Goal: Task Accomplishment & Management: Manage account settings

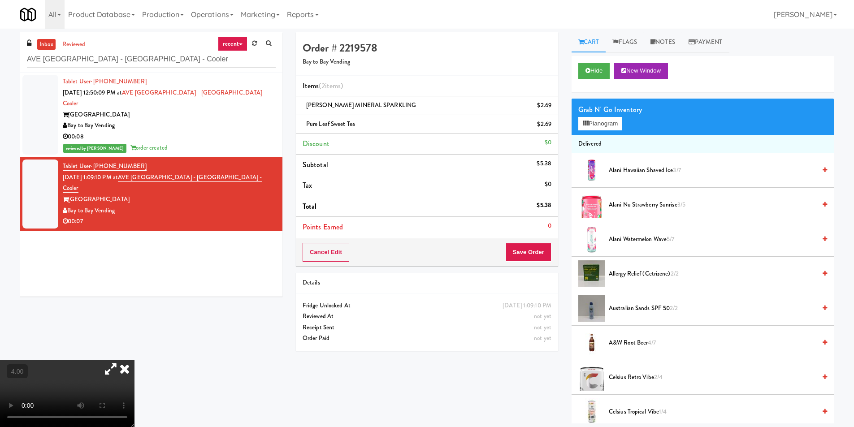
scroll to position [29, 0]
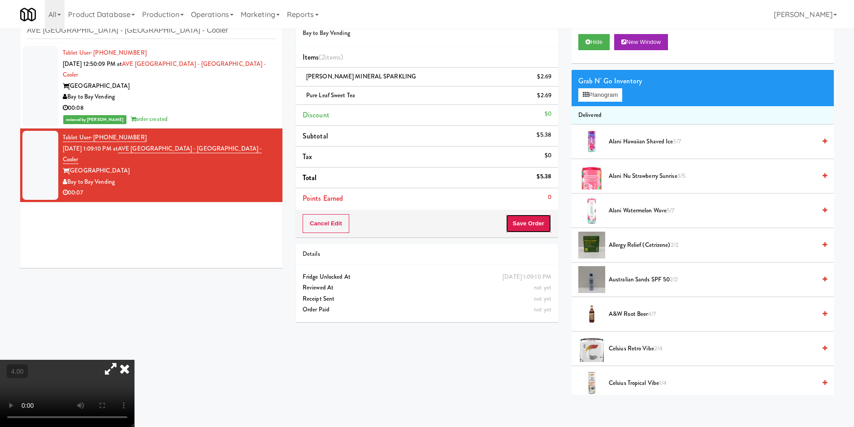
click at [532, 224] on button "Save Order" at bounding box center [529, 223] width 46 height 19
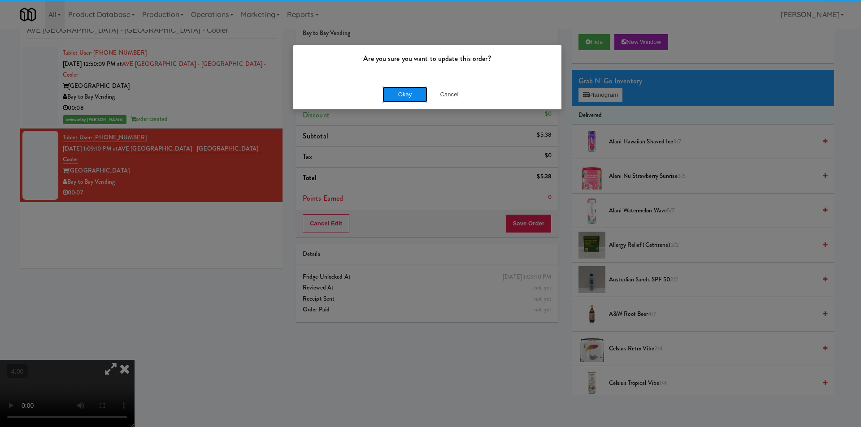
click at [393, 89] on button "Okay" at bounding box center [405, 95] width 45 height 16
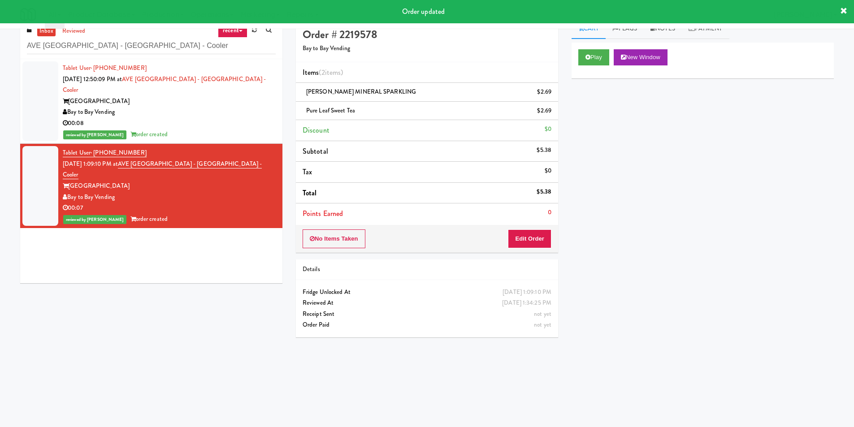
scroll to position [0, 0]
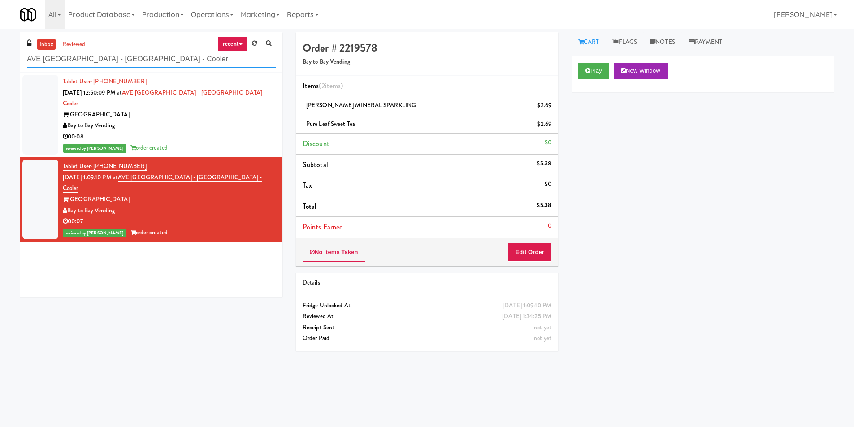
paste input "Gallery 64 - Combo Cooler - Middle"
drag, startPoint x: 135, startPoint y: 59, endPoint x: 0, endPoint y: 53, distance: 134.7
click at [0, 53] on div "inbox reviewed recent all unclear take inventory issue suspicious failed recent…" at bounding box center [427, 212] width 854 height 360
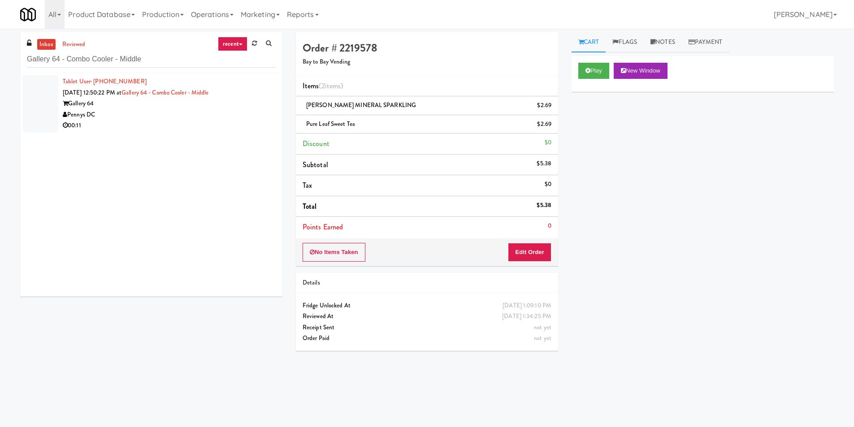
click at [205, 114] on div "Pennys DC" at bounding box center [169, 114] width 213 height 11
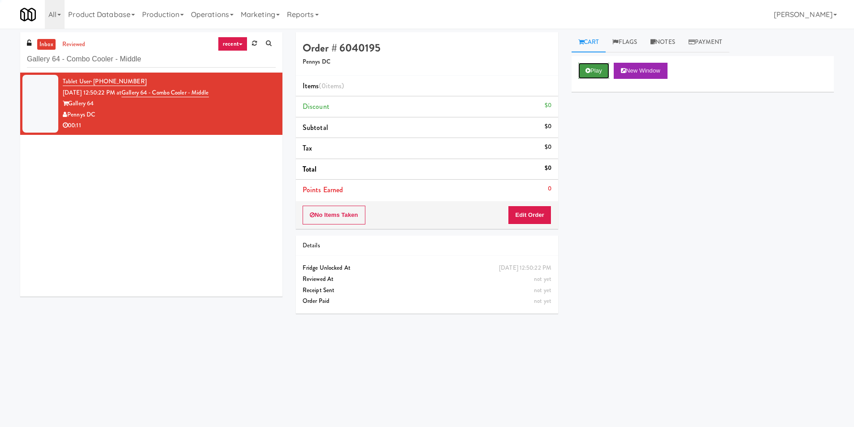
click at [606, 66] on button "Play" at bounding box center [593, 71] width 31 height 16
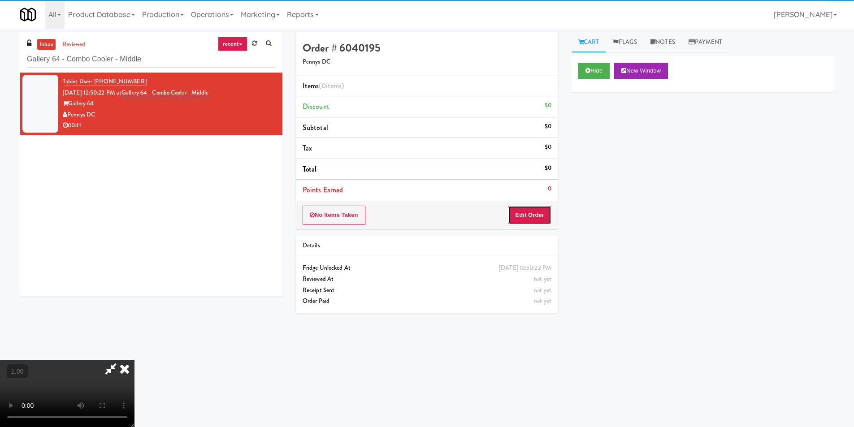
click at [531, 211] on button "Edit Order" at bounding box center [529, 215] width 43 height 19
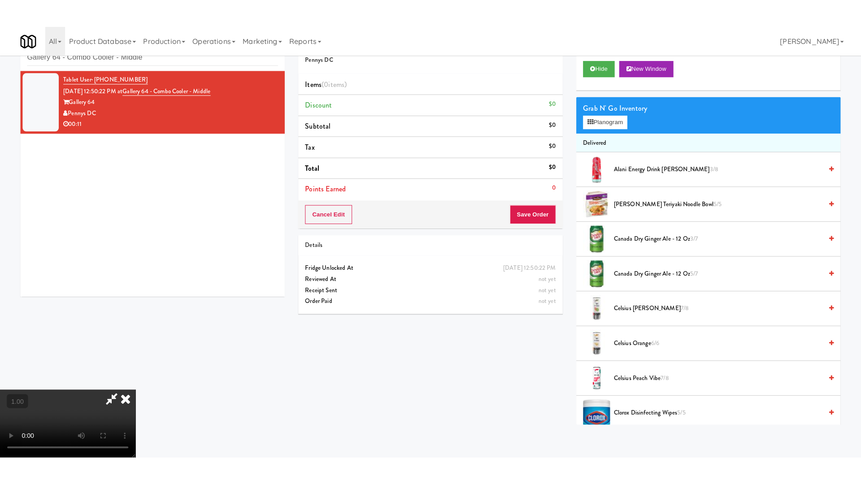
scroll to position [135, 0]
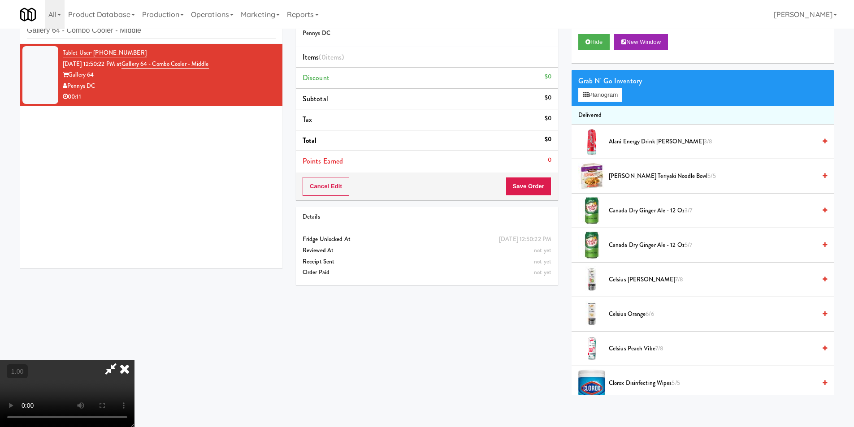
click at [135, 360] on video at bounding box center [67, 393] width 135 height 67
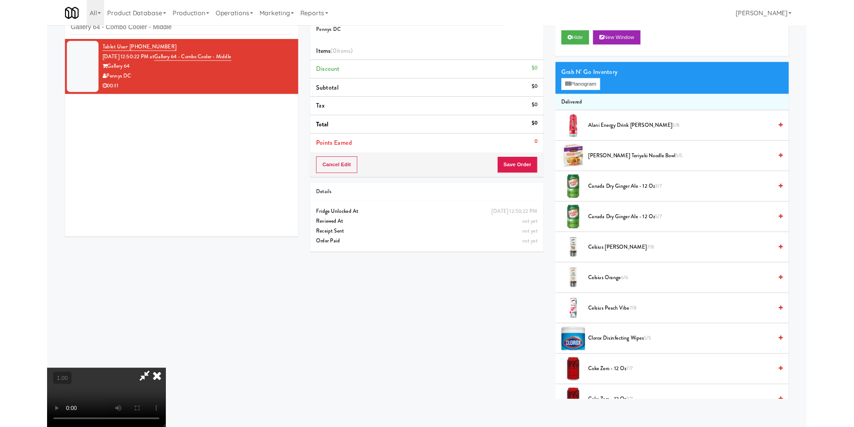
scroll to position [18, 0]
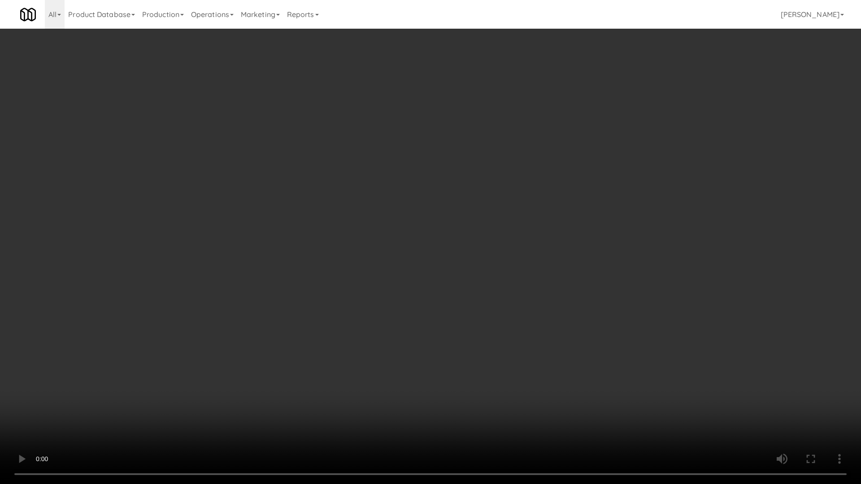
click at [313, 327] on video at bounding box center [430, 242] width 861 height 484
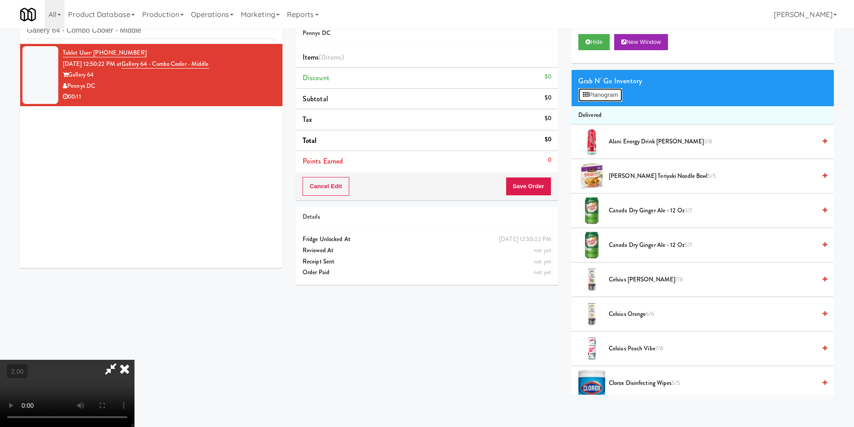
click at [603, 96] on button "Planogram" at bounding box center [600, 94] width 44 height 13
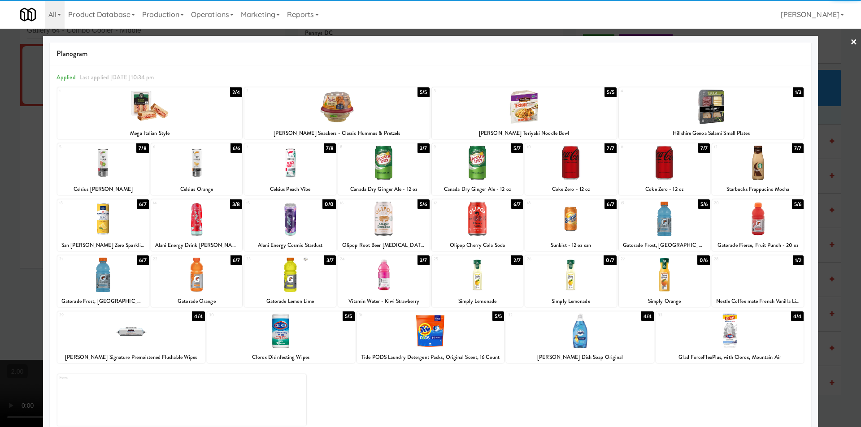
click at [376, 174] on div at bounding box center [383, 163] width 91 height 35
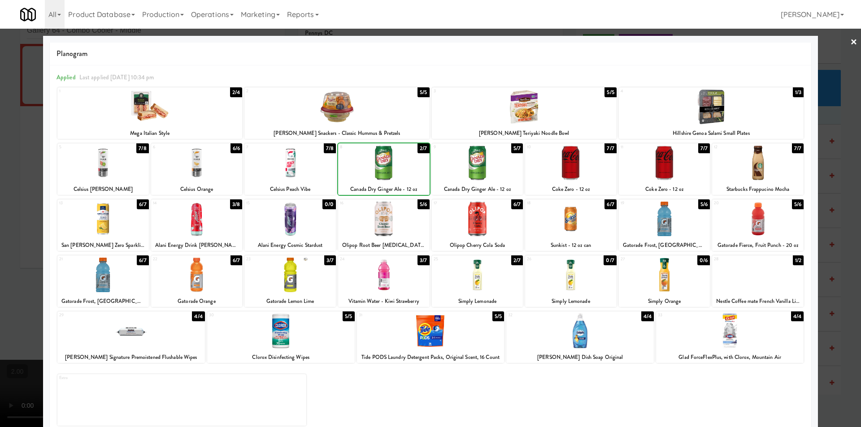
click at [376, 174] on div at bounding box center [383, 163] width 91 height 35
click at [593, 224] on div at bounding box center [570, 219] width 91 height 35
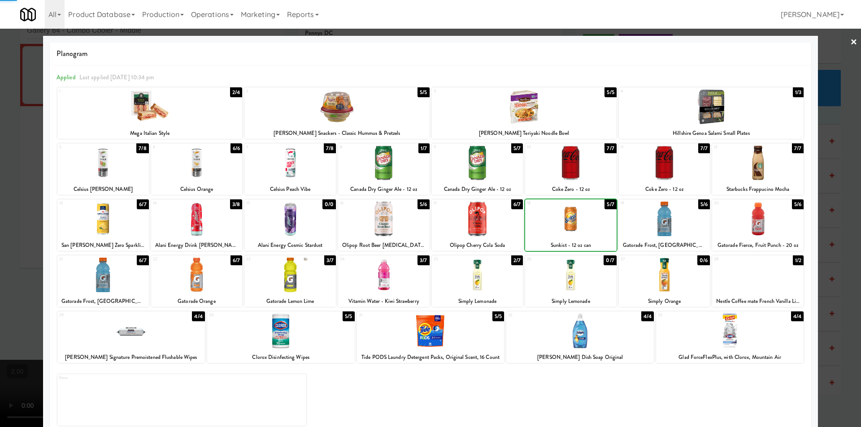
click at [0, 194] on div at bounding box center [430, 213] width 861 height 427
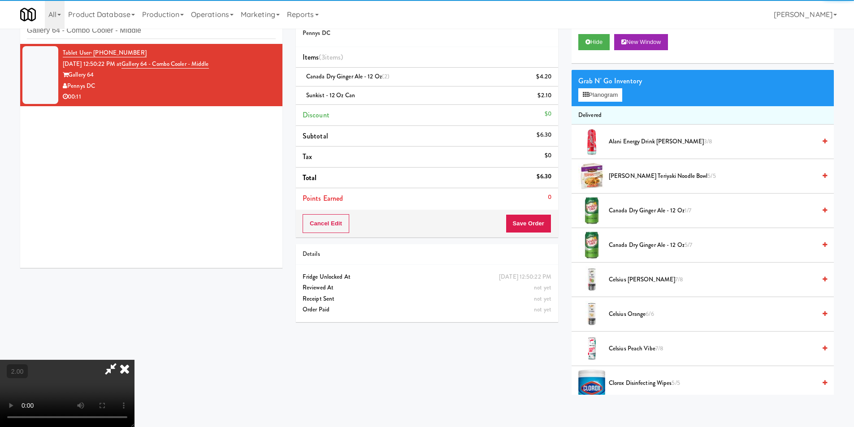
click at [135, 360] on video at bounding box center [67, 393] width 135 height 67
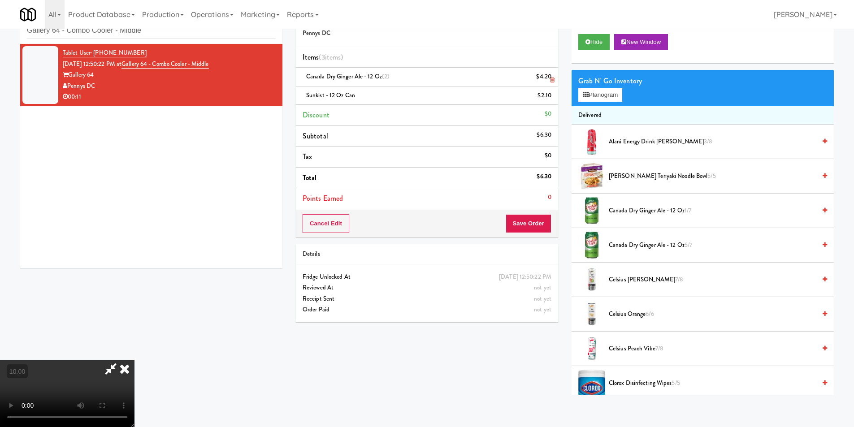
drag, startPoint x: 502, startPoint y: 35, endPoint x: 501, endPoint y: 70, distance: 35.9
click at [135, 360] on icon at bounding box center [125, 369] width 20 height 18
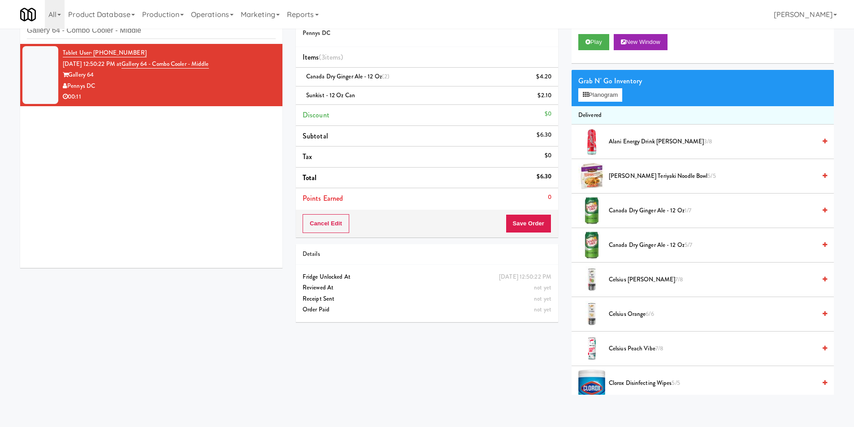
drag, startPoint x: 518, startPoint y: 234, endPoint x: 518, endPoint y: 225, distance: 9.4
click at [518, 232] on div "Cancel Edit Save Order" at bounding box center [427, 224] width 262 height 28
click at [518, 224] on button "Save Order" at bounding box center [529, 223] width 46 height 19
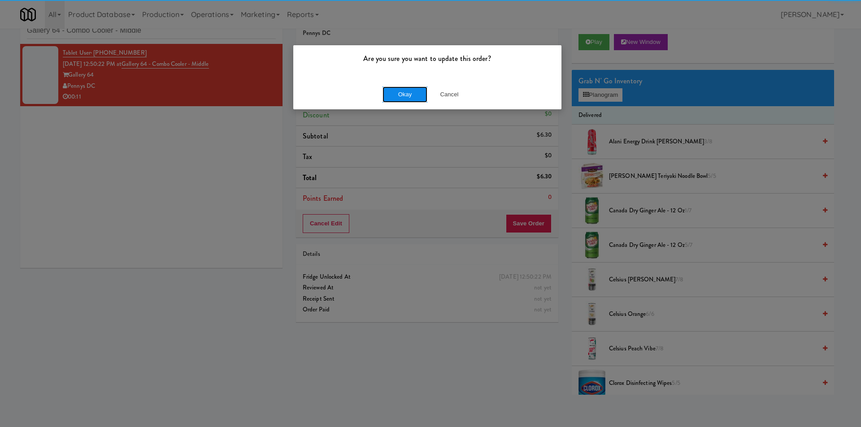
click at [388, 92] on button "Okay" at bounding box center [405, 95] width 45 height 16
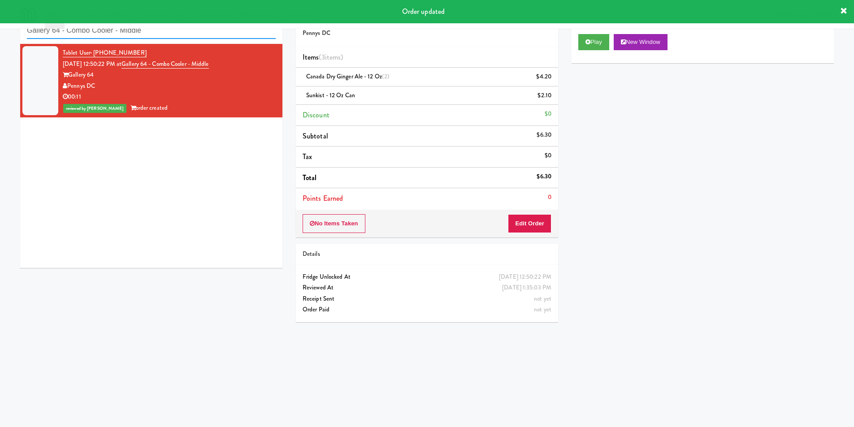
paste input "Crossing West - Cooler - Right"
drag, startPoint x: 153, startPoint y: 37, endPoint x: 0, endPoint y: 38, distance: 152.9
click at [0, 38] on div "inbox reviewed recent all unclear take inventory issue suspicious failed recent…" at bounding box center [427, 184] width 854 height 360
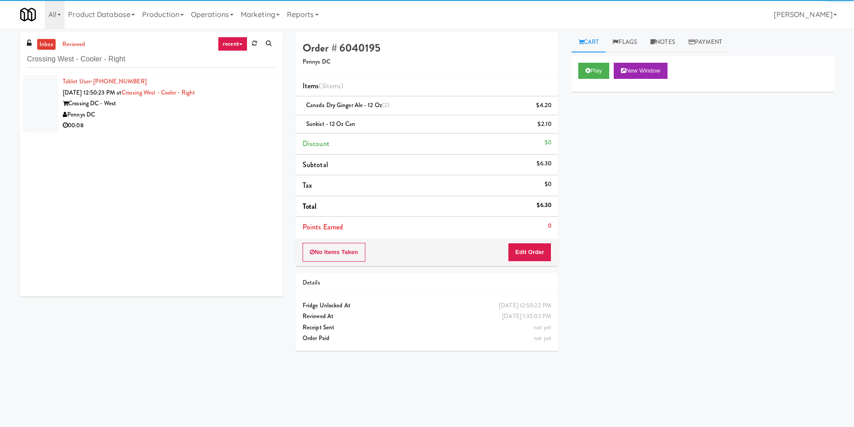
drag, startPoint x: 246, startPoint y: 126, endPoint x: 257, endPoint y: 113, distance: 16.9
click at [247, 122] on div "00:08" at bounding box center [169, 125] width 213 height 11
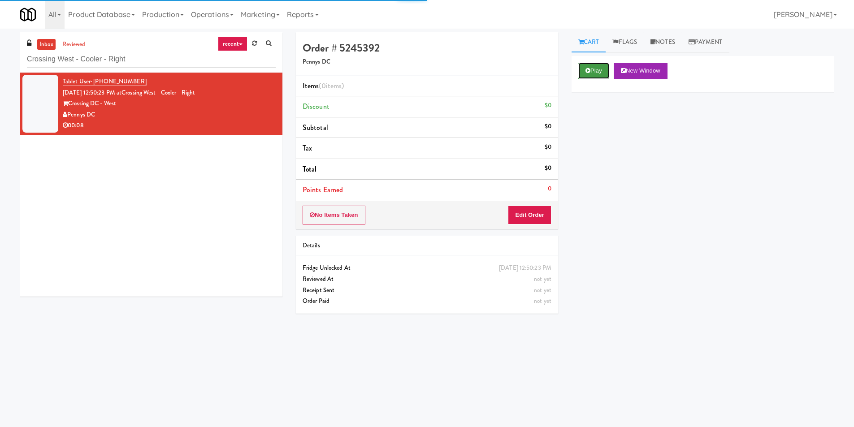
click at [588, 75] on button "Play" at bounding box center [593, 71] width 31 height 16
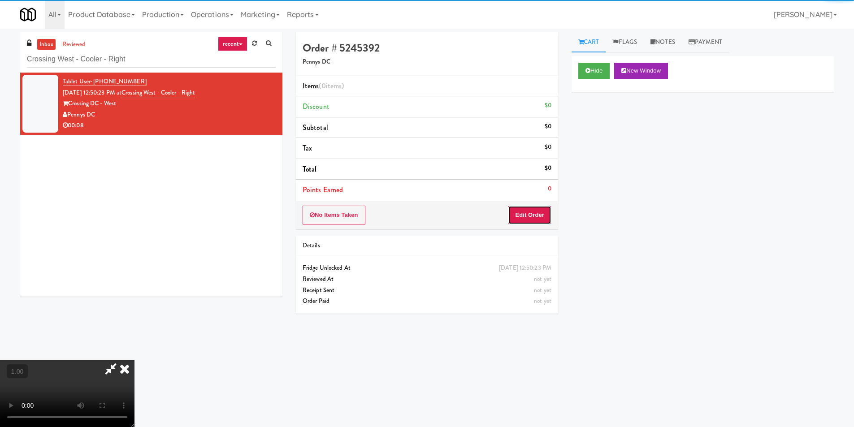
click at [526, 222] on button "Edit Order" at bounding box center [529, 215] width 43 height 19
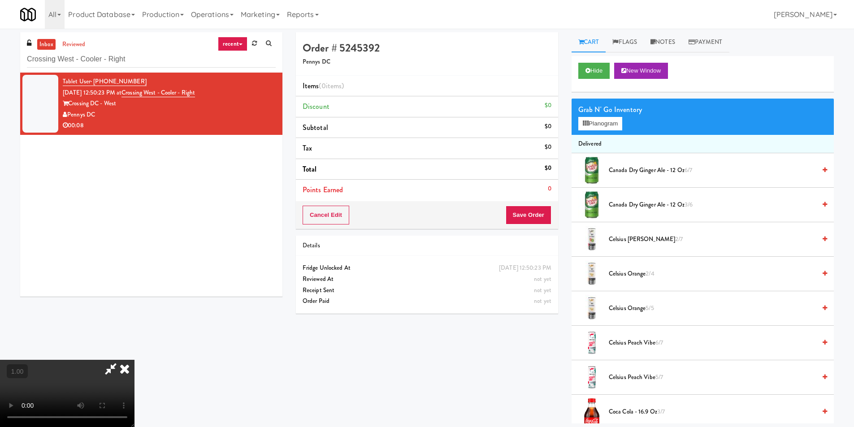
scroll to position [29, 0]
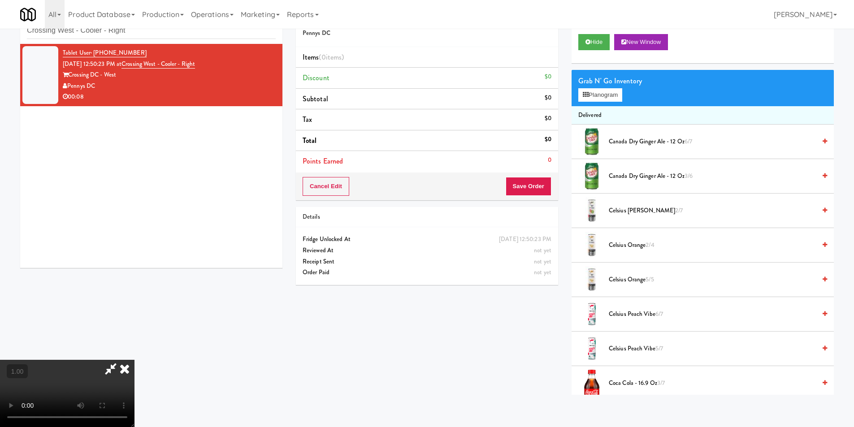
click at [128, 360] on video at bounding box center [67, 393] width 135 height 67
click at [129, 360] on video at bounding box center [67, 393] width 135 height 67
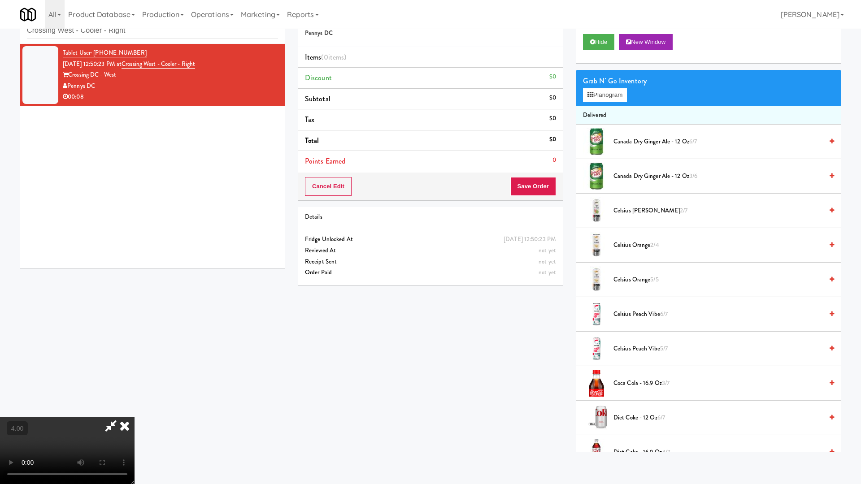
click at [135, 417] on video at bounding box center [67, 450] width 135 height 67
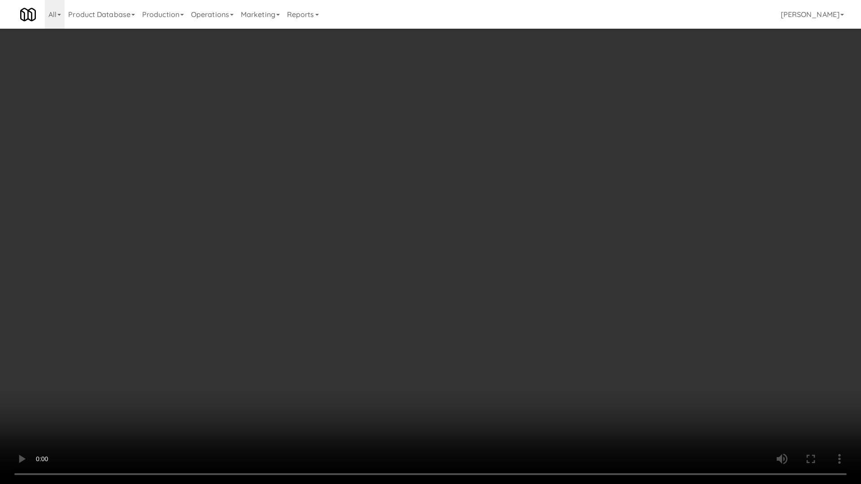
click at [259, 348] on video at bounding box center [430, 242] width 861 height 484
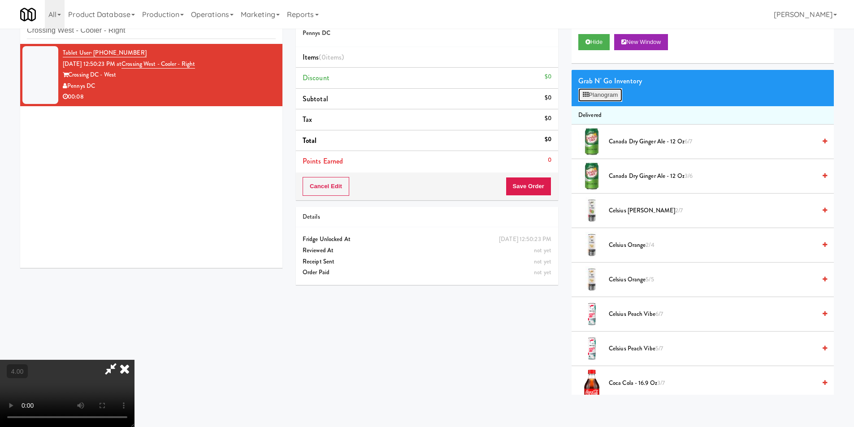
click at [597, 93] on button "Planogram" at bounding box center [600, 94] width 44 height 13
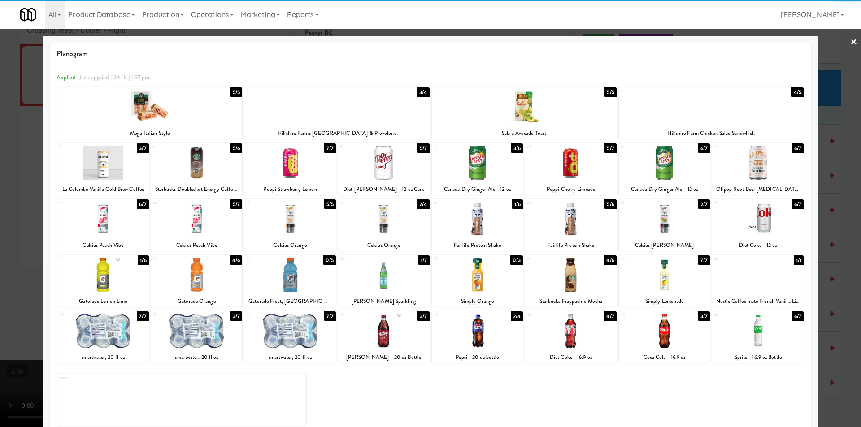
click at [103, 158] on div at bounding box center [102, 163] width 91 height 35
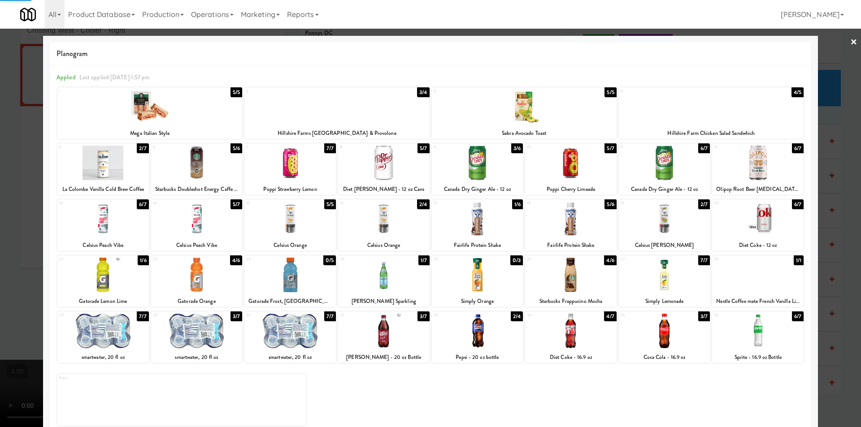
click at [104, 268] on div at bounding box center [102, 275] width 91 height 35
drag, startPoint x: 0, startPoint y: 190, endPoint x: 34, endPoint y: 185, distance: 33.9
click at [6, 189] on div at bounding box center [430, 213] width 861 height 427
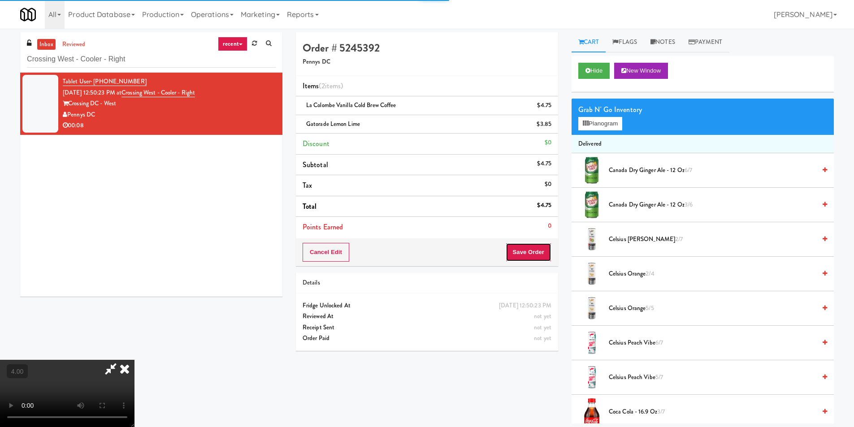
click at [541, 246] on button "Save Order" at bounding box center [529, 252] width 46 height 19
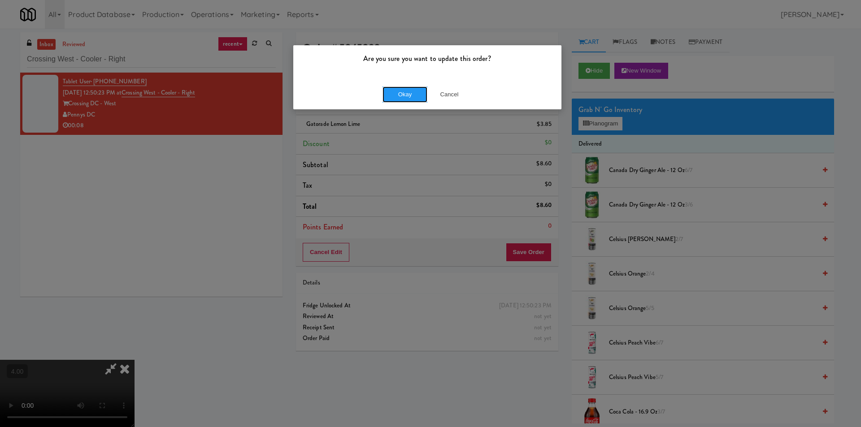
drag, startPoint x: 400, startPoint y: 96, endPoint x: 376, endPoint y: 11, distance: 88.7
click at [400, 92] on button "Okay" at bounding box center [405, 95] width 45 height 16
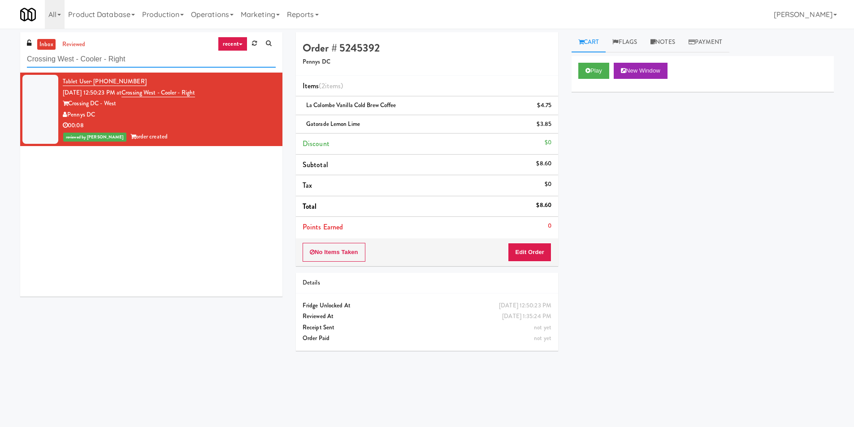
drag, startPoint x: 84, startPoint y: 58, endPoint x: 0, endPoint y: 57, distance: 84.3
click at [0, 57] on div "inbox reviewed recent all unclear take inventory issue suspicious failed recent…" at bounding box center [427, 212] width 854 height 360
paste input "MH - Cooler - Lef"
type input "MH - Cooler - Left"
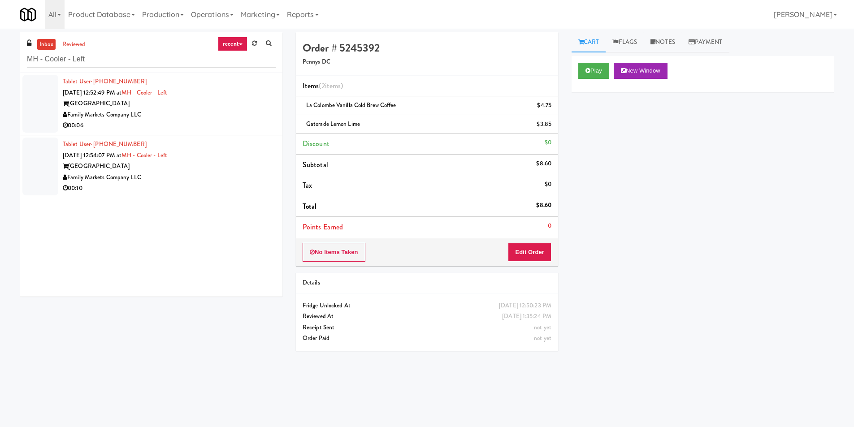
click at [213, 101] on div "[GEOGRAPHIC_DATA]" at bounding box center [169, 103] width 213 height 11
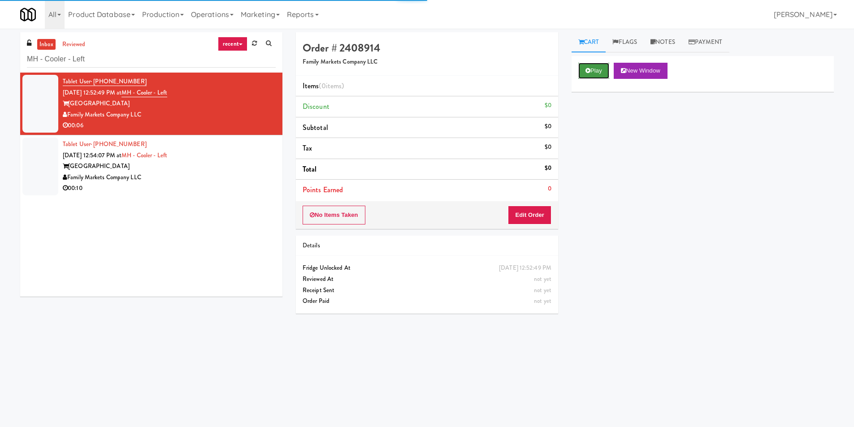
click at [600, 70] on button "Play" at bounding box center [593, 71] width 31 height 16
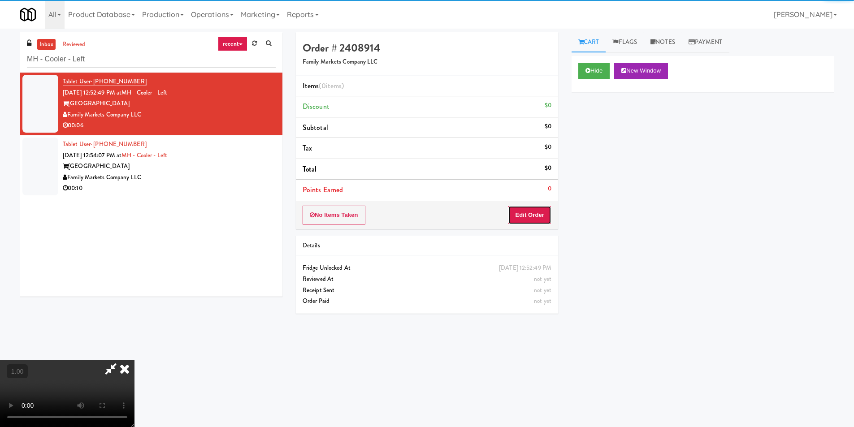
click at [527, 216] on button "Edit Order" at bounding box center [529, 215] width 43 height 19
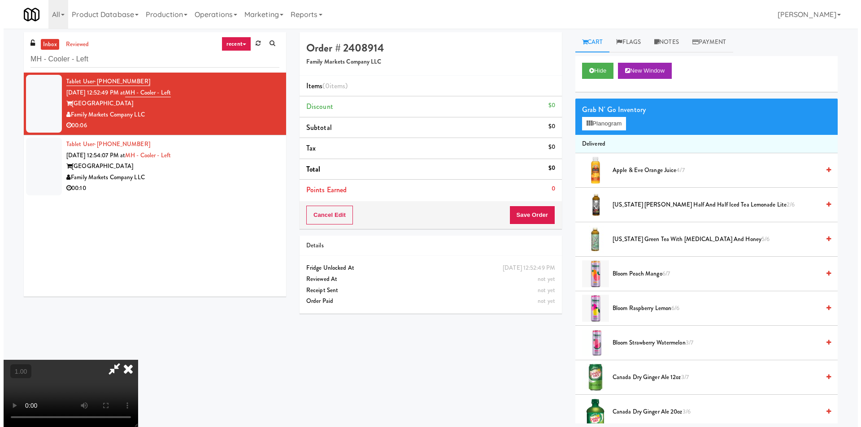
scroll to position [29, 0]
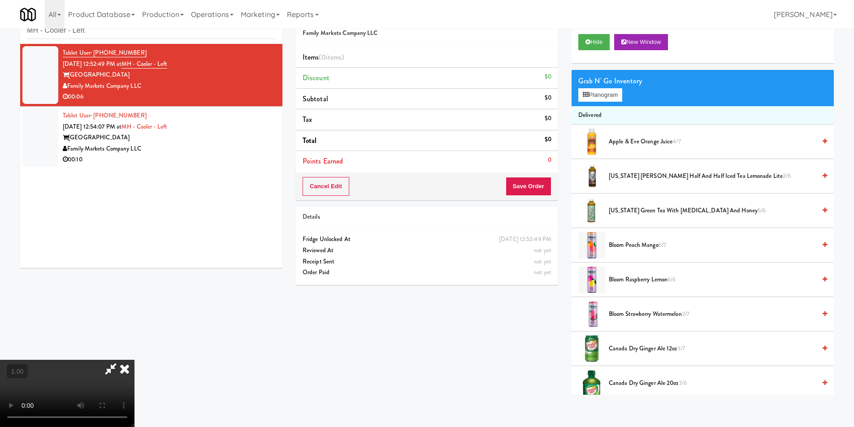
click at [135, 360] on video at bounding box center [67, 393] width 135 height 67
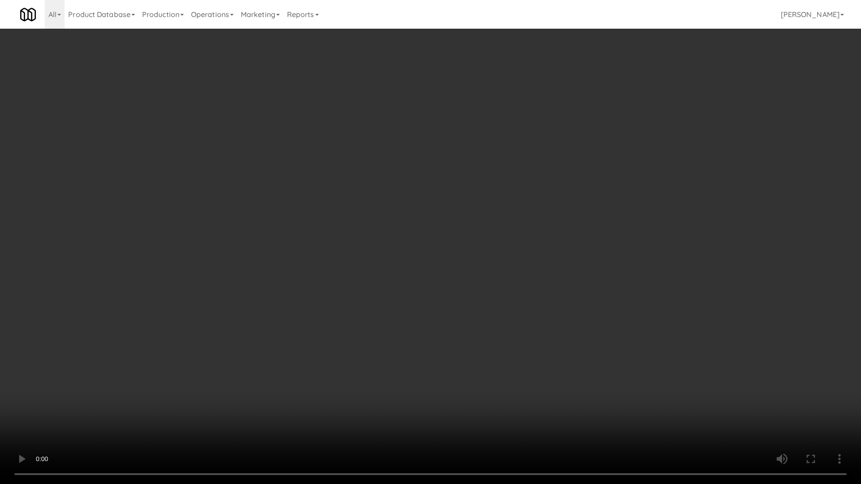
click at [329, 319] on video at bounding box center [430, 242] width 861 height 484
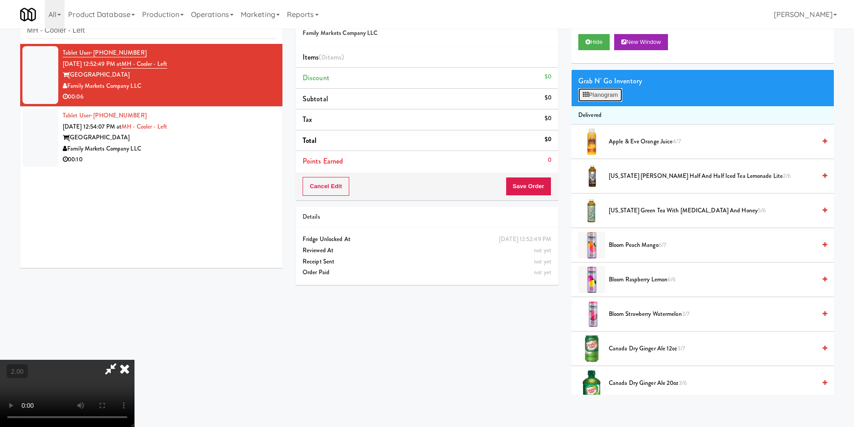
click at [615, 91] on button "Planogram" at bounding box center [600, 94] width 44 height 13
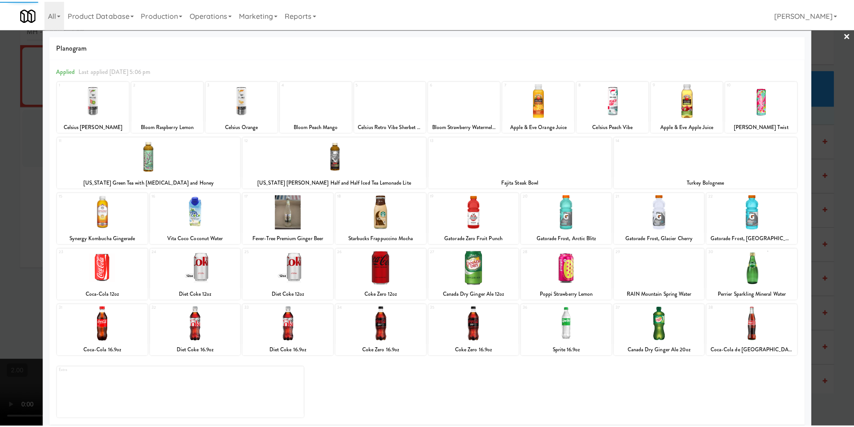
scroll to position [13, 0]
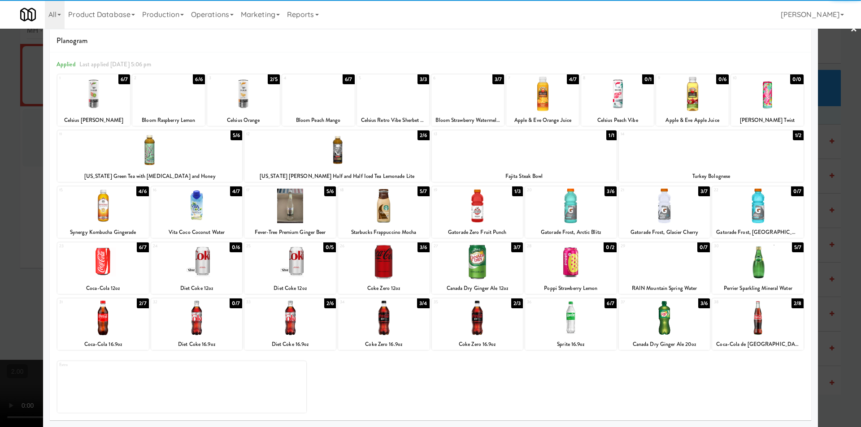
click at [297, 327] on div at bounding box center [289, 318] width 91 height 35
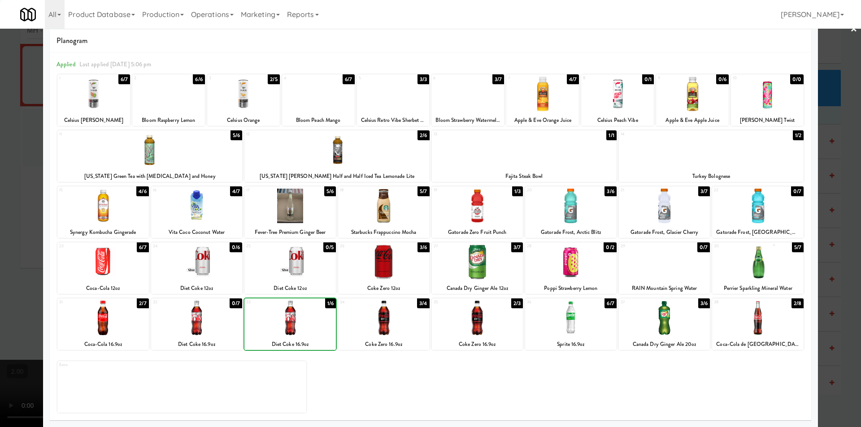
click at [1, 220] on div at bounding box center [430, 213] width 861 height 427
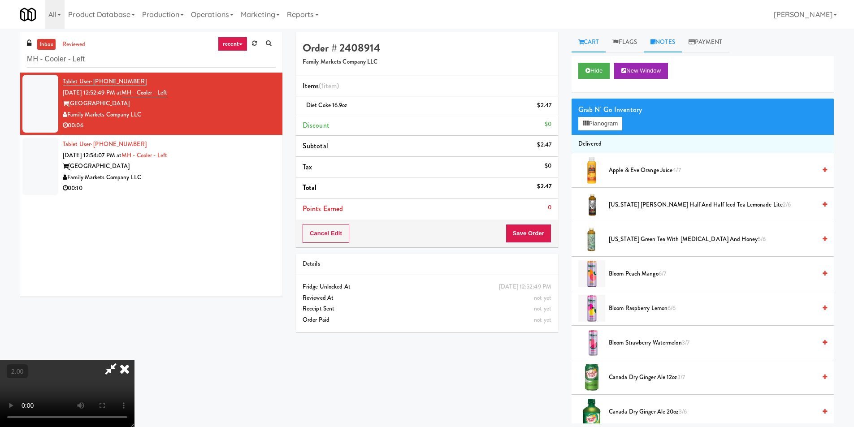
click at [662, 41] on link "Notes" at bounding box center [663, 42] width 38 height 20
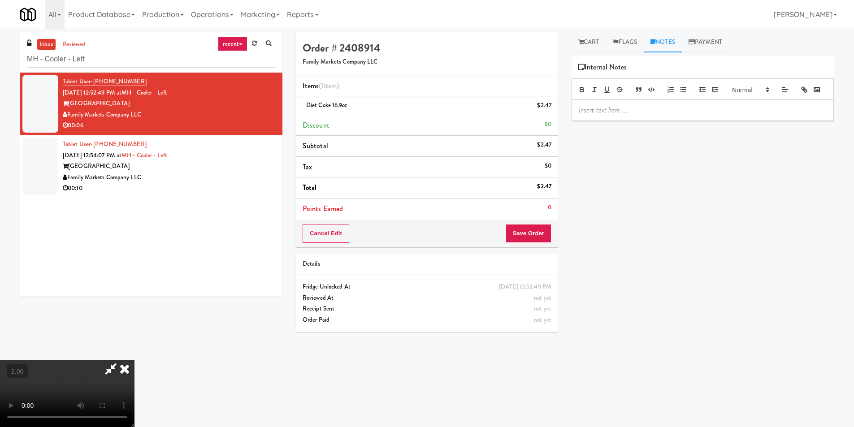
click at [647, 100] on div at bounding box center [703, 89] width 262 height 22
click at [645, 117] on div at bounding box center [702, 110] width 261 height 21
click at [538, 238] on button "Save Order" at bounding box center [529, 233] width 46 height 19
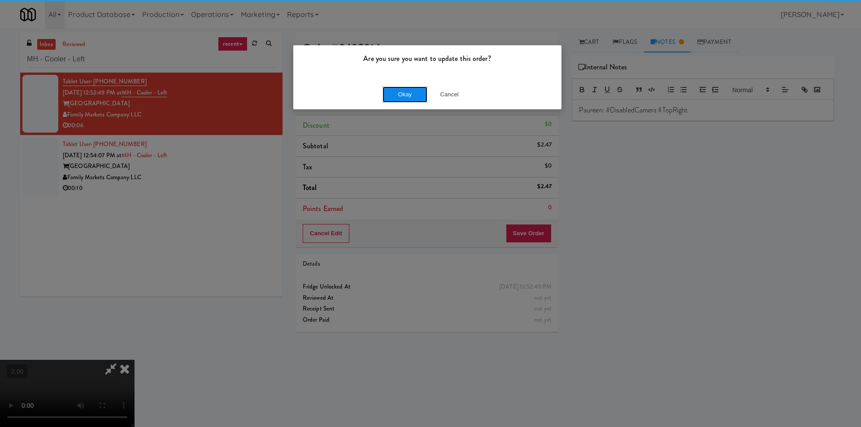
click at [415, 93] on button "Okay" at bounding box center [405, 95] width 45 height 16
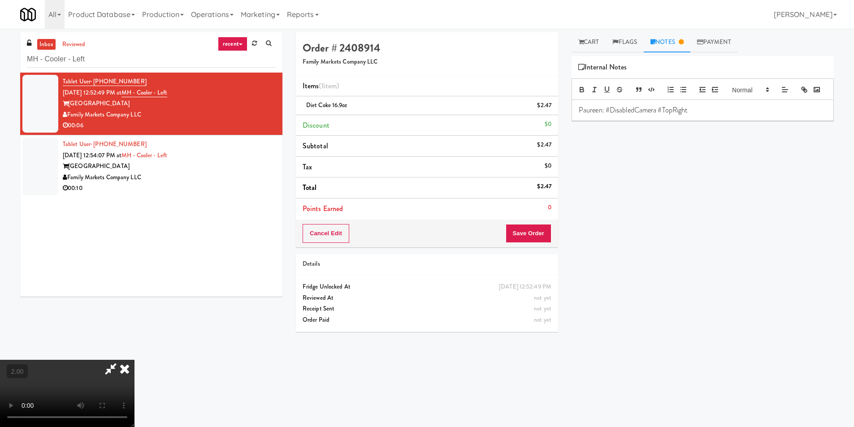
click at [135, 360] on icon at bounding box center [125, 369] width 20 height 18
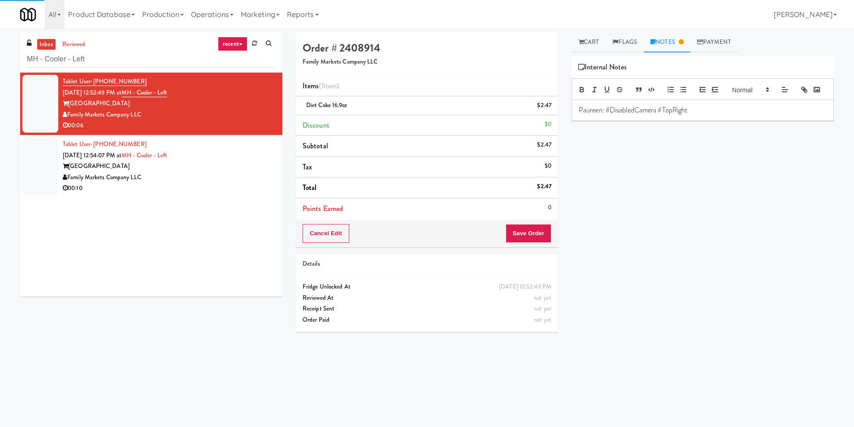
click at [202, 165] on div "[GEOGRAPHIC_DATA]" at bounding box center [169, 166] width 213 height 11
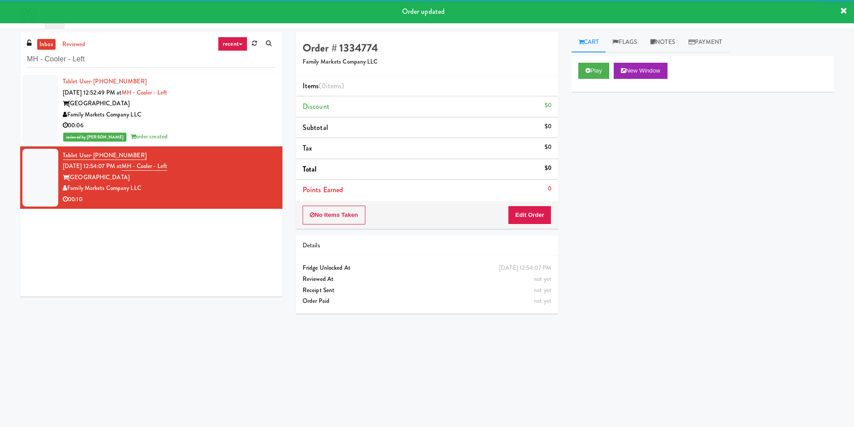
click at [264, 92] on div "Tablet User · (410) 718-7775 [DATE] 12:52:49 PM at MH - Cooler - Left Market Ho…" at bounding box center [169, 109] width 213 height 66
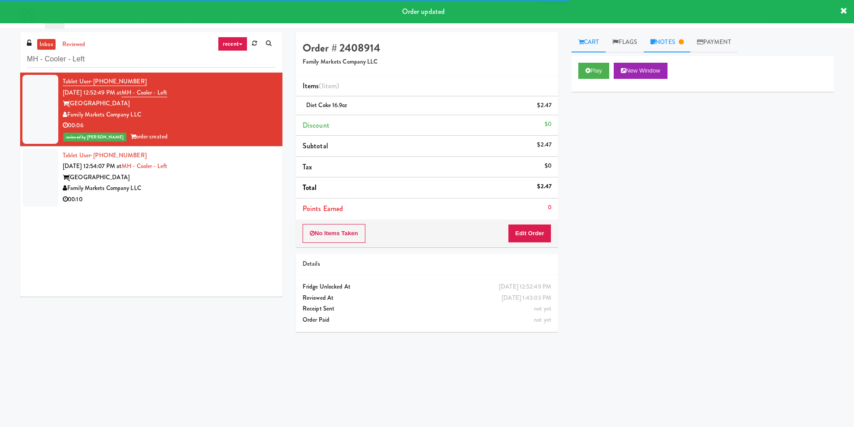
click at [680, 40] on link "Notes" at bounding box center [667, 42] width 47 height 20
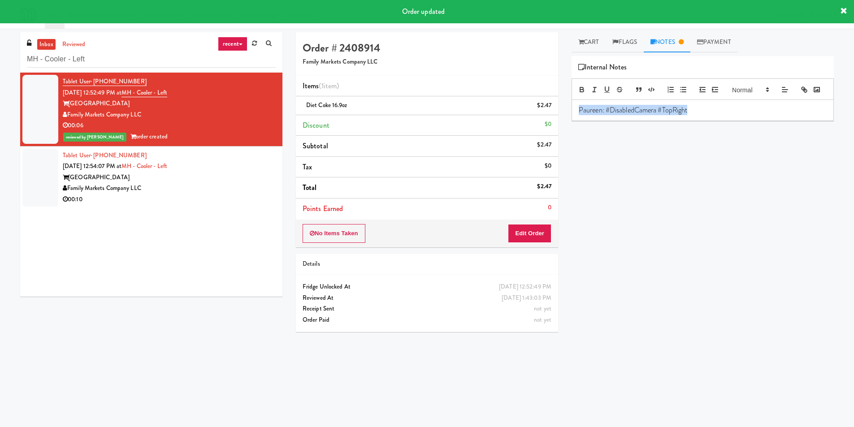
drag, startPoint x: 692, startPoint y: 126, endPoint x: 517, endPoint y: 128, distance: 175.4
click at [547, 128] on div "Order # 2408914 Family Markets Company LLC Items (1 item ) Diet Coke 16.9oz $2.…" at bounding box center [565, 212] width 552 height 360
copy p "Paureen: #DisabledCamera #TopRight"
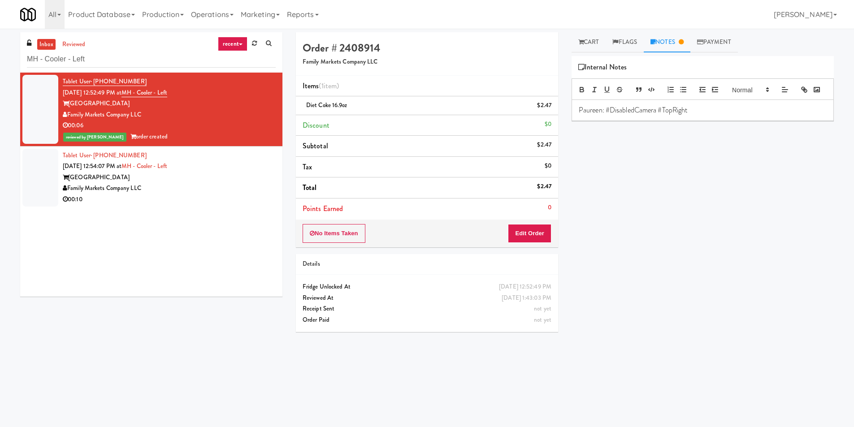
click at [256, 177] on div "[GEOGRAPHIC_DATA]" at bounding box center [169, 177] width 213 height 11
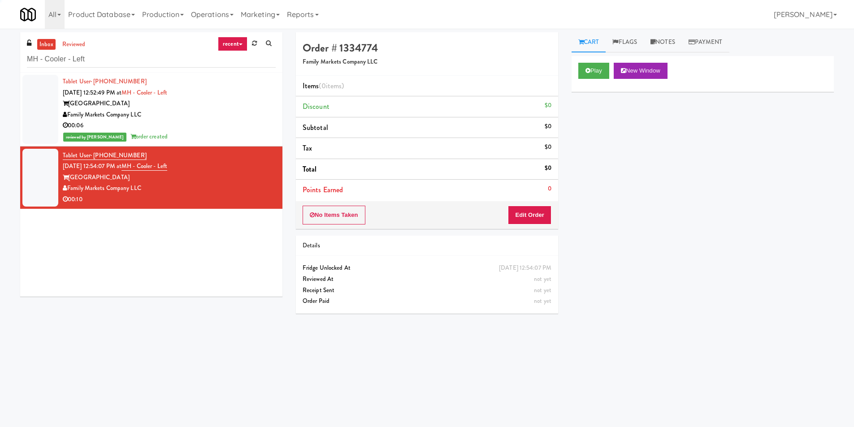
drag, startPoint x: 661, startPoint y: 39, endPoint x: 663, endPoint y: 56, distance: 17.2
click at [661, 39] on link "Notes" at bounding box center [663, 42] width 38 height 20
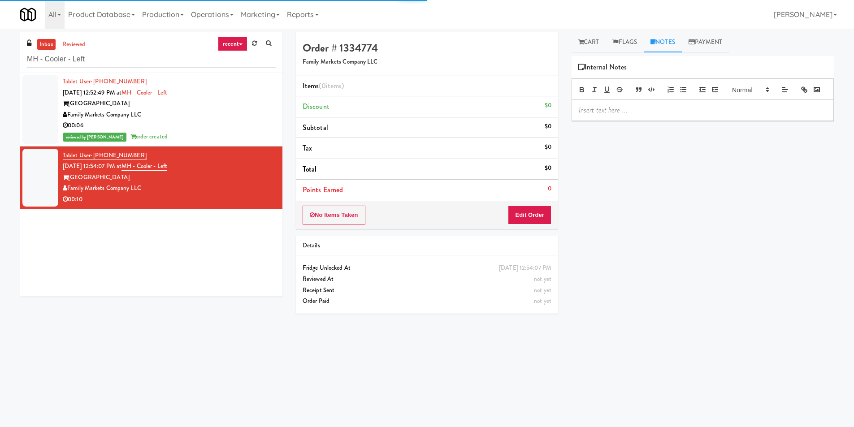
click at [651, 115] on p at bounding box center [703, 110] width 248 height 10
click at [604, 43] on link "Cart" at bounding box center [589, 42] width 35 height 20
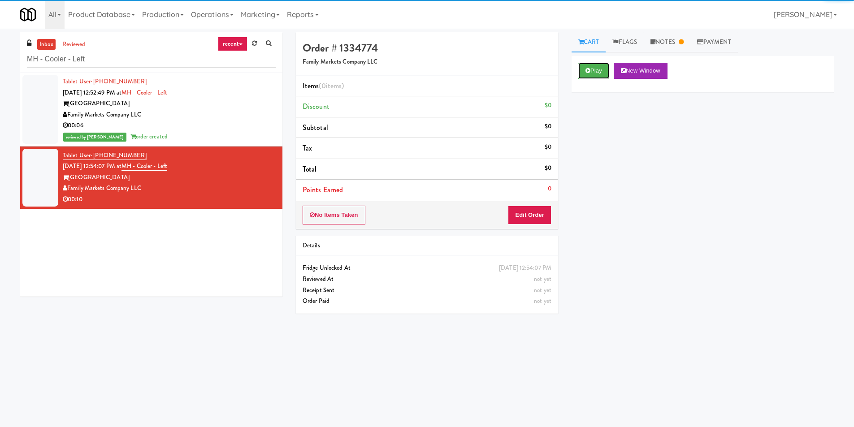
drag, startPoint x: 604, startPoint y: 69, endPoint x: 594, endPoint y: 79, distance: 14.0
click at [605, 67] on button "Play" at bounding box center [593, 71] width 31 height 16
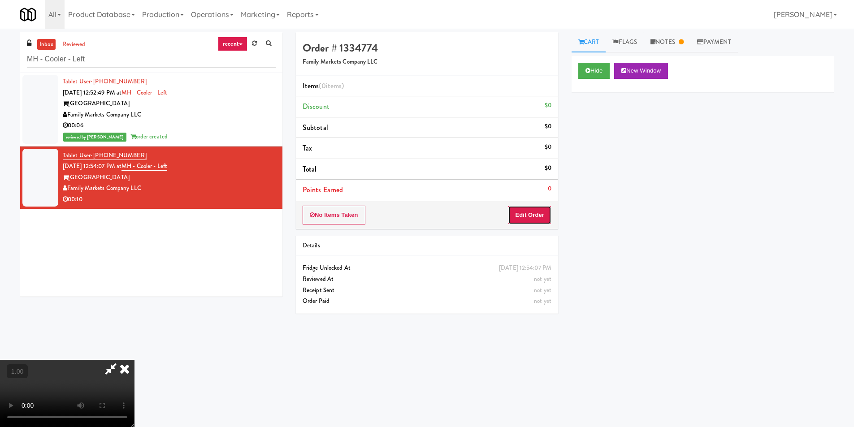
click at [533, 206] on button "Edit Order" at bounding box center [529, 215] width 43 height 19
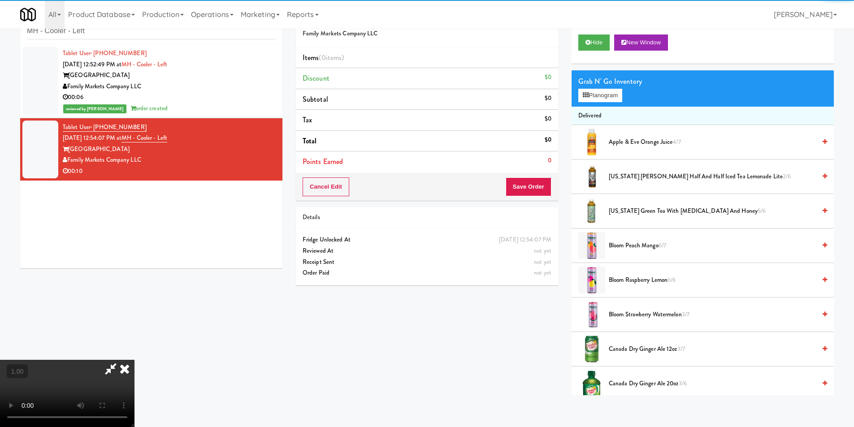
scroll to position [29, 0]
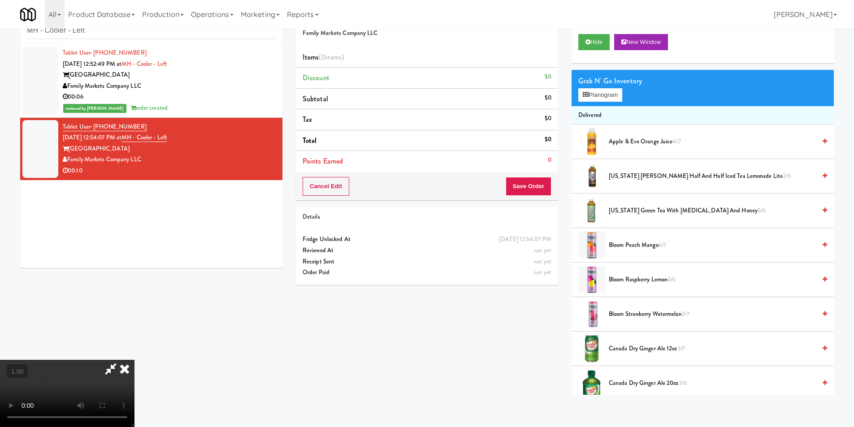
click at [135, 360] on video at bounding box center [67, 393] width 135 height 67
drag, startPoint x: 225, startPoint y: 310, endPoint x: 226, endPoint y: 349, distance: 39.0
click at [135, 360] on video at bounding box center [67, 393] width 135 height 67
click at [583, 91] on button "Planogram" at bounding box center [600, 94] width 44 height 13
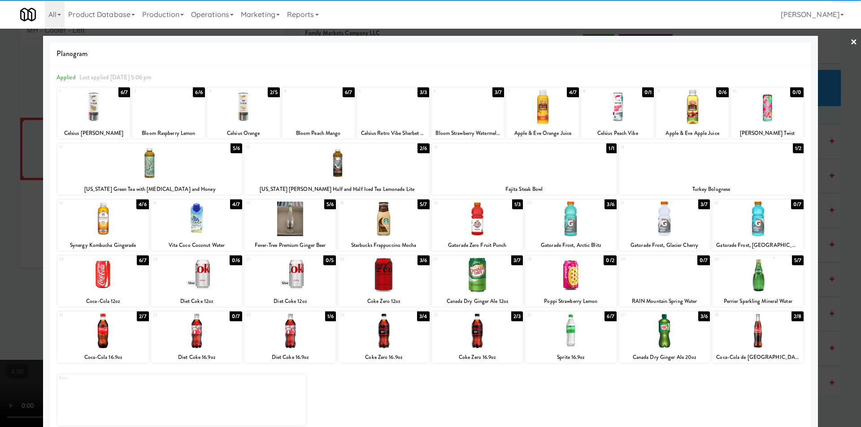
click at [338, 163] on div at bounding box center [336, 163] width 185 height 35
drag, startPoint x: 0, startPoint y: 206, endPoint x: 8, endPoint y: 206, distance: 7.6
click at [6, 206] on div at bounding box center [430, 213] width 861 height 427
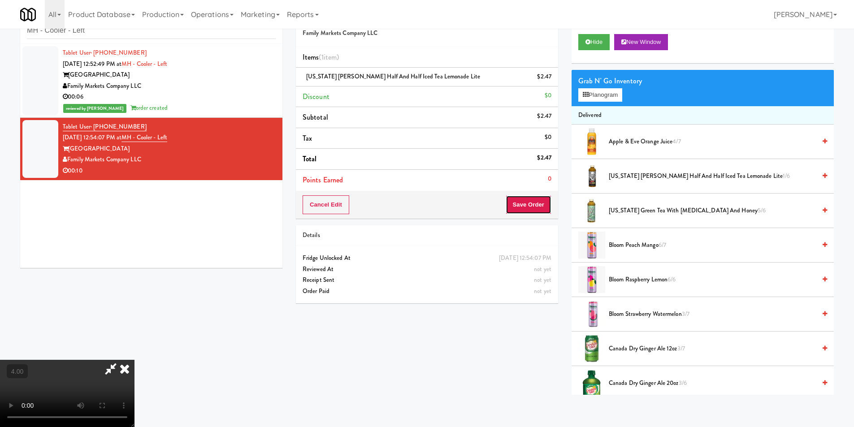
click at [545, 208] on button "Save Order" at bounding box center [529, 205] width 46 height 19
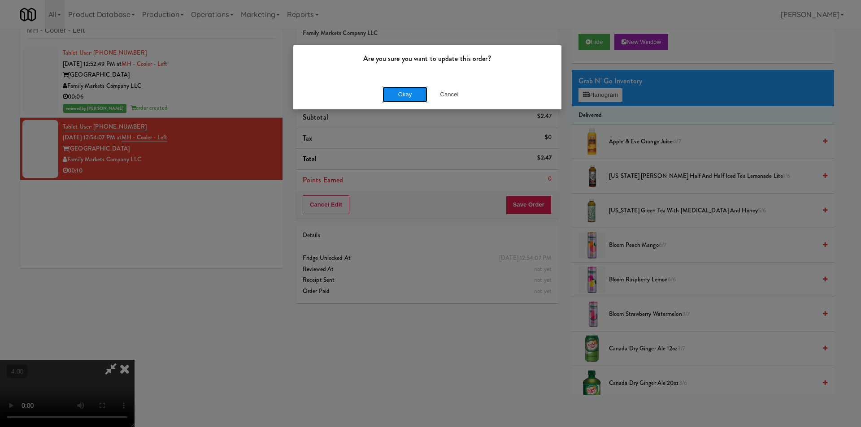
click at [425, 92] on button "Okay" at bounding box center [405, 95] width 45 height 16
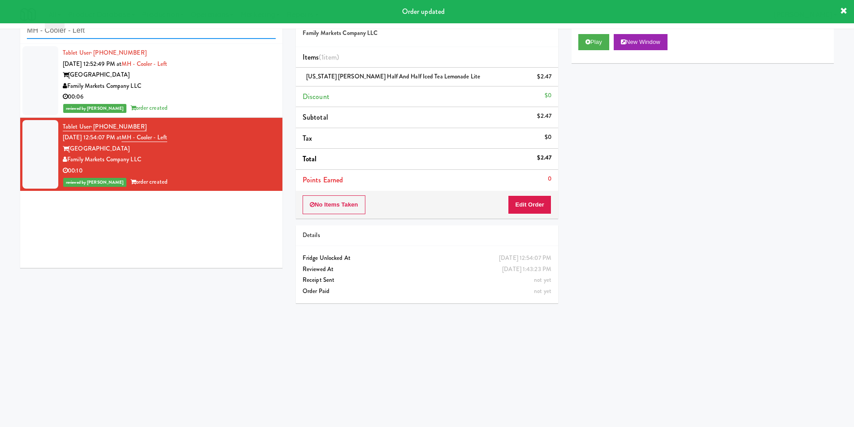
paste input "Paureen: #DisabledCamera #TopRigh"
drag, startPoint x: 178, startPoint y: 38, endPoint x: 22, endPoint y: 38, distance: 157.0
click at [19, 37] on div "inbox reviewed recent all unclear take inventory issue suspicious failed recent…" at bounding box center [151, 139] width 276 height 271
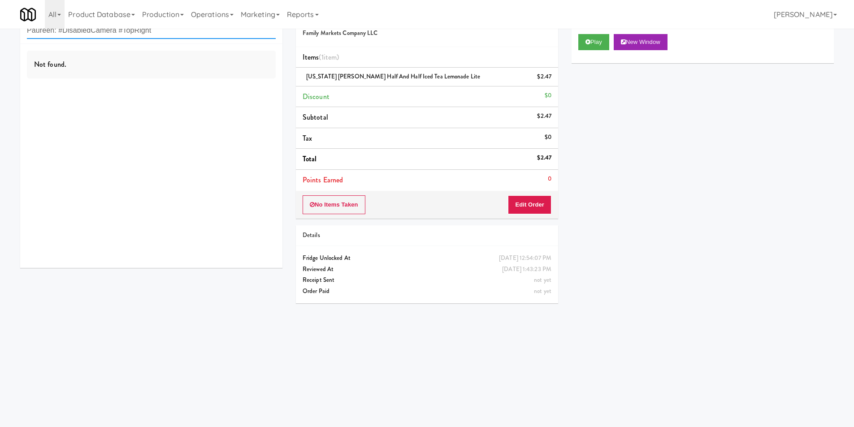
paste input "6Fit - Cooler"
drag, startPoint x: 160, startPoint y: 35, endPoint x: 7, endPoint y: 34, distance: 152.9
click at [0, 34] on div "inbox reviewed recent all unclear take inventory issue suspicious failed recent…" at bounding box center [427, 184] width 854 height 360
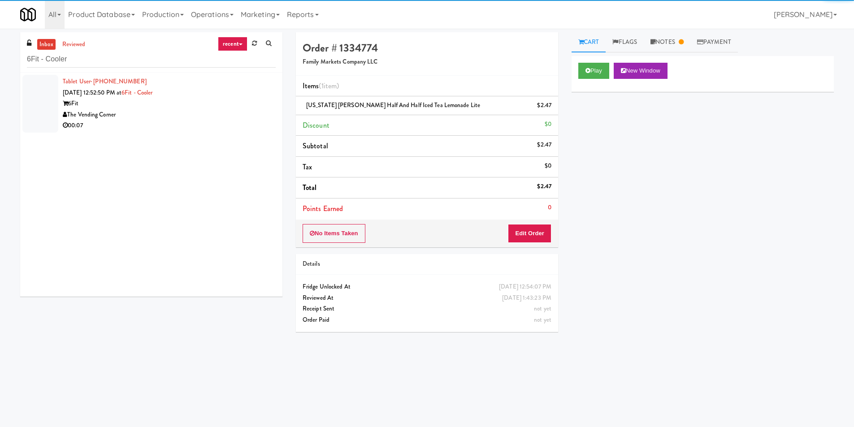
click at [209, 117] on div "The Vending Corner" at bounding box center [169, 114] width 213 height 11
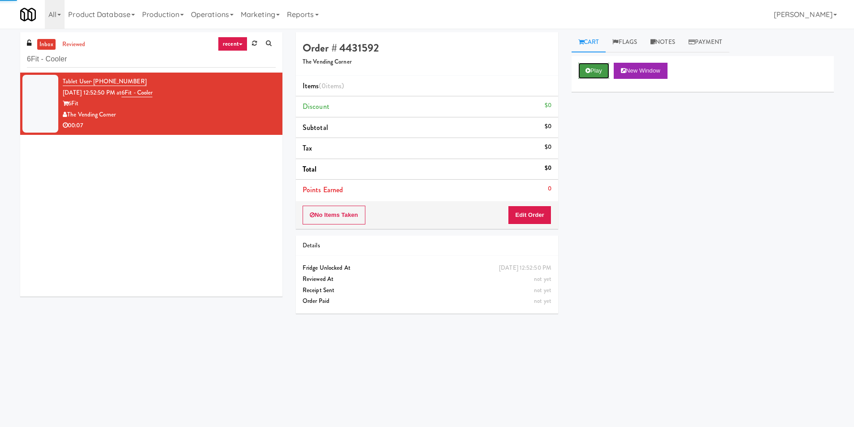
drag, startPoint x: 605, startPoint y: 73, endPoint x: 600, endPoint y: 70, distance: 4.9
click at [604, 72] on button "Play" at bounding box center [593, 71] width 31 height 16
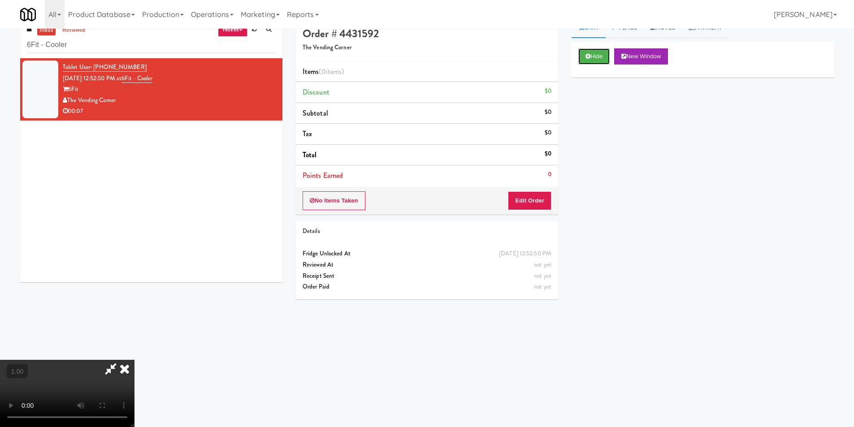
scroll to position [29, 0]
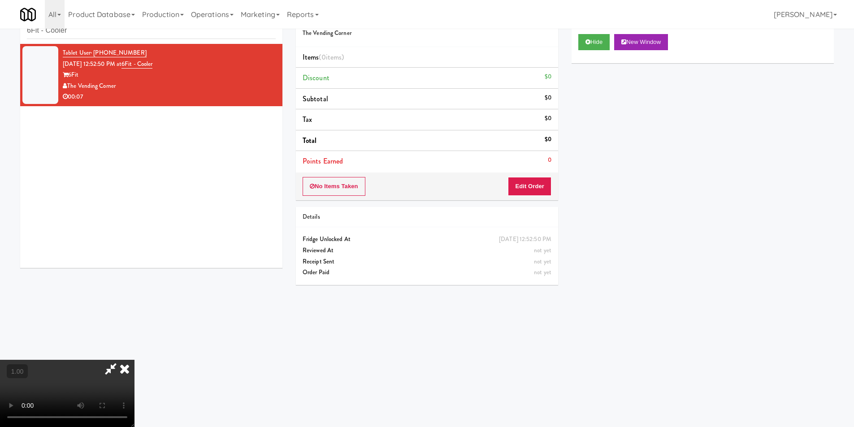
click at [135, 360] on video at bounding box center [67, 393] width 135 height 67
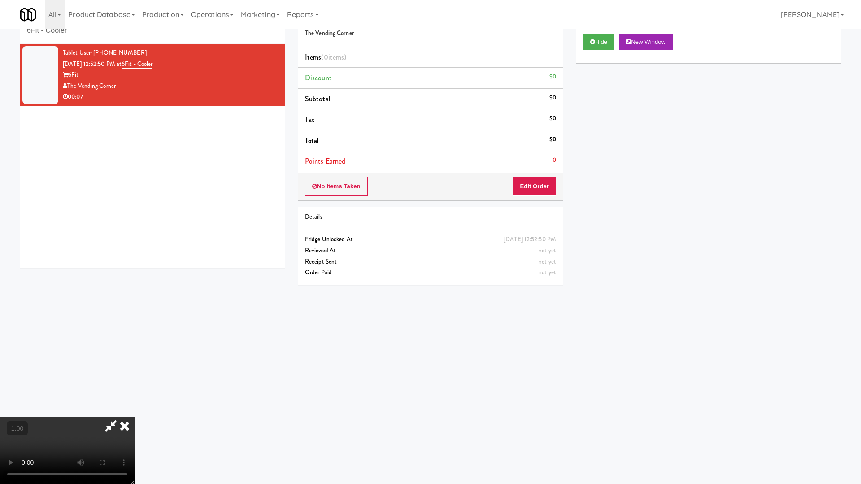
click at [135, 417] on video at bounding box center [67, 450] width 135 height 67
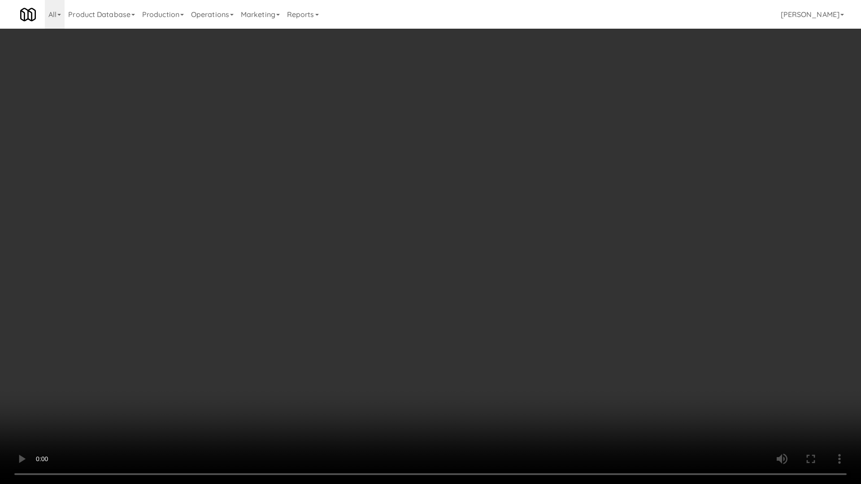
click at [239, 340] on video at bounding box center [430, 242] width 861 height 484
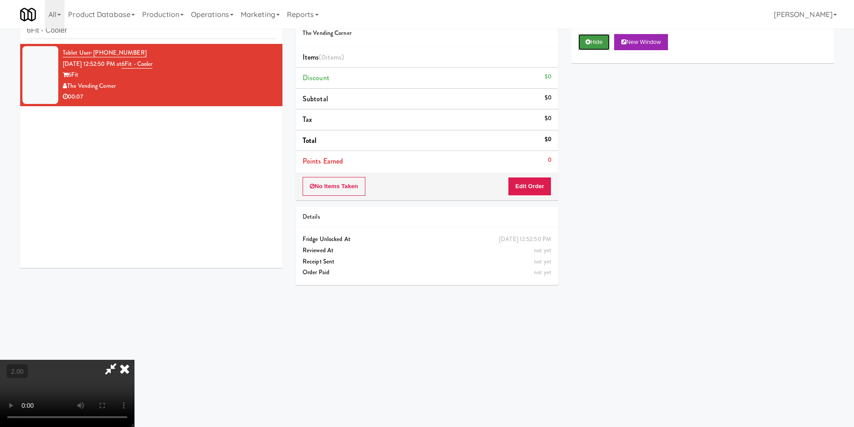
click at [583, 43] on button "Hide" at bounding box center [593, 42] width 31 height 16
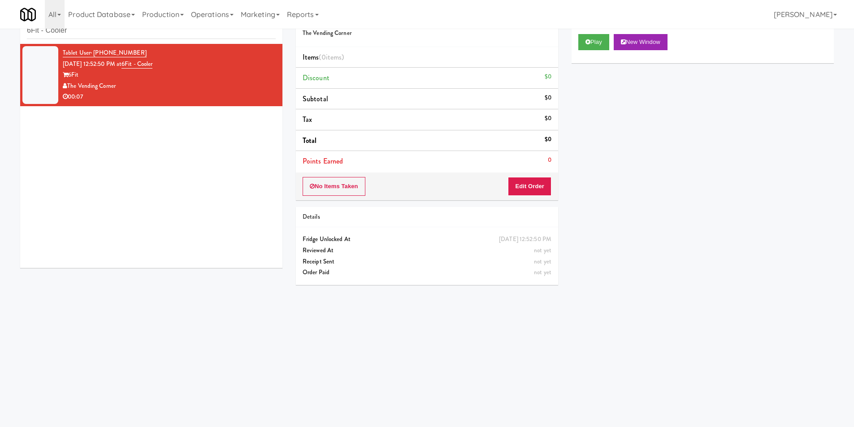
click at [537, 197] on div "No Items Taken Edit Order" at bounding box center [427, 187] width 262 height 28
click at [541, 185] on button "Edit Order" at bounding box center [529, 186] width 43 height 19
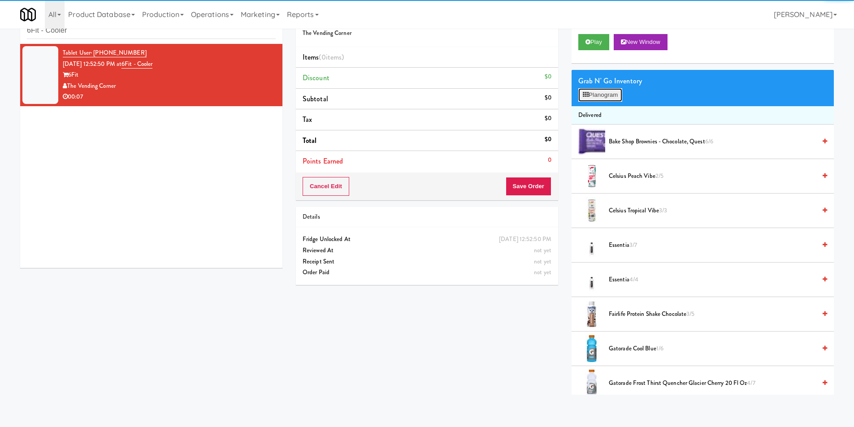
click at [610, 93] on button "Planogram" at bounding box center [600, 94] width 44 height 13
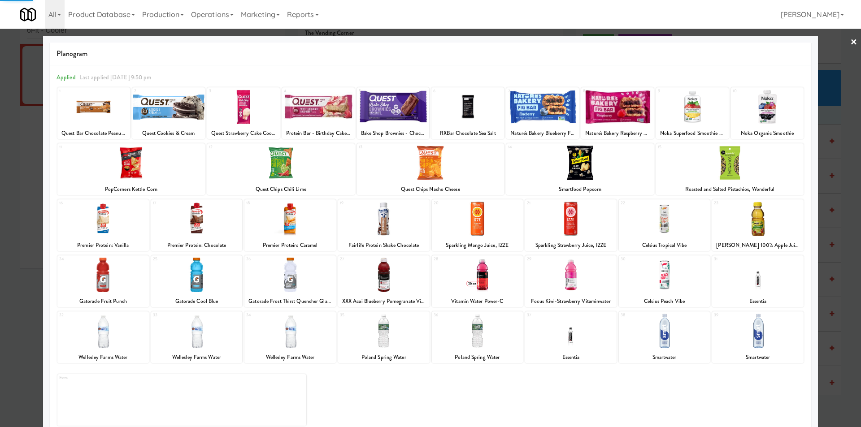
click at [213, 281] on div at bounding box center [196, 275] width 91 height 35
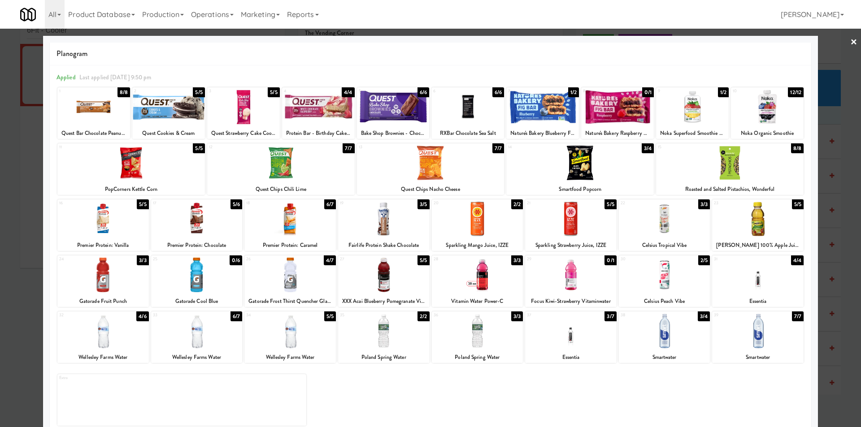
click at [466, 335] on div at bounding box center [477, 331] width 91 height 35
click at [4, 161] on div at bounding box center [430, 213] width 861 height 427
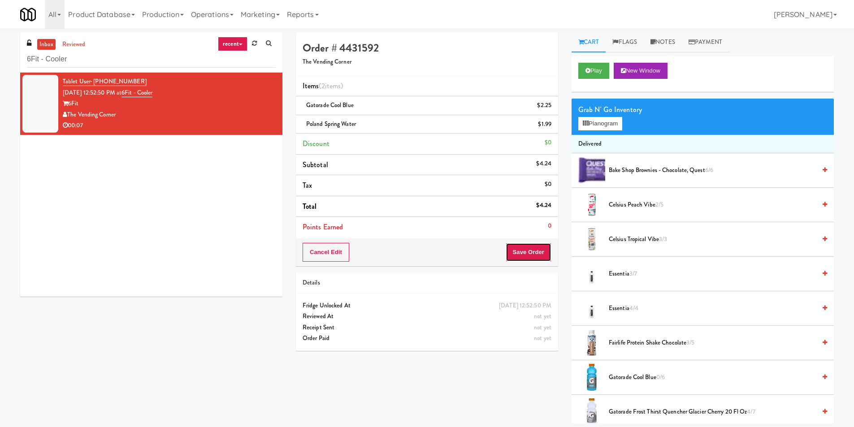
click at [541, 253] on button "Save Order" at bounding box center [529, 252] width 46 height 19
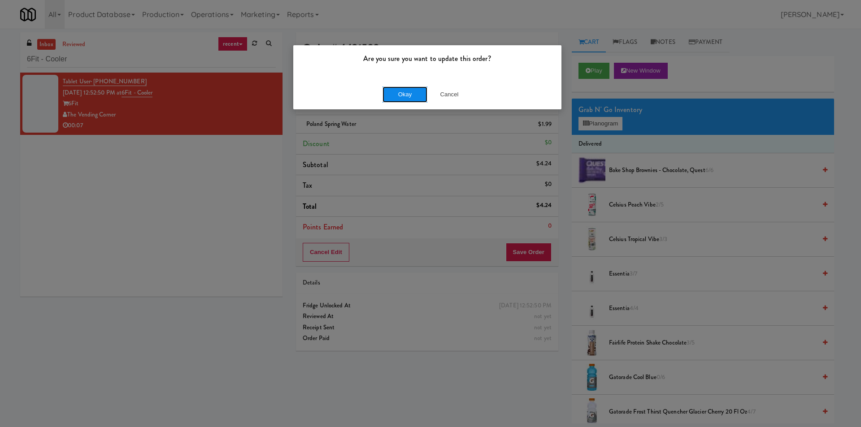
click at [414, 88] on button "Okay" at bounding box center [405, 95] width 45 height 16
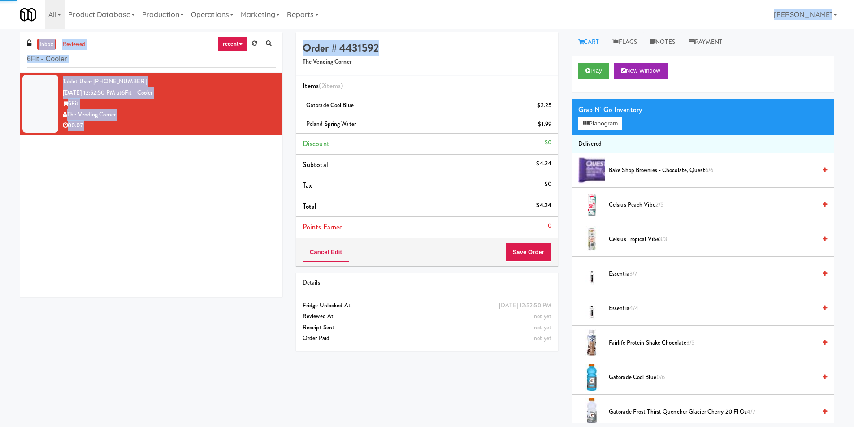
drag, startPoint x: 407, startPoint y: -1, endPoint x: 416, endPoint y: 3, distance: 10.1
click at [411, 0] on html "Are you sure you want to update this order? Okay Cancel Okay Are you sure you w…" at bounding box center [427, 213] width 854 height 427
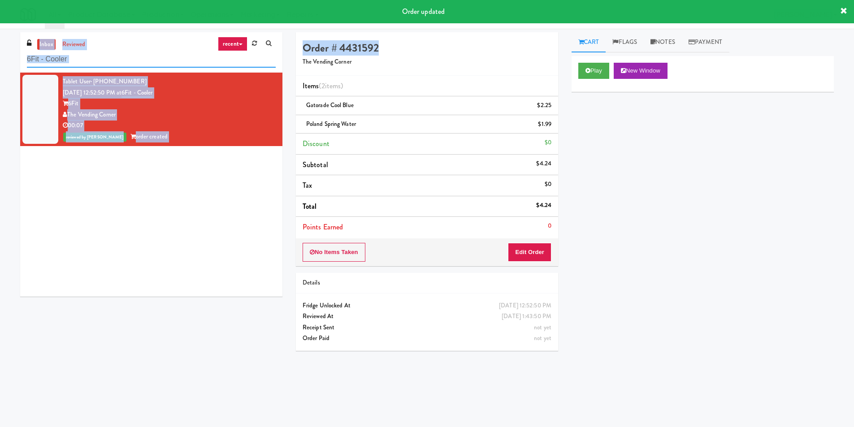
click at [135, 61] on input "6Fit - Cooler" at bounding box center [151, 59] width 249 height 17
click at [129, 59] on input "6Fit - Cooler" at bounding box center [151, 59] width 249 height 17
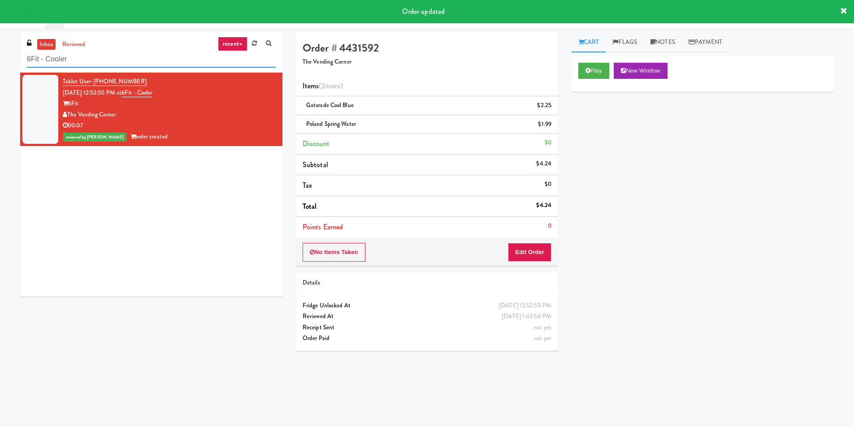
click at [129, 59] on input "6Fit - Cooler" at bounding box center [151, 59] width 249 height 17
paste input "VY - Pantry - Right"
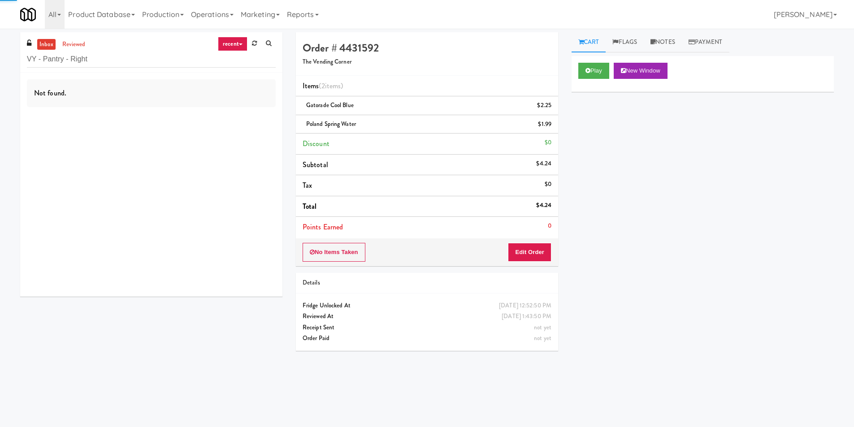
click at [248, 112] on div "Not found." at bounding box center [151, 185] width 262 height 224
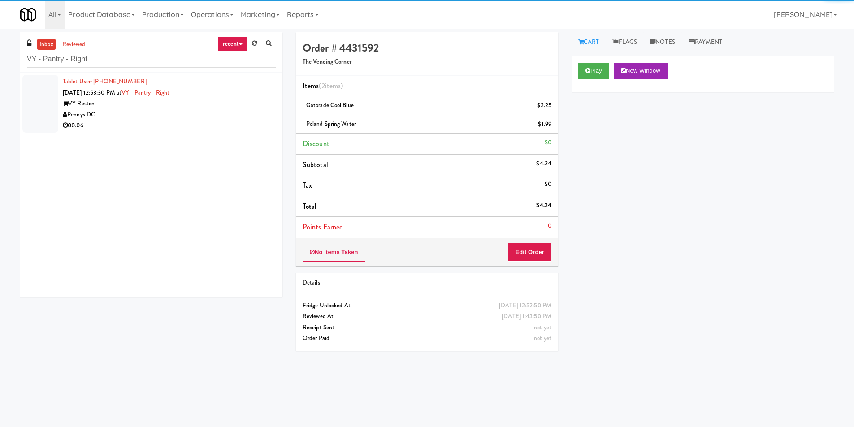
click at [248, 112] on div "Pennys DC" at bounding box center [169, 114] width 213 height 11
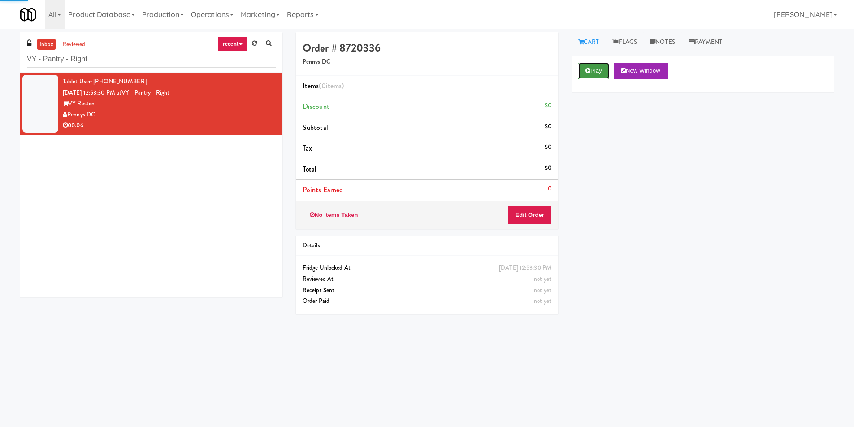
click at [592, 72] on button "Play" at bounding box center [593, 71] width 31 height 16
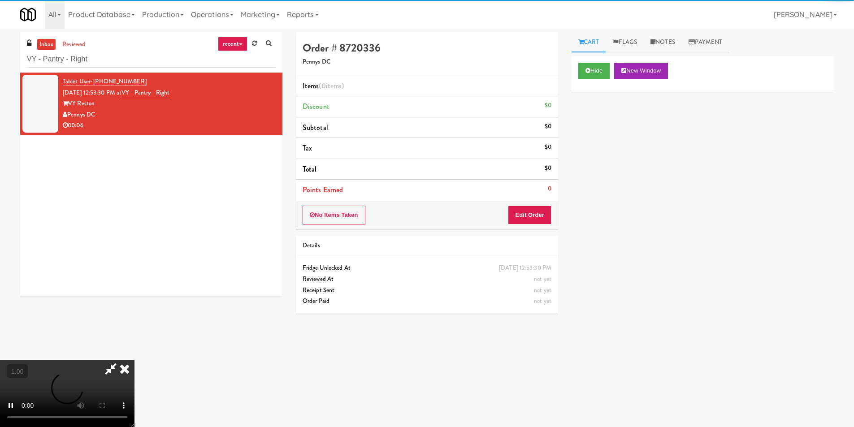
click at [545, 202] on div "No Items Taken Edit Order" at bounding box center [427, 215] width 262 height 28
click at [534, 215] on button "Edit Order" at bounding box center [529, 215] width 43 height 19
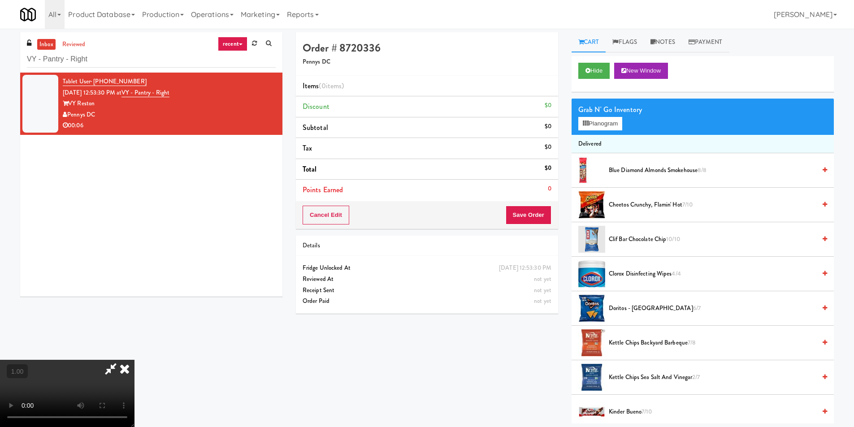
click at [135, 360] on video at bounding box center [67, 393] width 135 height 67
click at [596, 122] on button "Planogram" at bounding box center [600, 123] width 44 height 13
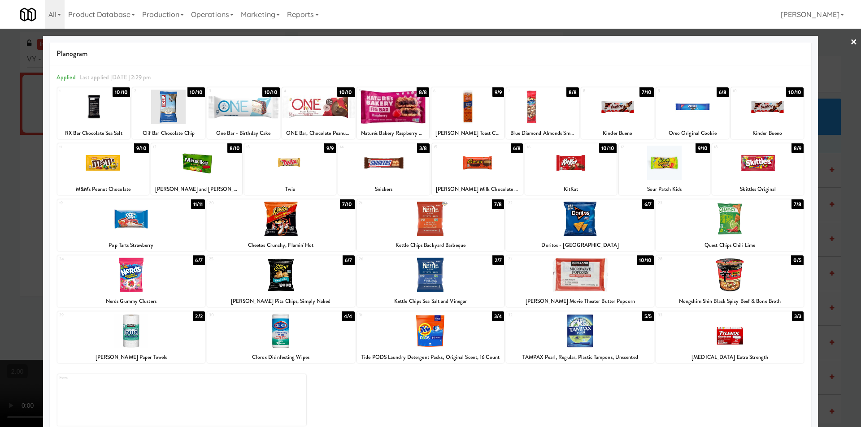
click at [719, 221] on div at bounding box center [730, 219] width 148 height 35
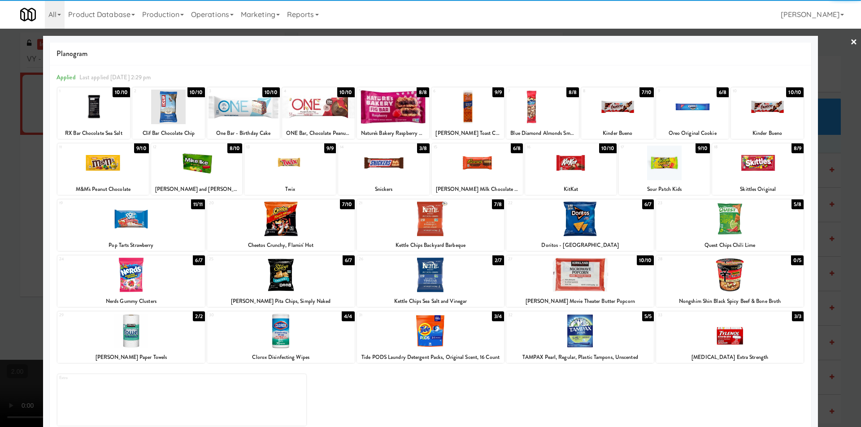
click at [846, 218] on div at bounding box center [430, 213] width 861 height 427
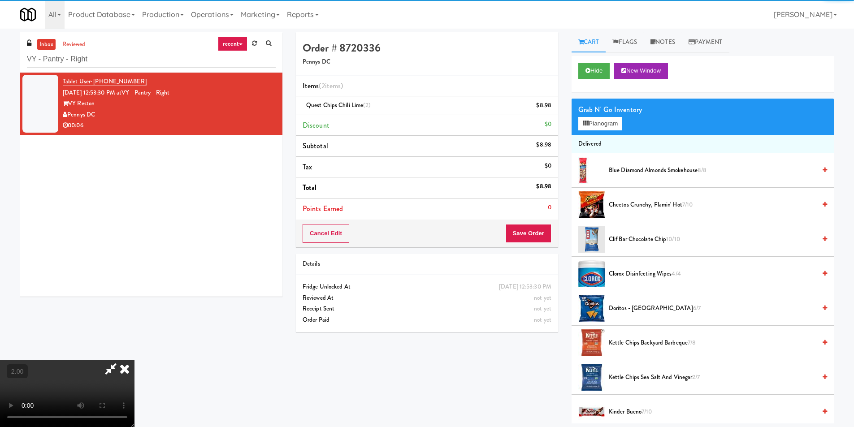
click at [135, 360] on video at bounding box center [67, 393] width 135 height 67
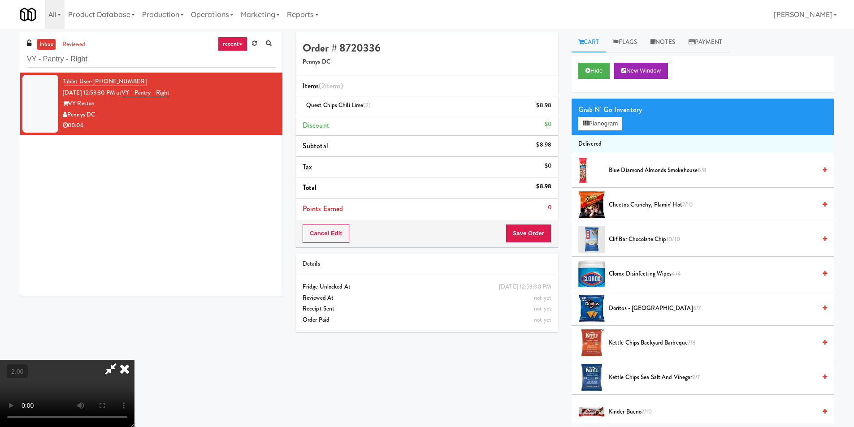
click at [121, 360] on icon at bounding box center [110, 369] width 21 height 18
click at [525, 239] on button "Save Order" at bounding box center [529, 233] width 46 height 19
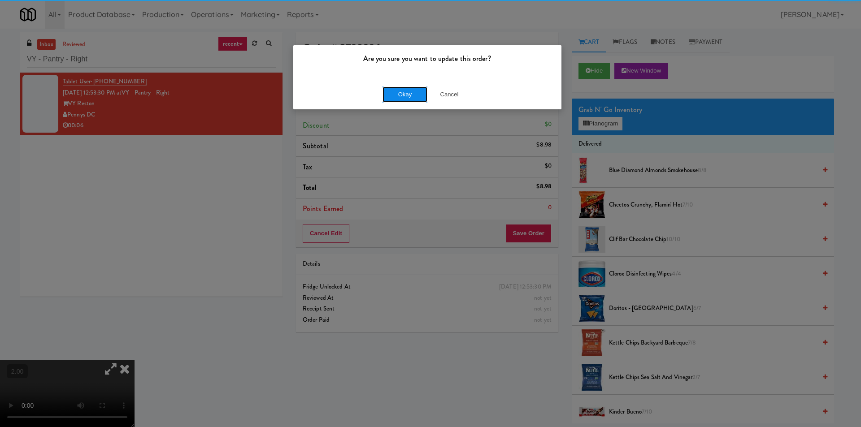
click at [413, 99] on button "Okay" at bounding box center [405, 95] width 45 height 16
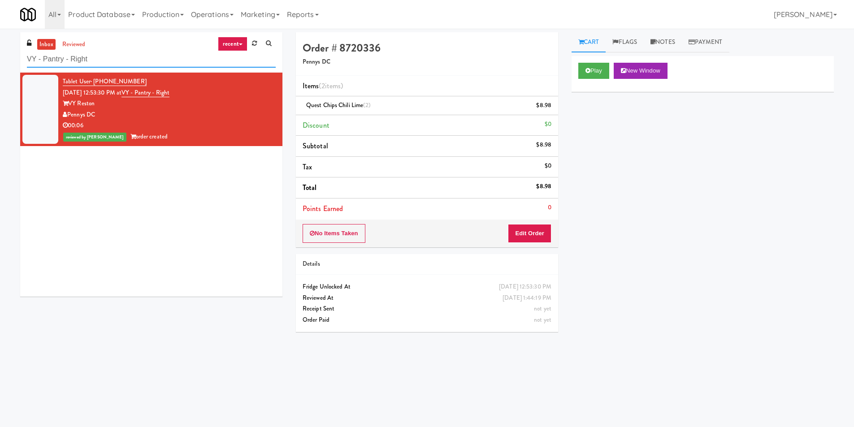
paste input "Midtown205 - Food and Snacks"
drag, startPoint x: 66, startPoint y: 57, endPoint x: 89, endPoint y: 42, distance: 27.1
click at [2, 66] on div "inbox reviewed recent all unclear take inventory issue suspicious failed recent…" at bounding box center [427, 212] width 854 height 360
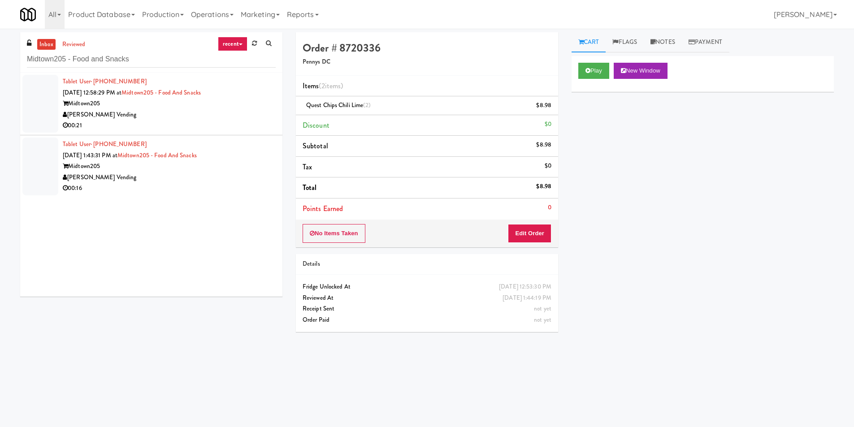
click at [213, 129] on div "00:21" at bounding box center [169, 125] width 213 height 11
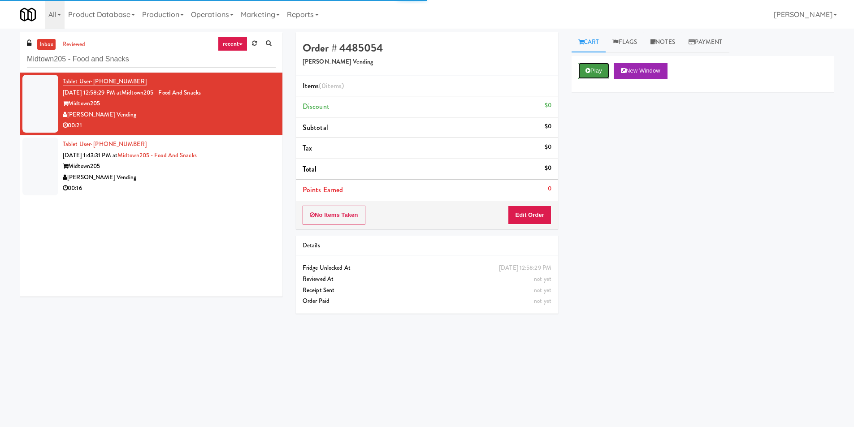
click at [586, 63] on button "Play" at bounding box center [593, 71] width 31 height 16
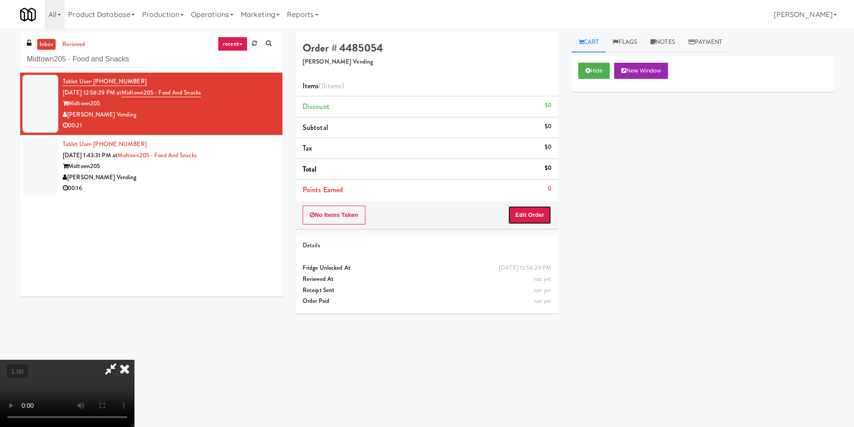
click at [541, 218] on button "Edit Order" at bounding box center [529, 215] width 43 height 19
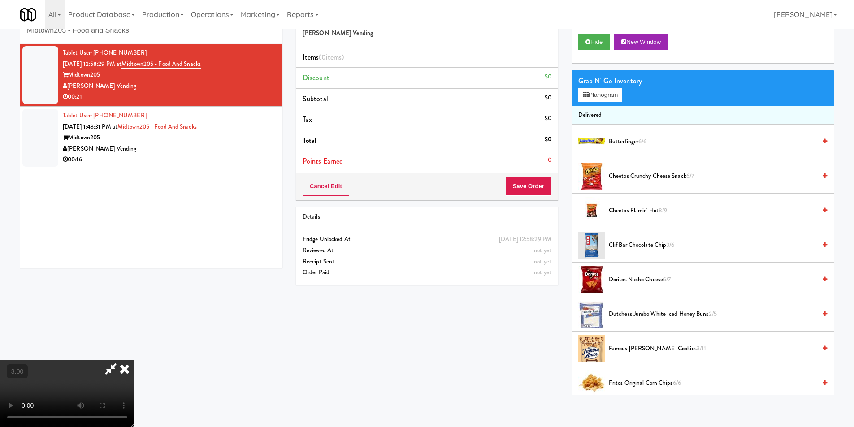
scroll to position [135, 0]
drag, startPoint x: 617, startPoint y: 98, endPoint x: 536, endPoint y: 106, distance: 80.7
click at [615, 98] on button "Planogram" at bounding box center [600, 94] width 44 height 13
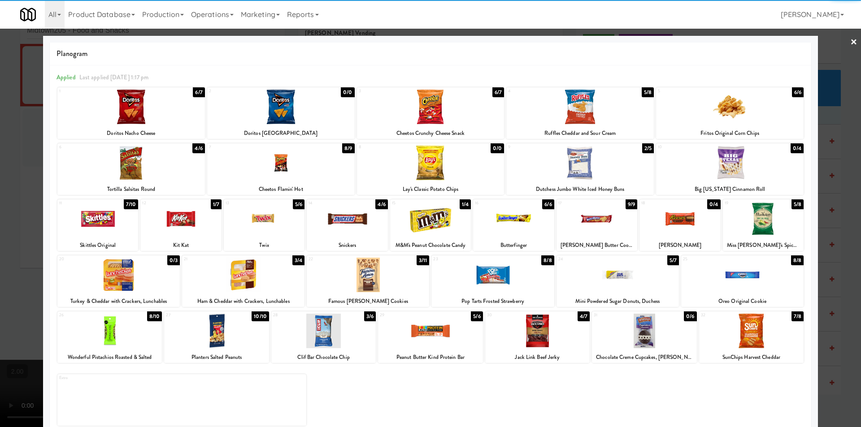
drag, startPoint x: 115, startPoint y: 227, endPoint x: 166, endPoint y: 226, distance: 51.1
click at [115, 227] on div at bounding box center [97, 219] width 81 height 35
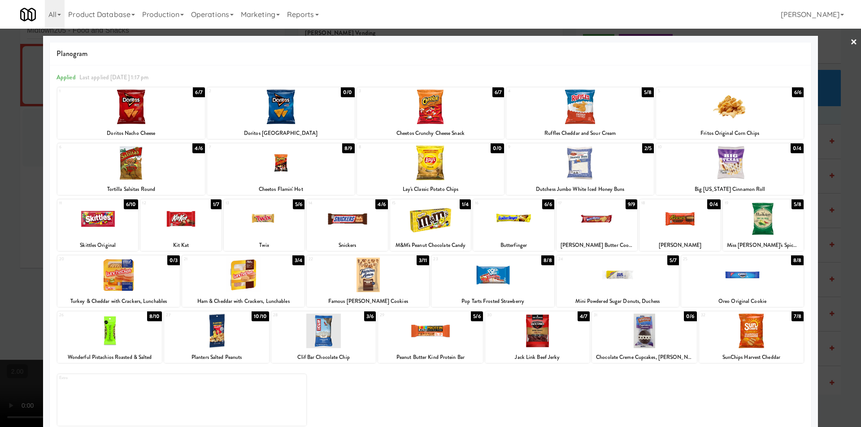
click at [181, 224] on div at bounding box center [180, 219] width 81 height 35
click at [258, 221] on div at bounding box center [264, 219] width 81 height 35
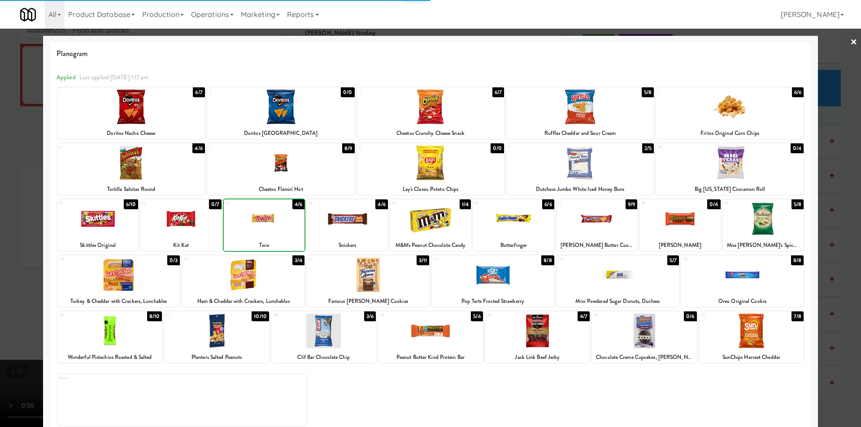
drag, startPoint x: 0, startPoint y: 195, endPoint x: 265, endPoint y: 196, distance: 265.0
click at [14, 196] on div at bounding box center [430, 213] width 861 height 427
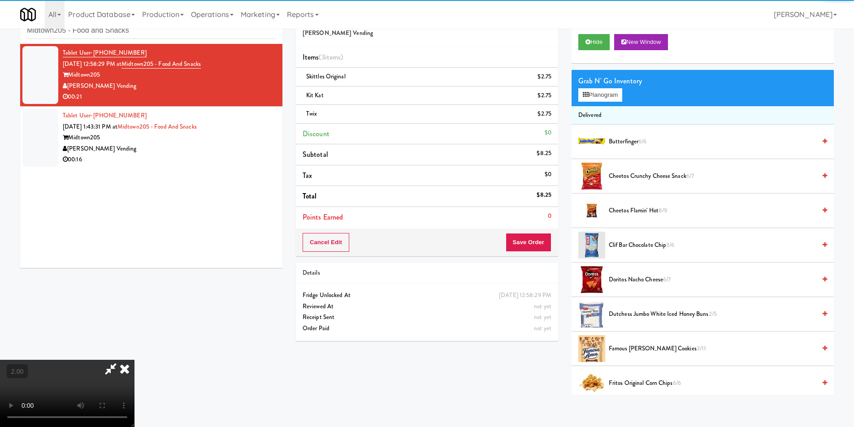
scroll to position [1, 0]
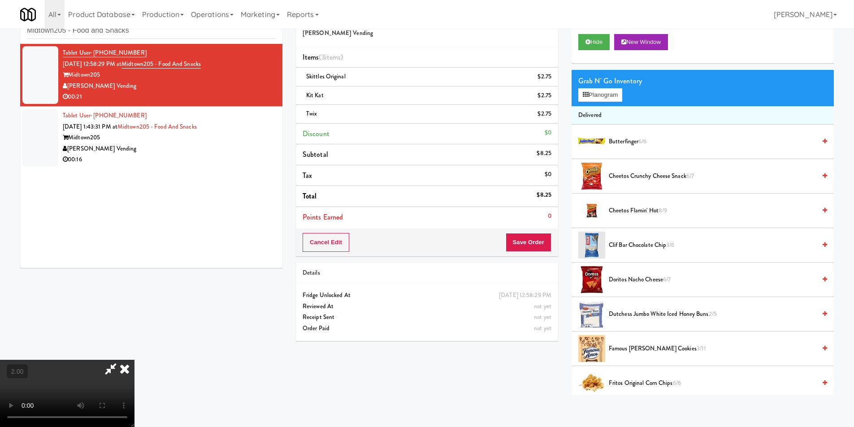
drag, startPoint x: 498, startPoint y: 36, endPoint x: 504, endPoint y: 42, distance: 7.9
click at [135, 360] on icon at bounding box center [125, 369] width 20 height 18
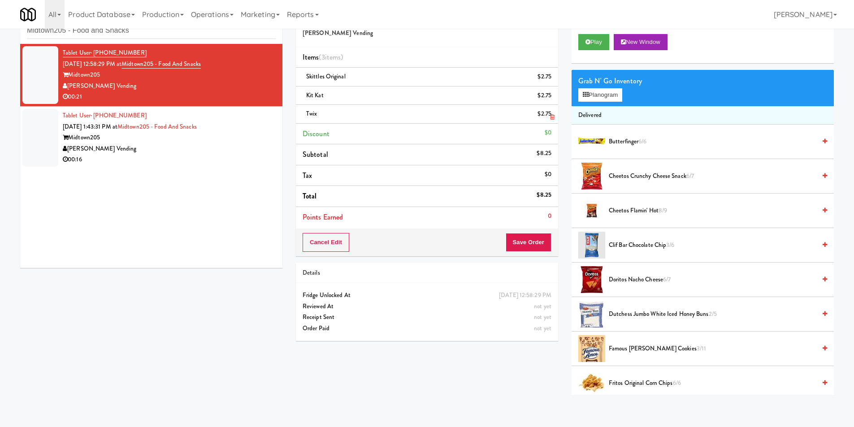
scroll to position [0, 0]
drag, startPoint x: 511, startPoint y: 239, endPoint x: 500, endPoint y: 234, distance: 11.7
click at [511, 239] on button "Save Order" at bounding box center [529, 242] width 46 height 19
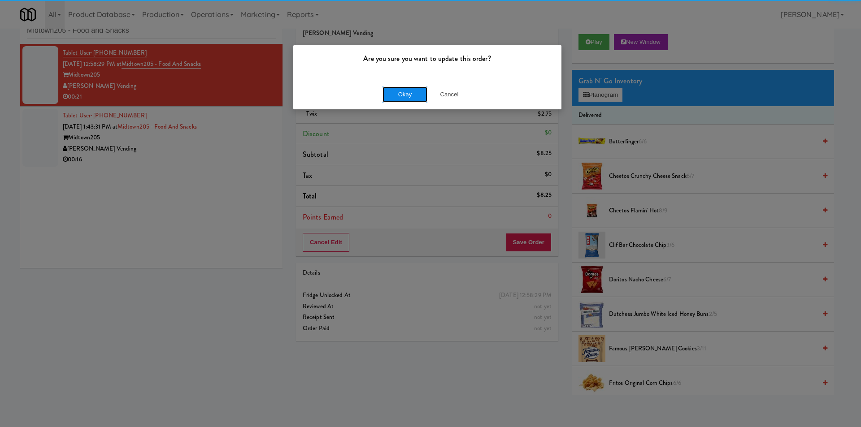
click at [393, 88] on button "Okay" at bounding box center [405, 95] width 45 height 16
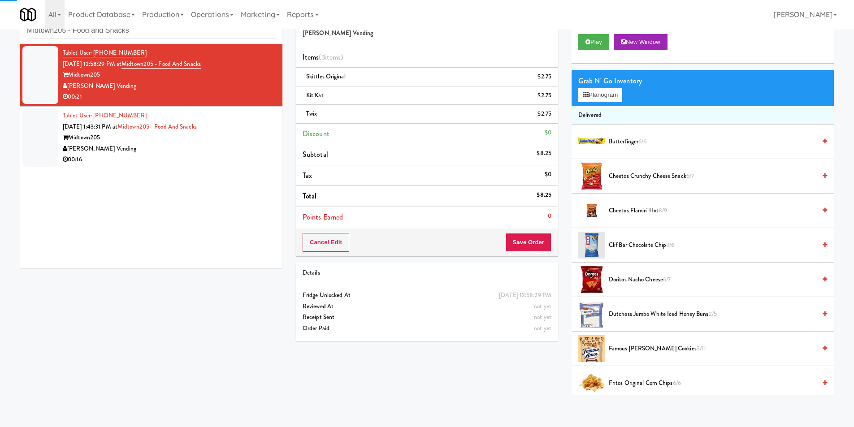
click at [253, 144] on div "[PERSON_NAME] Vending" at bounding box center [169, 149] width 213 height 11
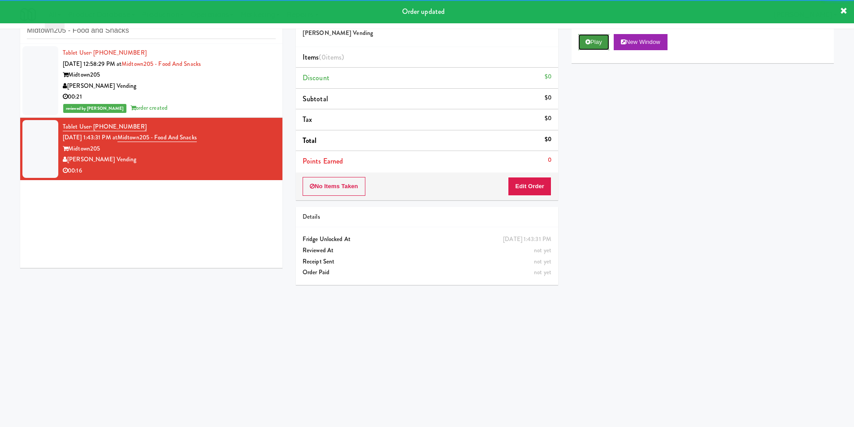
click at [596, 43] on button "Play" at bounding box center [593, 42] width 31 height 16
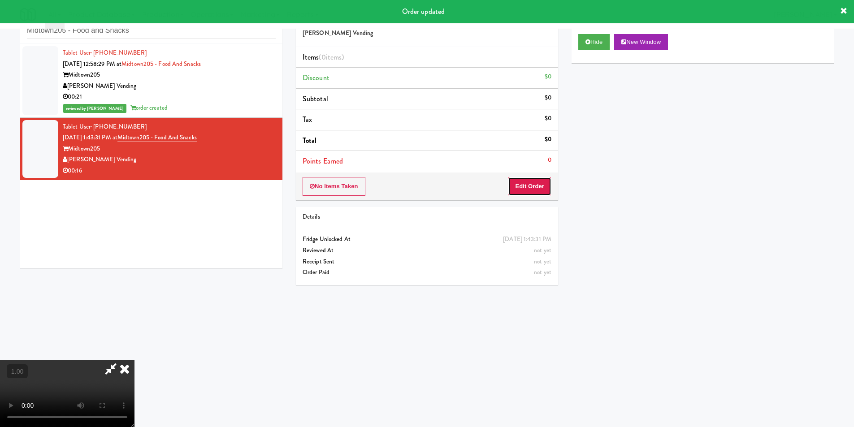
drag, startPoint x: 532, startPoint y: 180, endPoint x: 499, endPoint y: 144, distance: 48.9
click at [531, 180] on button "Edit Order" at bounding box center [529, 186] width 43 height 19
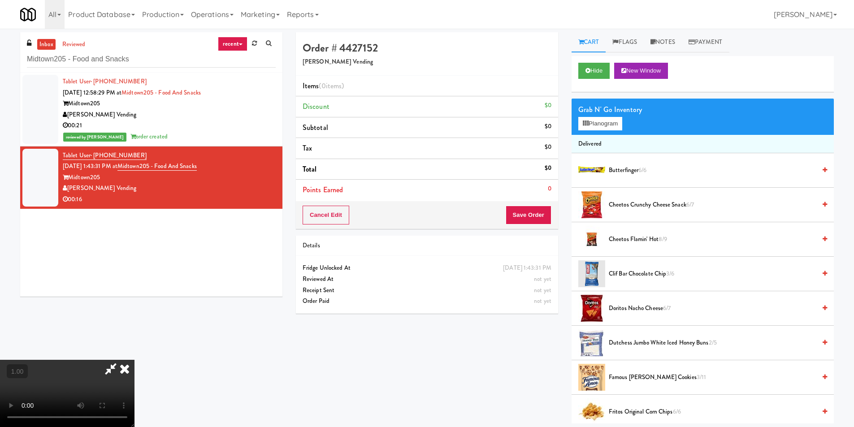
click at [135, 360] on video at bounding box center [67, 393] width 135 height 67
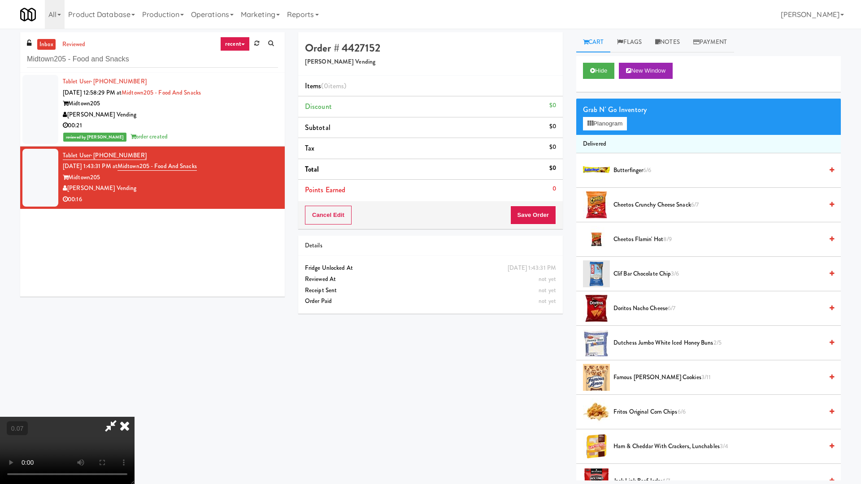
click at [135, 417] on video at bounding box center [67, 450] width 135 height 67
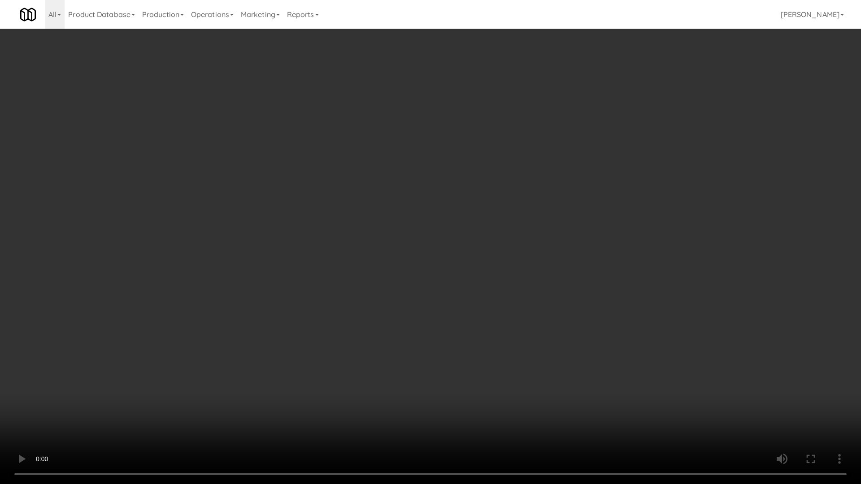
click at [291, 334] on video at bounding box center [430, 242] width 861 height 484
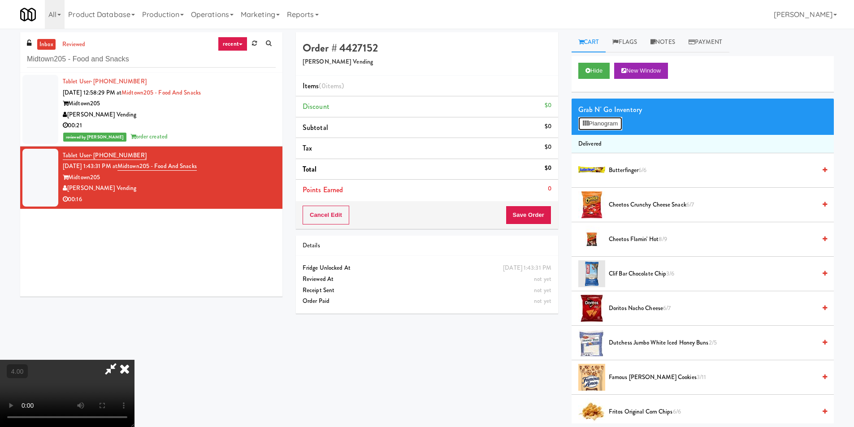
click at [615, 127] on button "Planogram" at bounding box center [600, 123] width 44 height 13
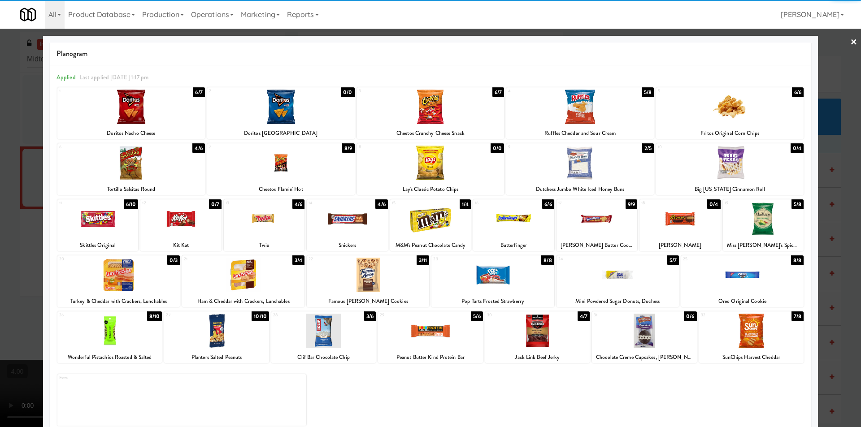
click at [586, 117] on div at bounding box center [580, 107] width 148 height 35
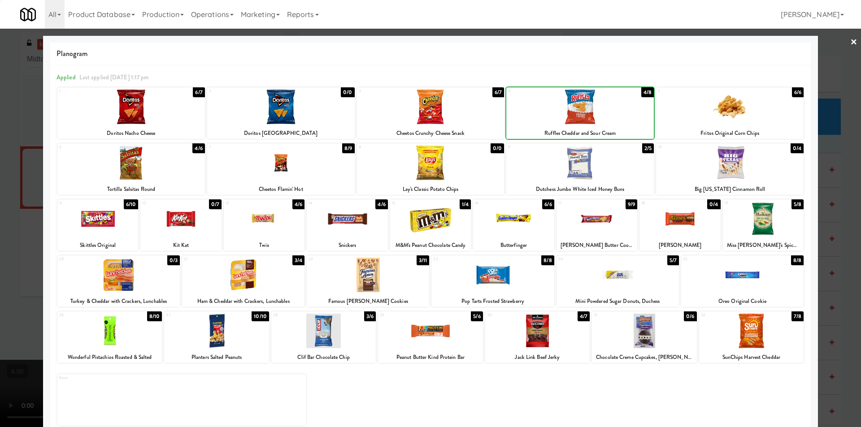
click at [0, 178] on div at bounding box center [430, 213] width 861 height 427
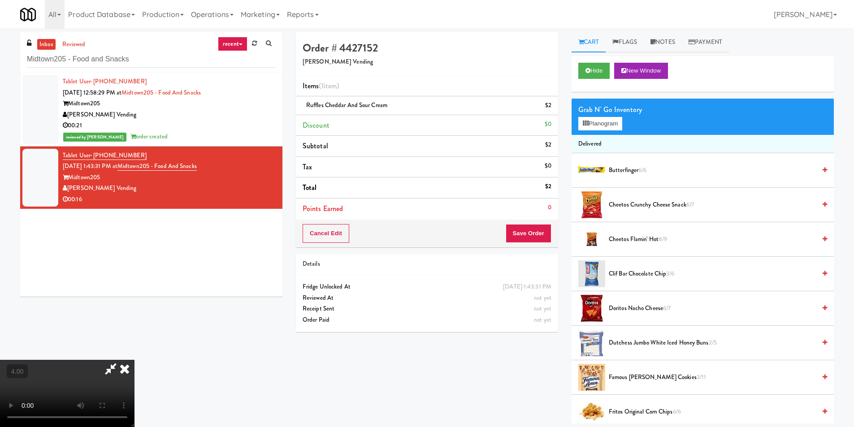
click at [135, 360] on icon at bounding box center [125, 369] width 20 height 18
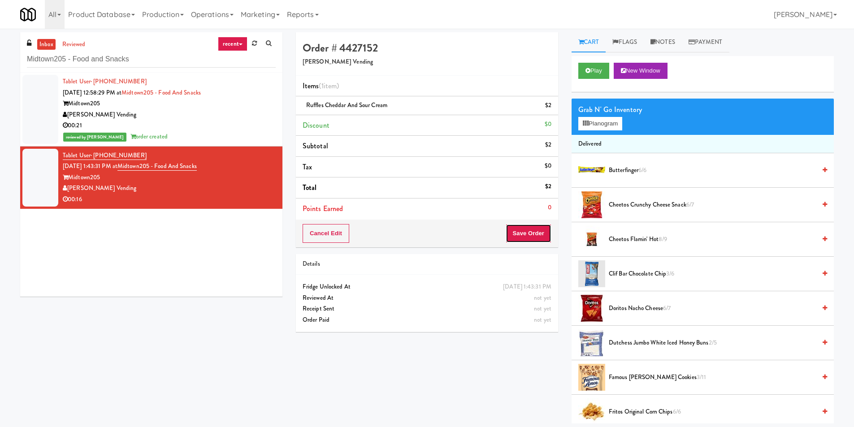
click at [533, 226] on button "Save Order" at bounding box center [529, 233] width 46 height 19
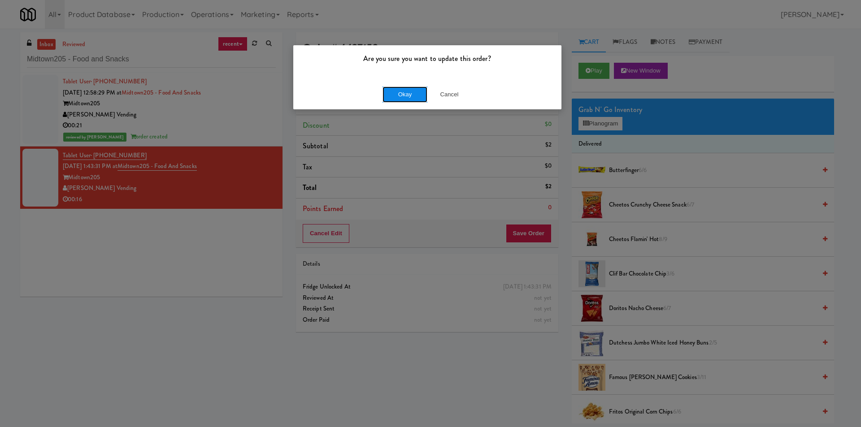
click at [421, 95] on button "Okay" at bounding box center [405, 95] width 45 height 16
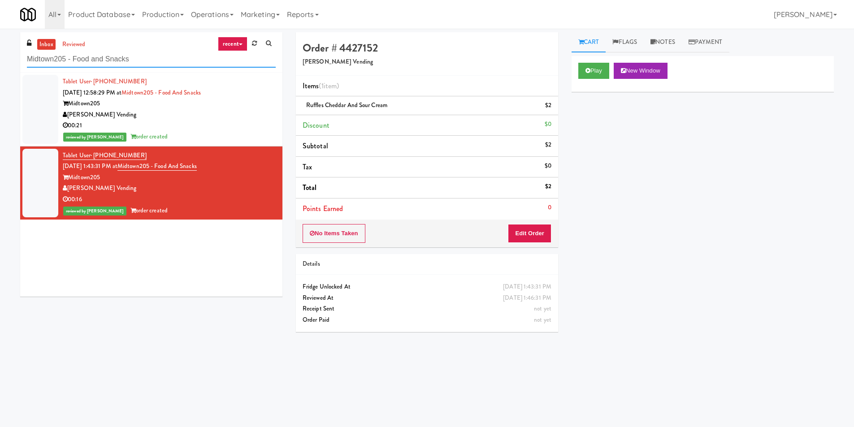
paste input "[PERSON_NAME] Tower Pantry"
drag, startPoint x: 144, startPoint y: 56, endPoint x: 0, endPoint y: 48, distance: 144.1
click at [0, 48] on div "inbox reviewed recent all unclear take inventory issue suspicious failed recent…" at bounding box center [427, 212] width 854 height 360
type input "[PERSON_NAME] Tower Pantry"
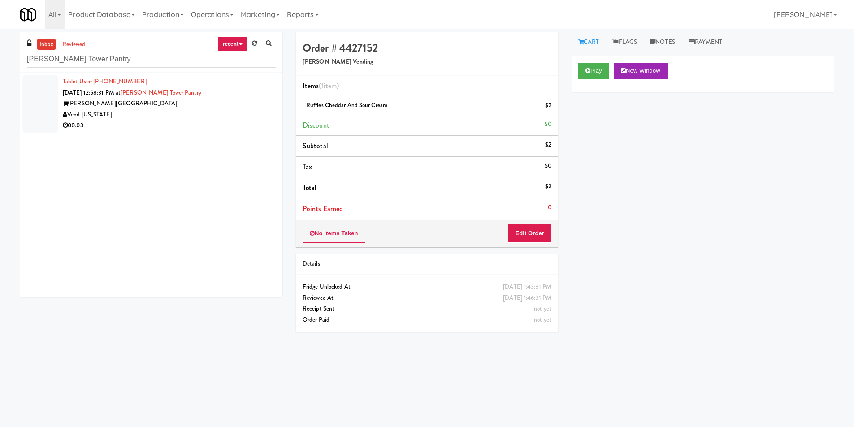
click at [166, 115] on div "Vend [US_STATE]" at bounding box center [169, 114] width 213 height 11
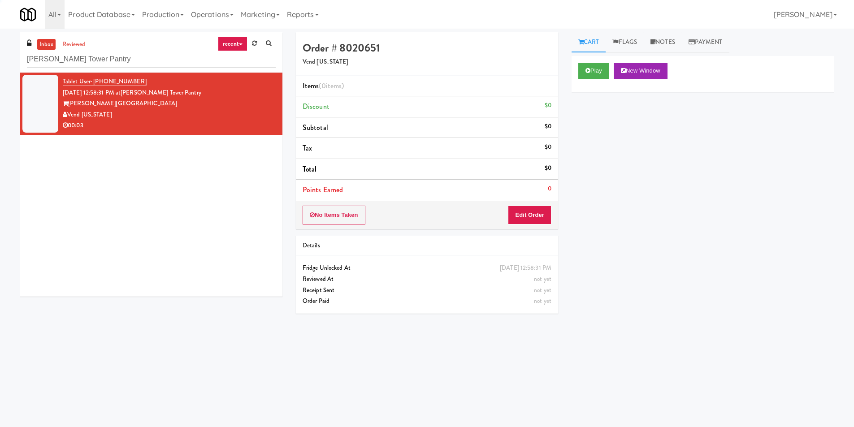
click at [587, 80] on div "Play New Window" at bounding box center [703, 74] width 262 height 36
click at [596, 70] on button "Play" at bounding box center [593, 71] width 31 height 16
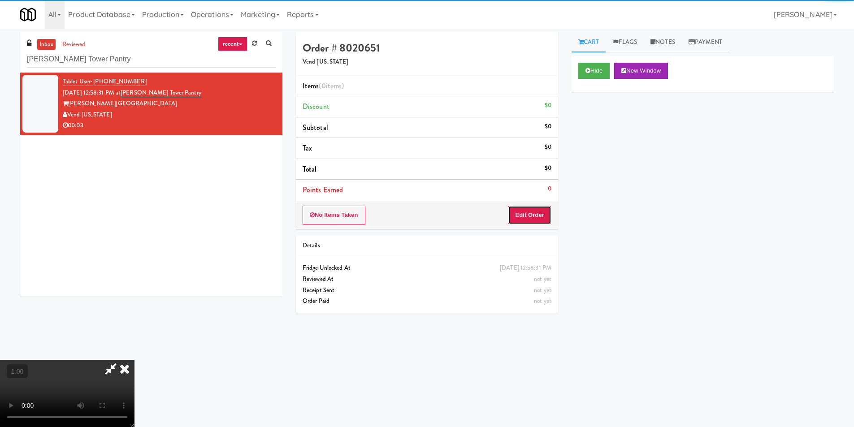
click at [537, 209] on button "Edit Order" at bounding box center [529, 215] width 43 height 19
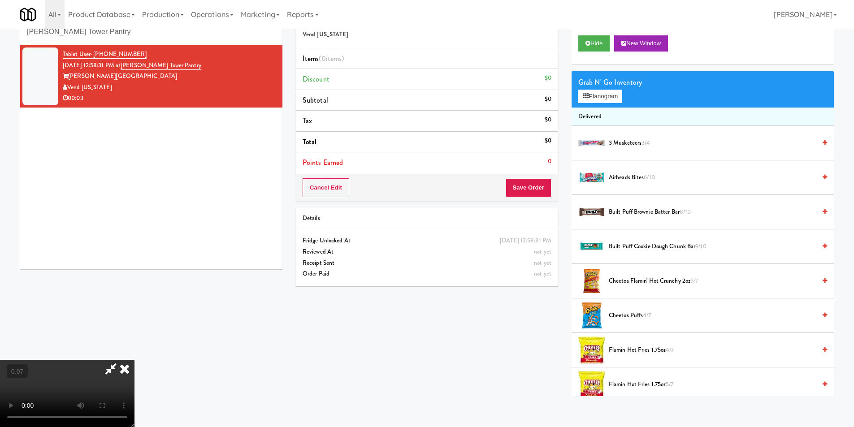
scroll to position [29, 0]
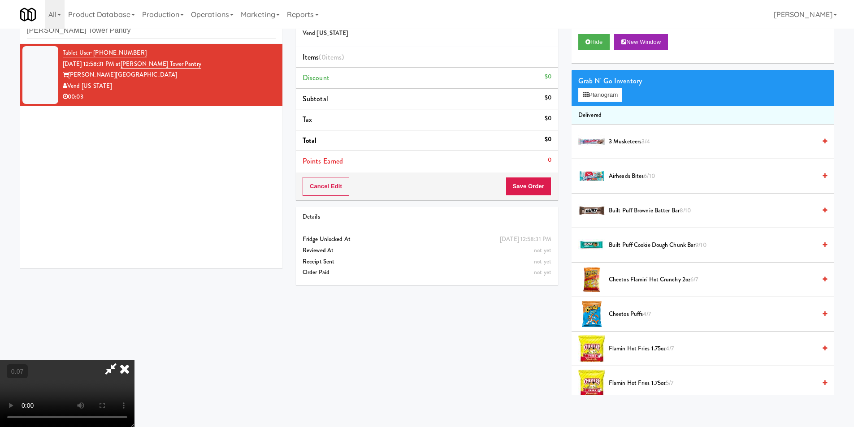
click at [135, 420] on video at bounding box center [67, 393] width 135 height 67
click at [108, 375] on video at bounding box center [67, 393] width 135 height 67
click at [135, 360] on video at bounding box center [67, 393] width 135 height 67
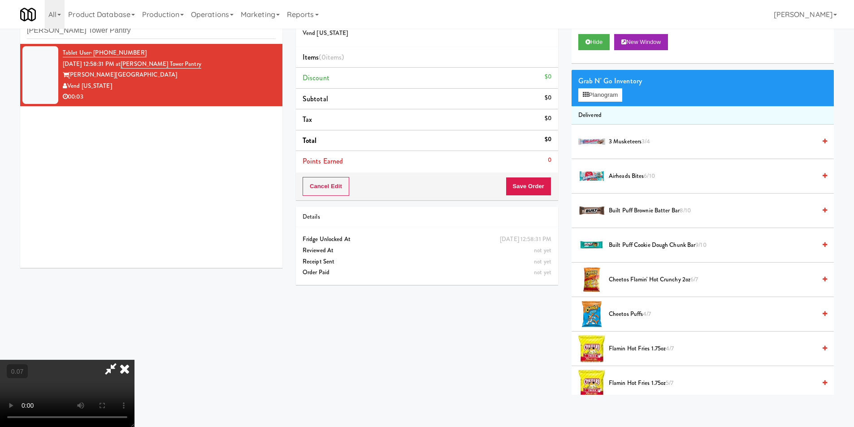
scroll to position [0, 0]
click at [603, 92] on button "Planogram" at bounding box center [600, 94] width 44 height 13
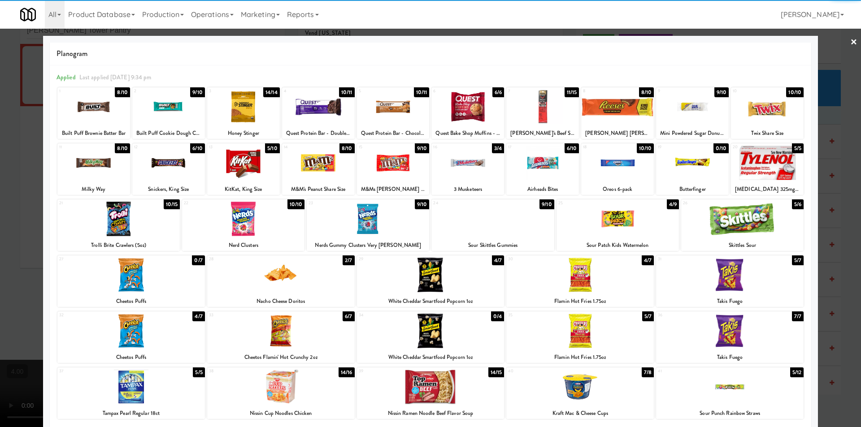
drag, startPoint x: 243, startPoint y: 106, endPoint x: 145, endPoint y: 110, distance: 98.3
click at [243, 106] on div at bounding box center [243, 107] width 73 height 35
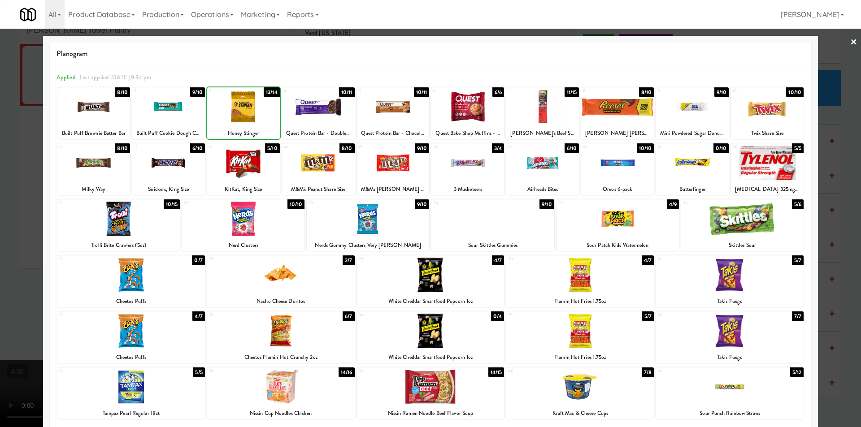
click at [0, 132] on div at bounding box center [430, 213] width 861 height 427
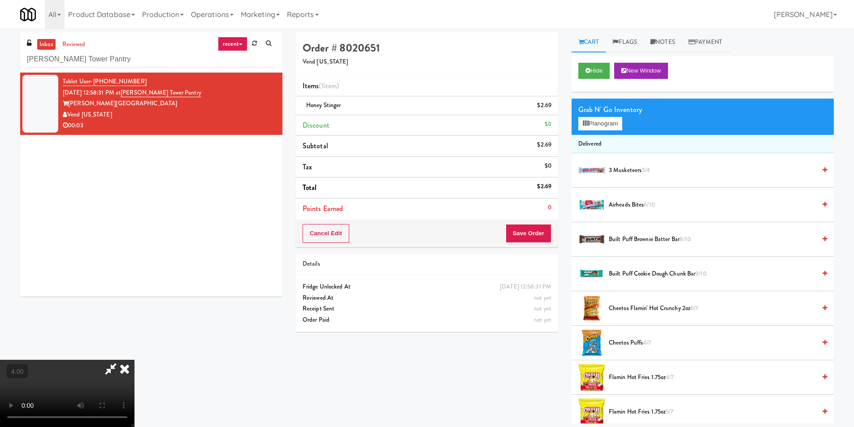
click at [135, 360] on icon at bounding box center [125, 369] width 20 height 18
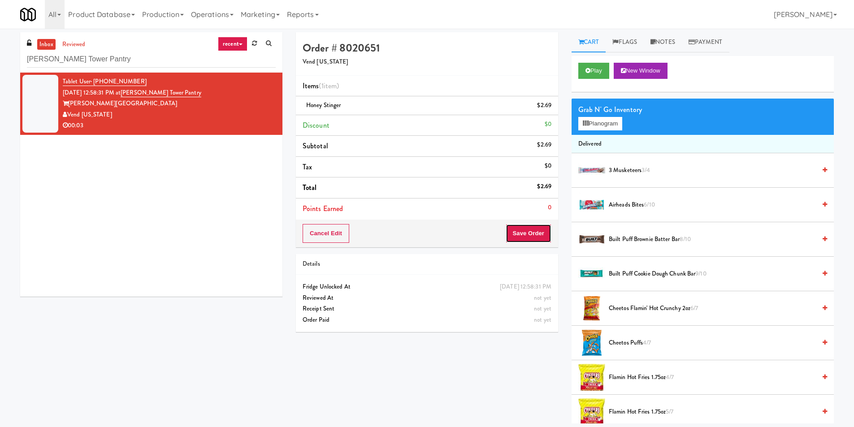
click at [516, 234] on button "Save Order" at bounding box center [529, 233] width 46 height 19
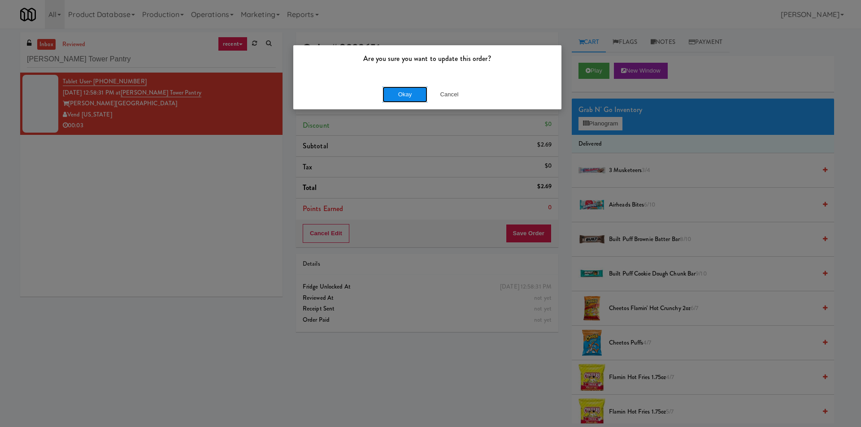
click at [391, 95] on button "Okay" at bounding box center [405, 95] width 45 height 16
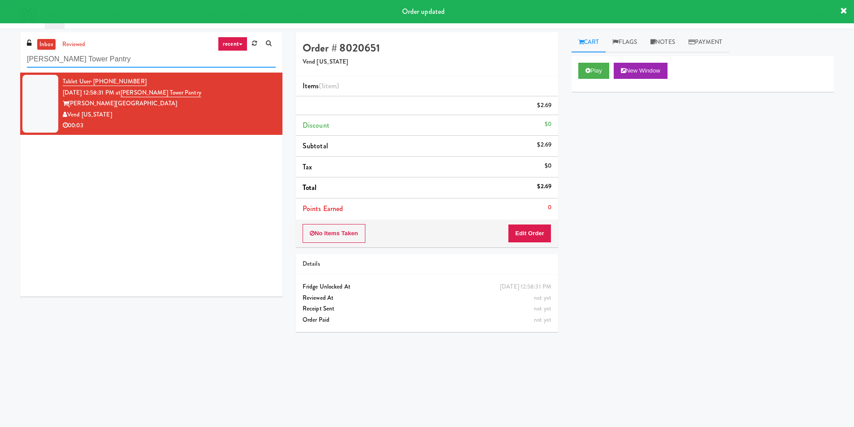
drag, startPoint x: 126, startPoint y: 59, endPoint x: 0, endPoint y: 63, distance: 126.1
click at [0, 63] on div "inbox reviewed recent all unclear take inventory issue suspicious failed recent…" at bounding box center [427, 212] width 854 height 360
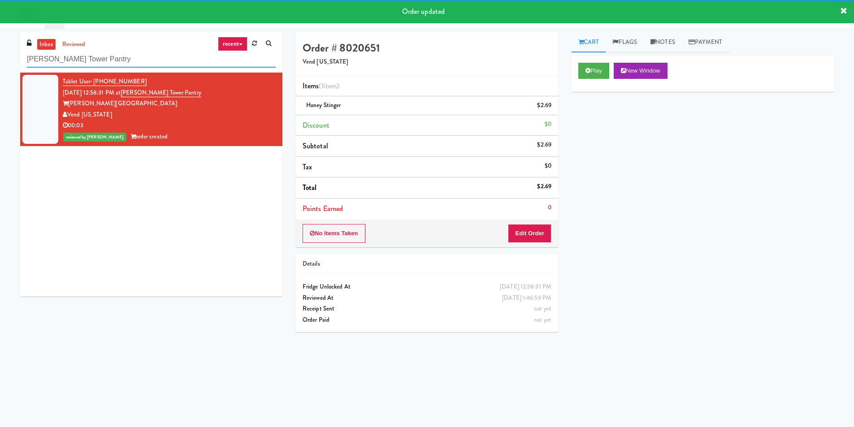
paste input "Gallery 64 - Cooler - Left"
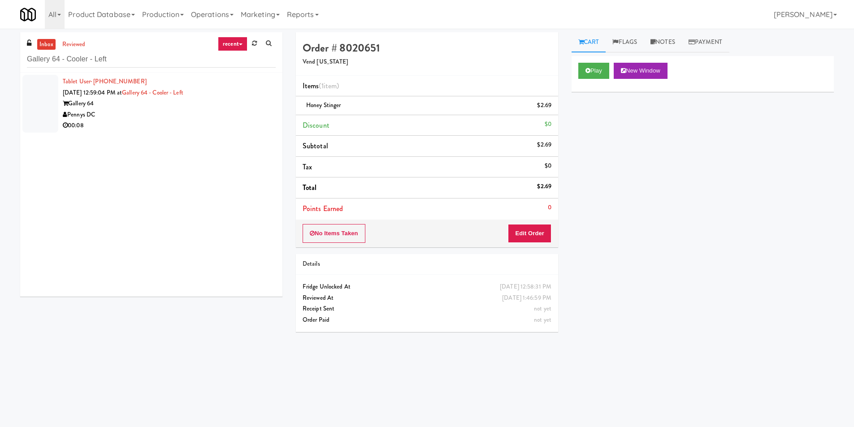
click at [235, 126] on div "00:08" at bounding box center [169, 125] width 213 height 11
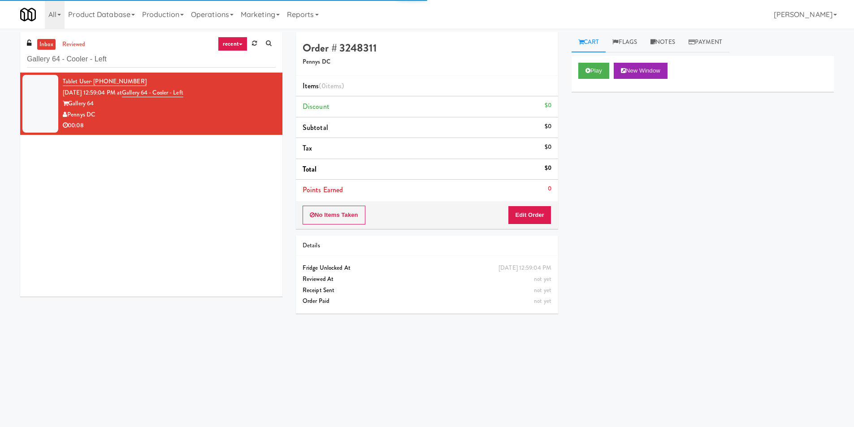
click at [596, 60] on div "Play New Window" at bounding box center [703, 74] width 262 height 36
click at [595, 68] on button "Play" at bounding box center [593, 71] width 31 height 16
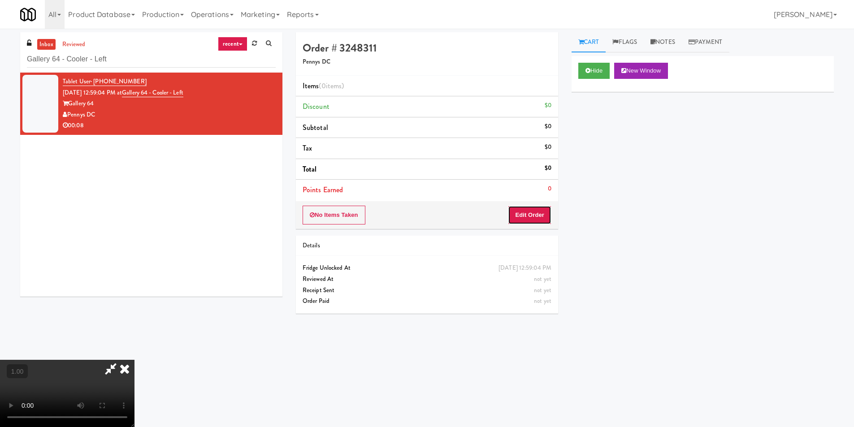
click at [529, 217] on button "Edit Order" at bounding box center [529, 215] width 43 height 19
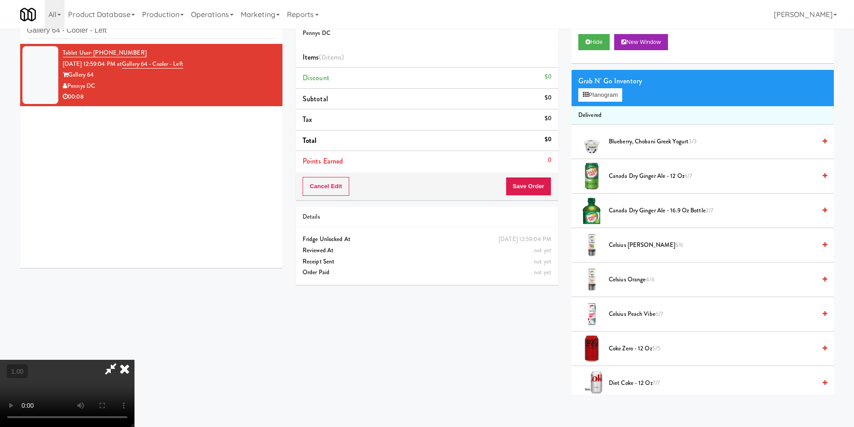
click at [135, 360] on video at bounding box center [67, 393] width 135 height 67
click at [591, 96] on button "Planogram" at bounding box center [600, 94] width 44 height 13
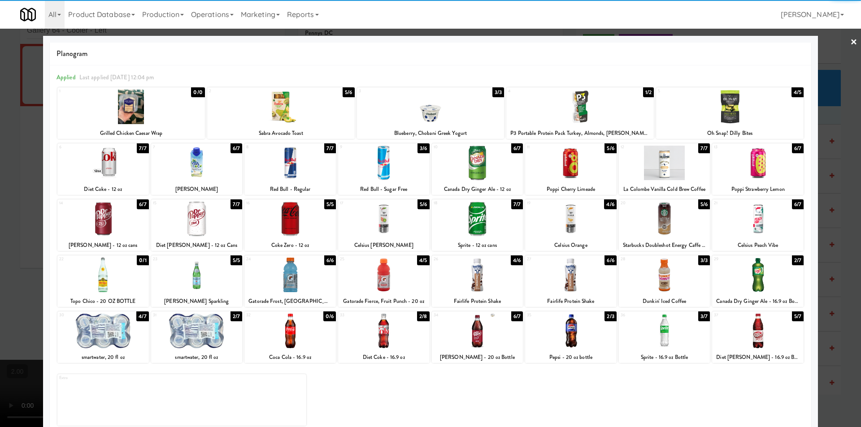
click at [305, 273] on div at bounding box center [289, 275] width 91 height 35
drag, startPoint x: 0, startPoint y: 193, endPoint x: 109, endPoint y: 173, distance: 110.3
click at [3, 191] on div at bounding box center [430, 213] width 861 height 427
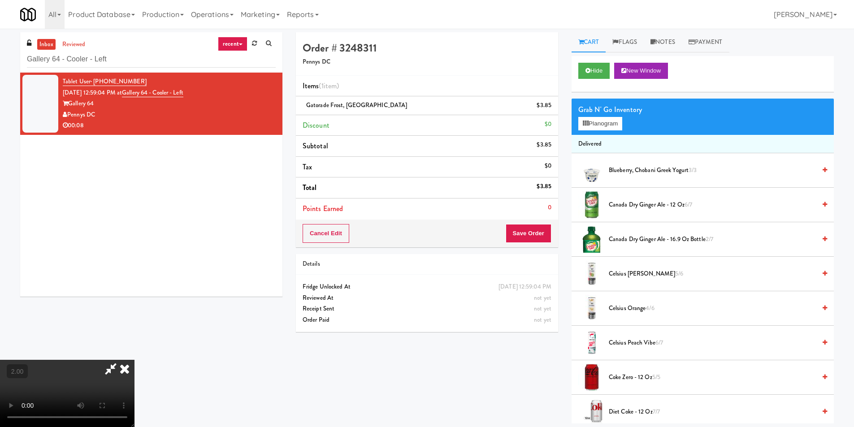
click at [135, 360] on icon at bounding box center [125, 369] width 20 height 18
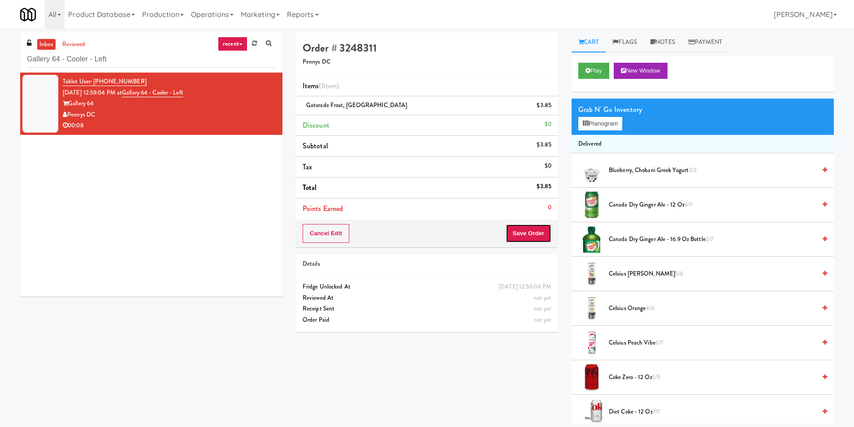
click at [525, 237] on button "Save Order" at bounding box center [529, 233] width 46 height 19
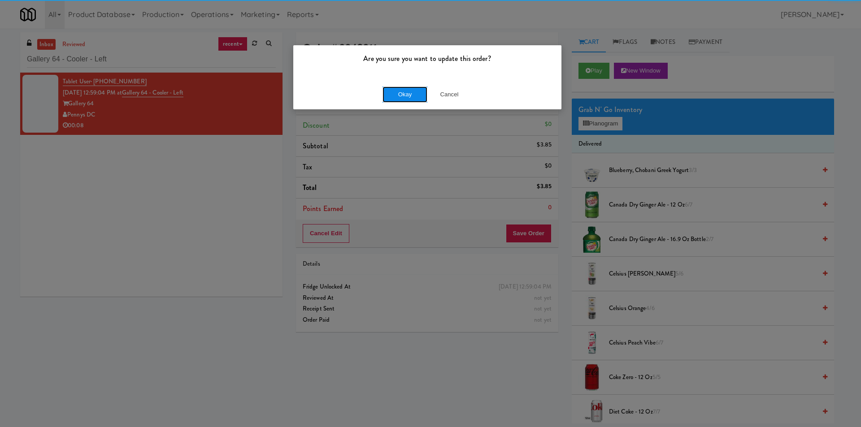
click at [410, 96] on button "Okay" at bounding box center [405, 95] width 45 height 16
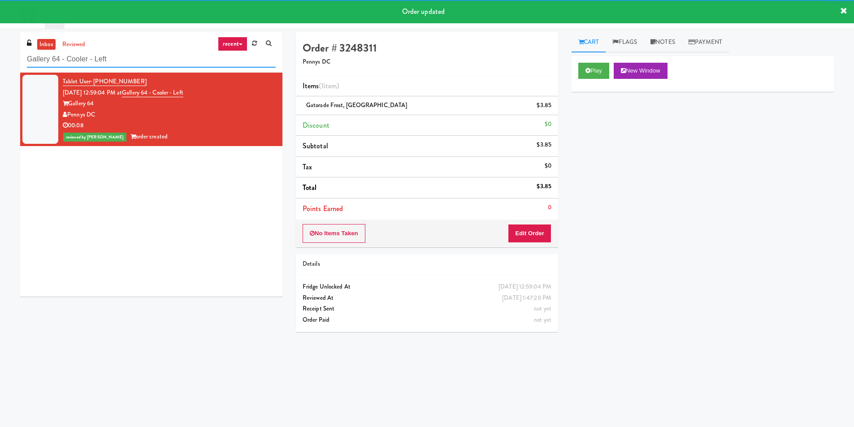
paste input "[PERSON_NAME] - Cooler - Righ"
drag, startPoint x: 65, startPoint y: 59, endPoint x: 0, endPoint y: 68, distance: 66.1
click at [0, 68] on div "inbox reviewed recent all unclear take inventory issue suspicious failed recent…" at bounding box center [427, 212] width 854 height 360
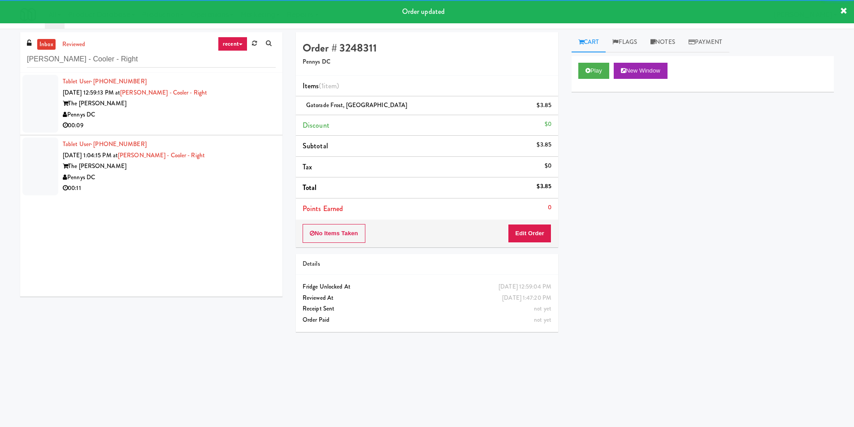
click at [254, 103] on div "The [PERSON_NAME]" at bounding box center [169, 103] width 213 height 11
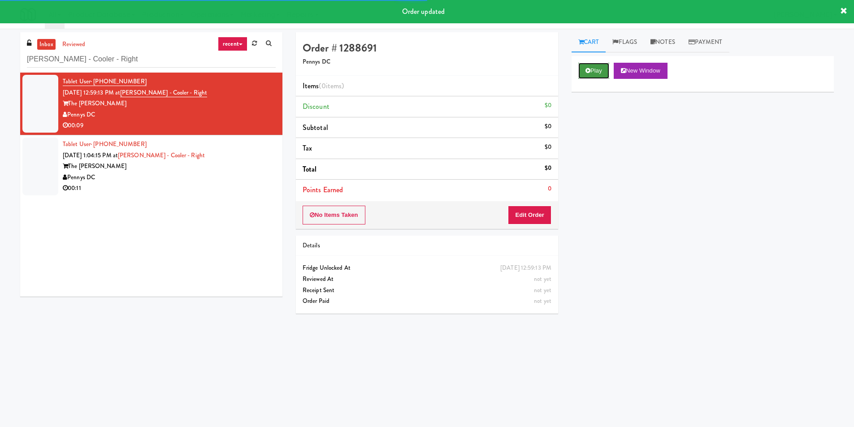
click at [584, 70] on button "Play" at bounding box center [593, 71] width 31 height 16
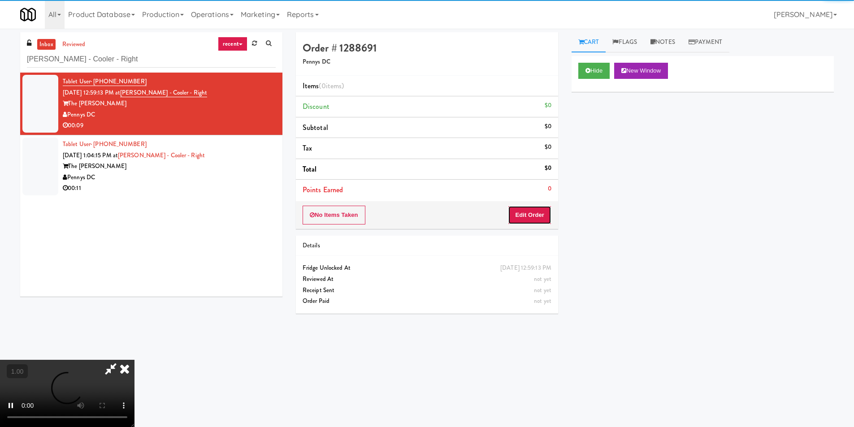
click at [518, 208] on button "Edit Order" at bounding box center [529, 215] width 43 height 19
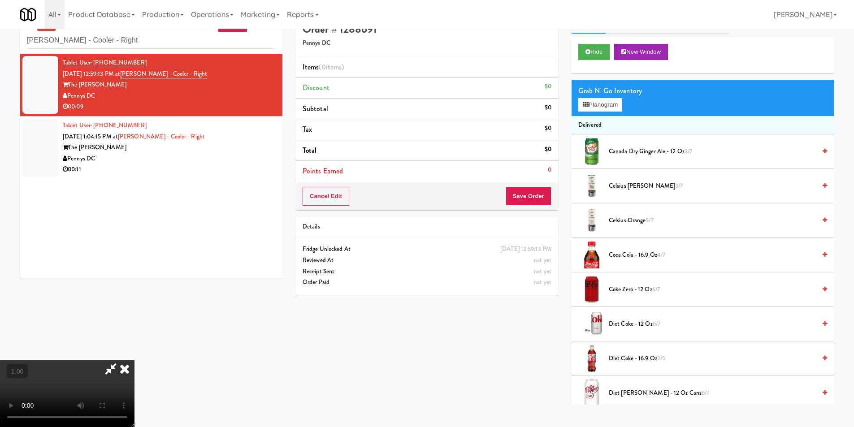
scroll to position [29, 0]
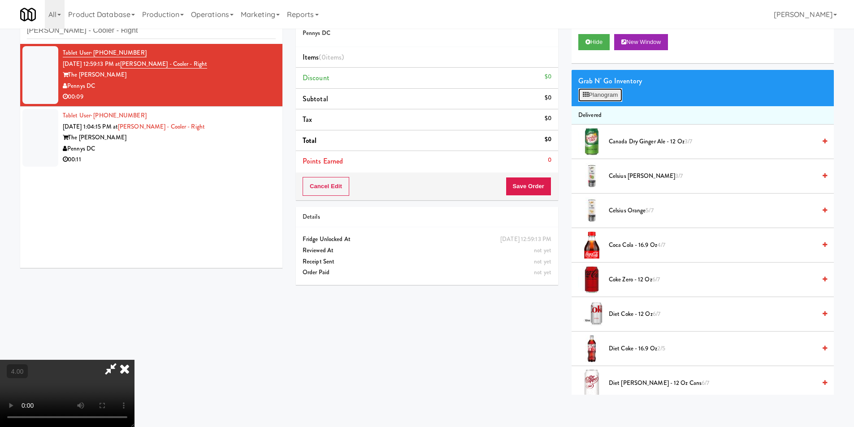
click at [602, 94] on button "Planogram" at bounding box center [600, 94] width 44 height 13
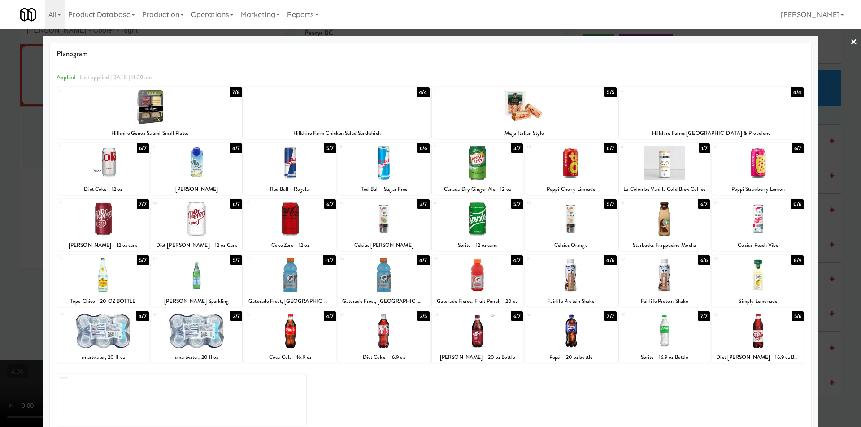
click at [404, 219] on div at bounding box center [383, 219] width 91 height 35
drag, startPoint x: 0, startPoint y: 216, endPoint x: 89, endPoint y: 217, distance: 88.8
click at [5, 217] on div at bounding box center [430, 213] width 861 height 427
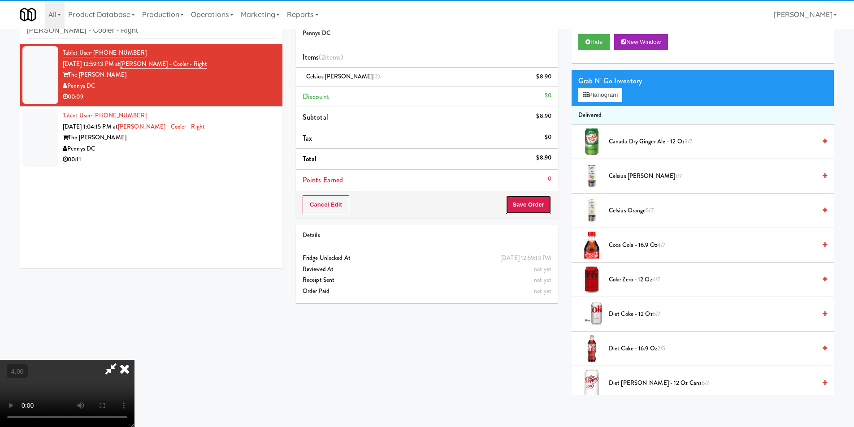
click at [547, 210] on button "Save Order" at bounding box center [529, 205] width 46 height 19
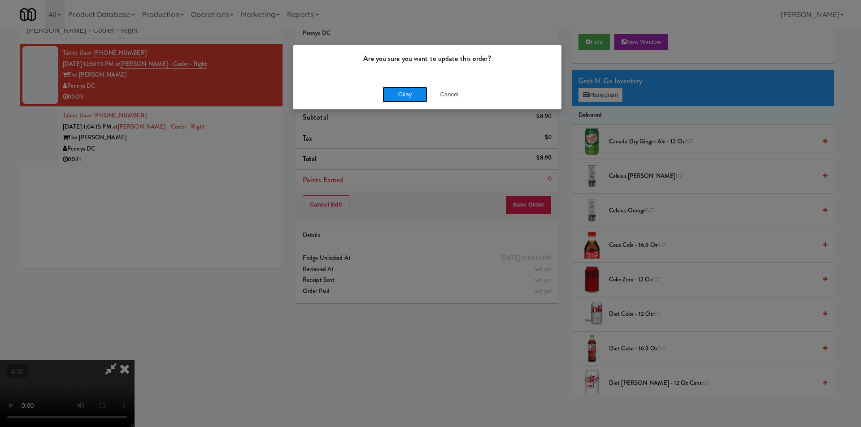
click at [398, 97] on button "Okay" at bounding box center [405, 95] width 45 height 16
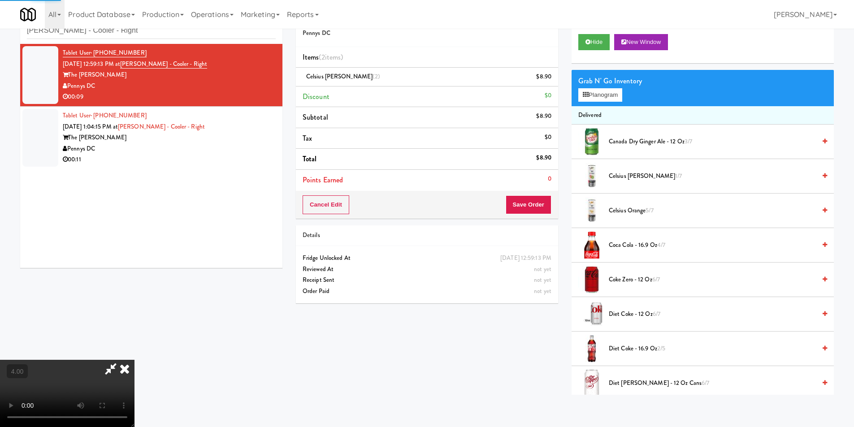
click at [257, 122] on div "Tablet User · (516) 816-1205 [DATE] 1:04:15 PM at [PERSON_NAME][GEOGRAPHIC_DATA…" at bounding box center [169, 137] width 213 height 55
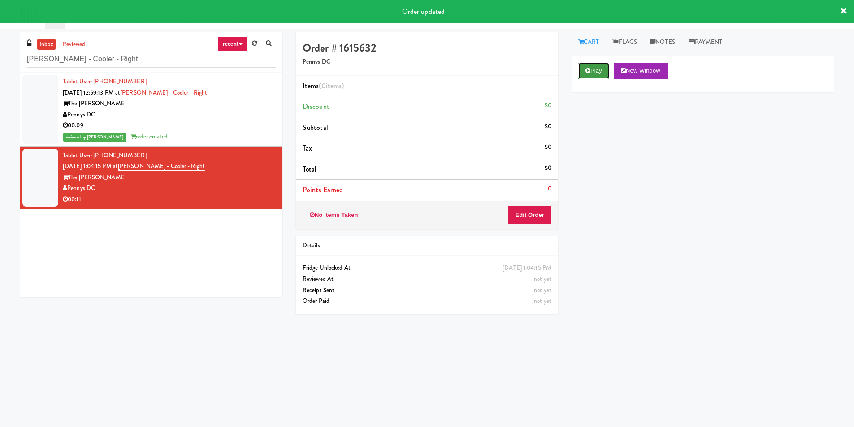
click at [598, 65] on button "Play" at bounding box center [593, 71] width 31 height 16
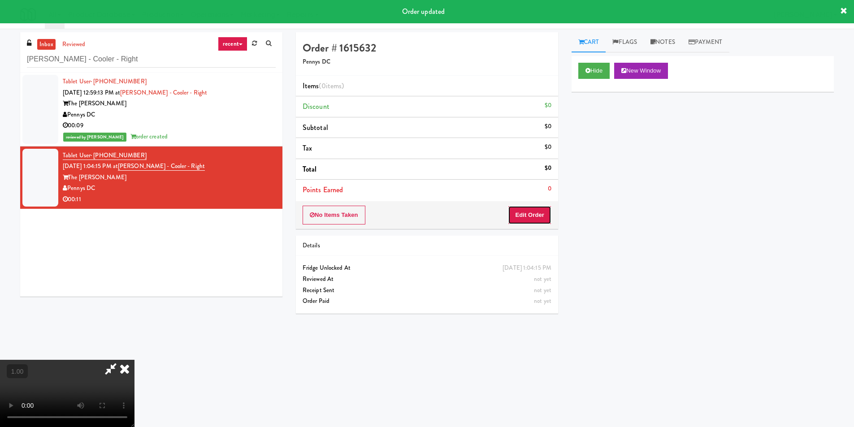
click at [528, 214] on button "Edit Order" at bounding box center [529, 215] width 43 height 19
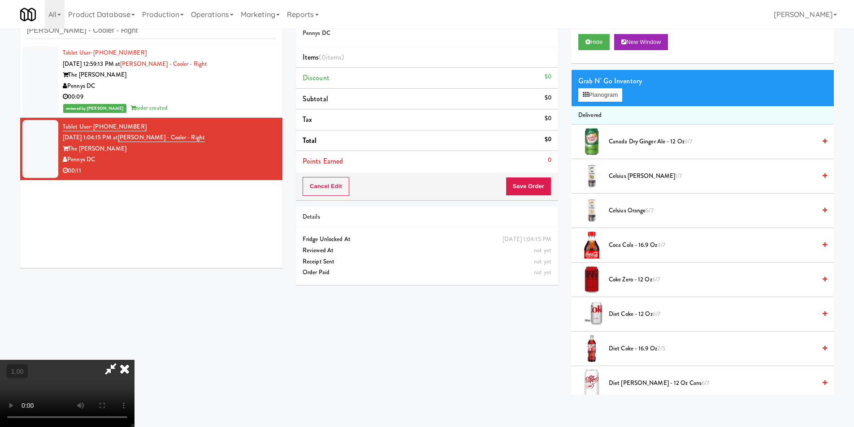
click at [135, 360] on video at bounding box center [67, 393] width 135 height 67
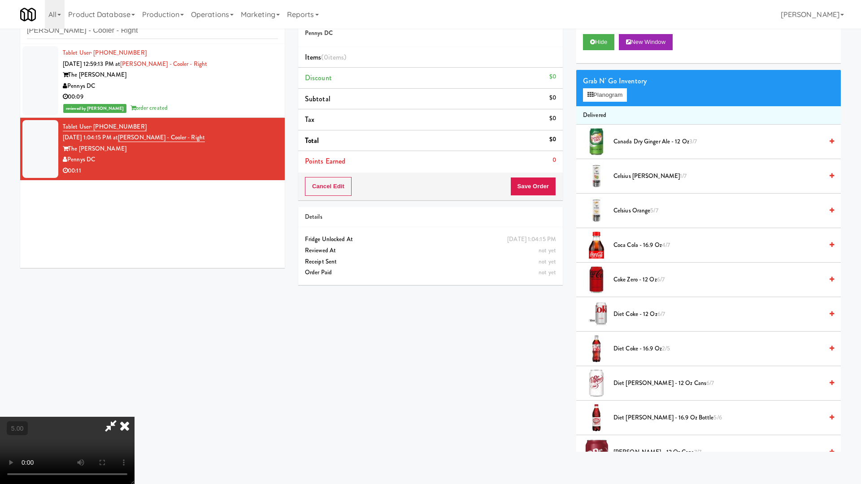
click at [135, 417] on video at bounding box center [67, 450] width 135 height 67
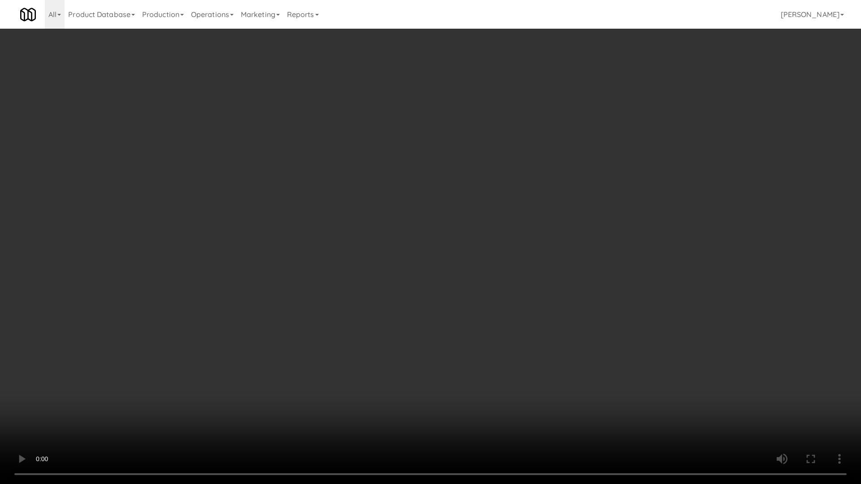
click at [295, 317] on video at bounding box center [430, 242] width 861 height 484
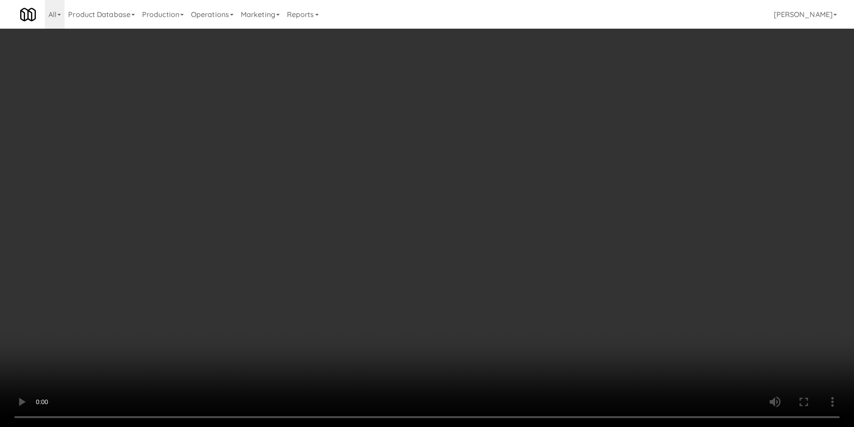
click at [603, 98] on button "Planogram" at bounding box center [600, 94] width 44 height 13
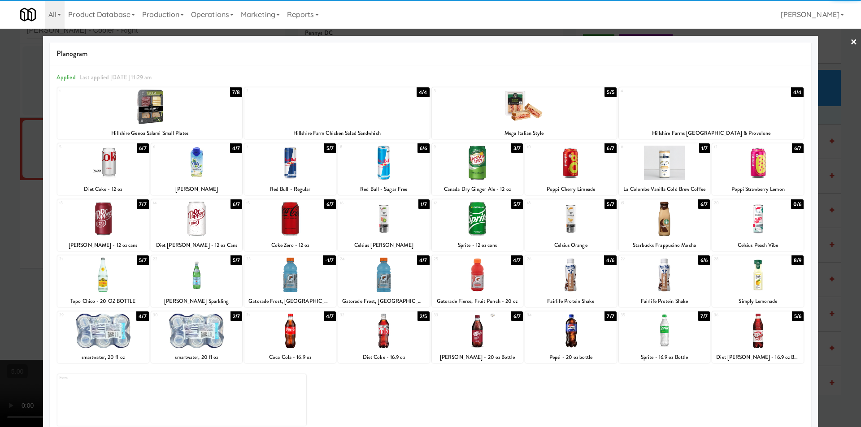
click at [758, 169] on div at bounding box center [757, 163] width 91 height 35
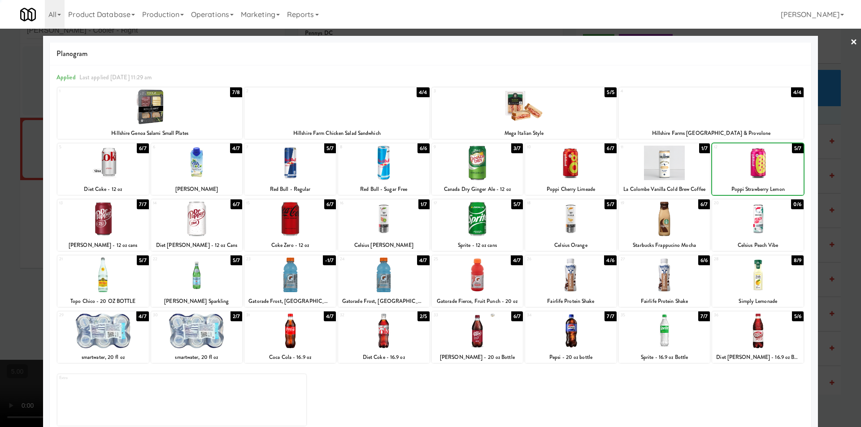
click at [829, 167] on div at bounding box center [430, 213] width 861 height 427
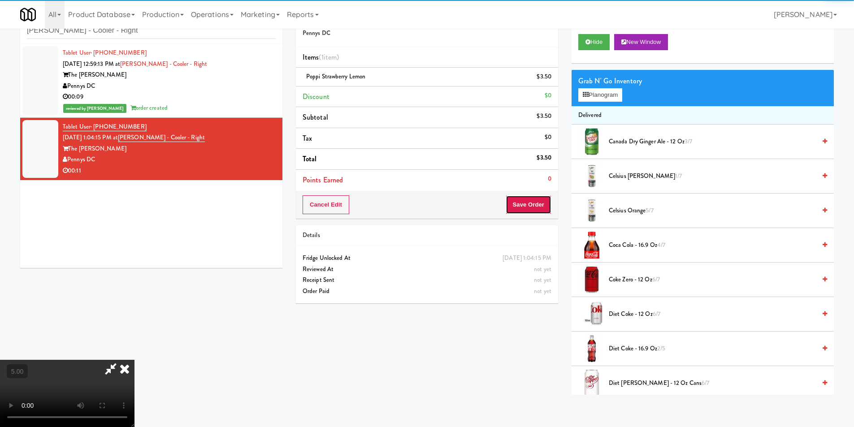
click at [531, 208] on button "Save Order" at bounding box center [529, 205] width 46 height 19
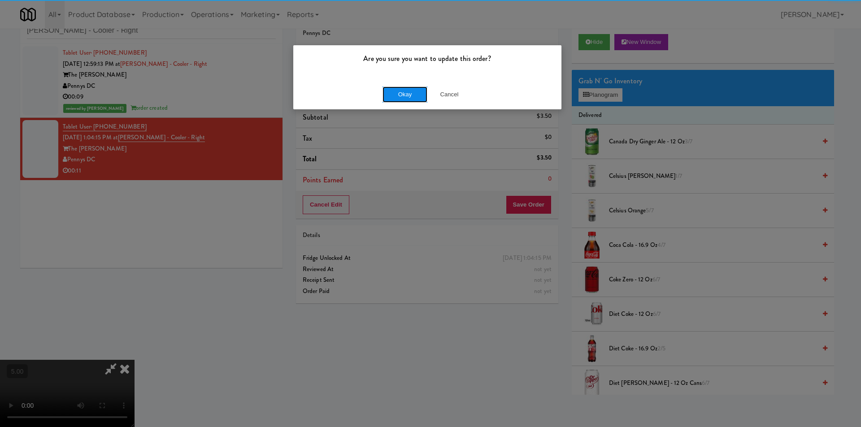
click at [400, 89] on button "Okay" at bounding box center [405, 95] width 45 height 16
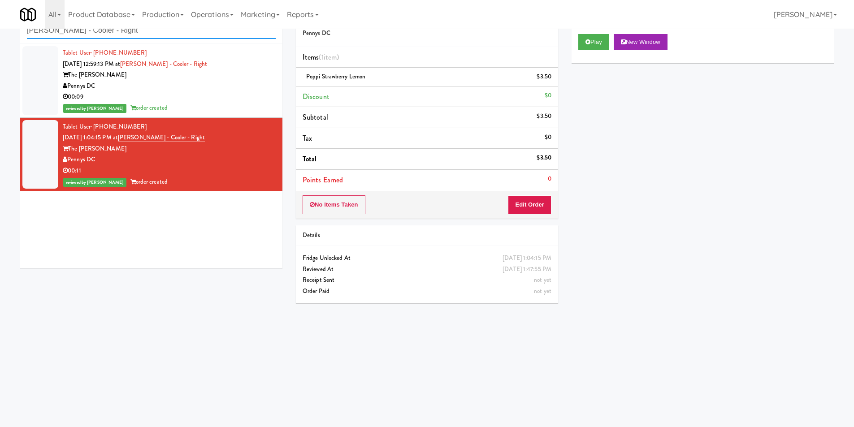
paste input "Phase II - Combo Cooler"
drag, startPoint x: 59, startPoint y: 35, endPoint x: 0, endPoint y: 40, distance: 59.4
click at [0, 40] on div "inbox reviewed recent all unclear take inventory issue suspicious failed recent…" at bounding box center [427, 184] width 854 height 360
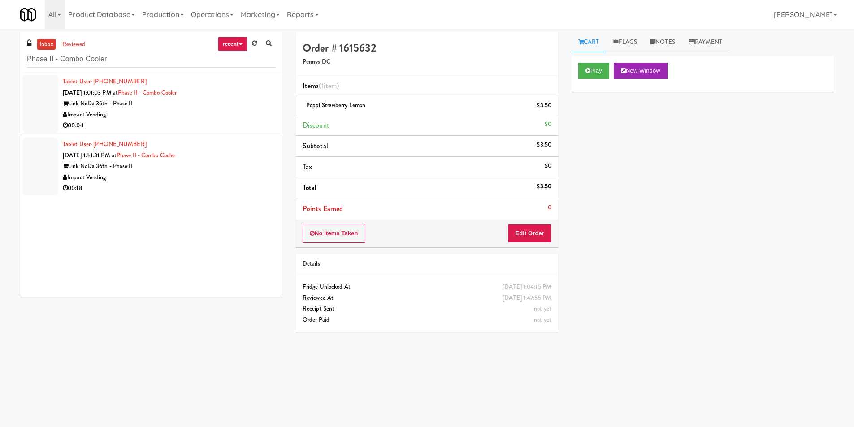
drag, startPoint x: 228, startPoint y: 125, endPoint x: 337, endPoint y: 115, distance: 108.9
click at [229, 125] on div "00:04" at bounding box center [169, 125] width 213 height 11
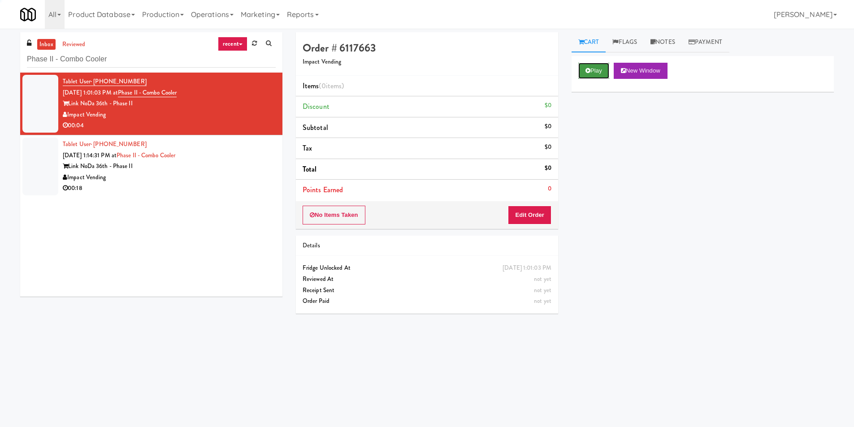
click at [592, 71] on button "Play" at bounding box center [593, 71] width 31 height 16
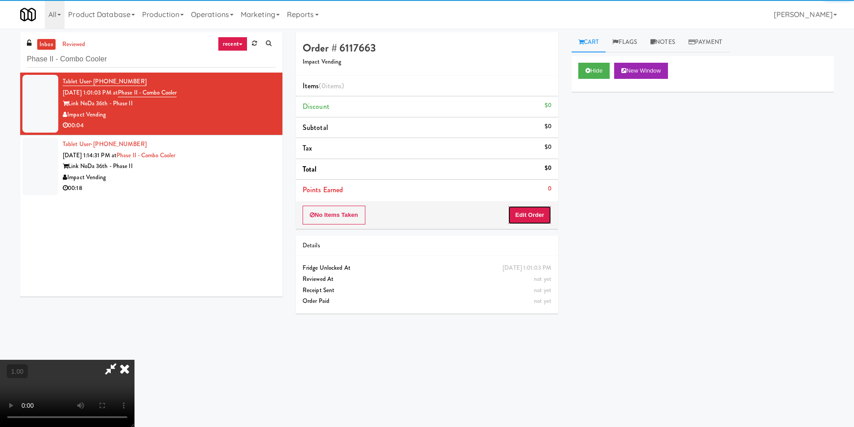
click at [532, 212] on button "Edit Order" at bounding box center [529, 215] width 43 height 19
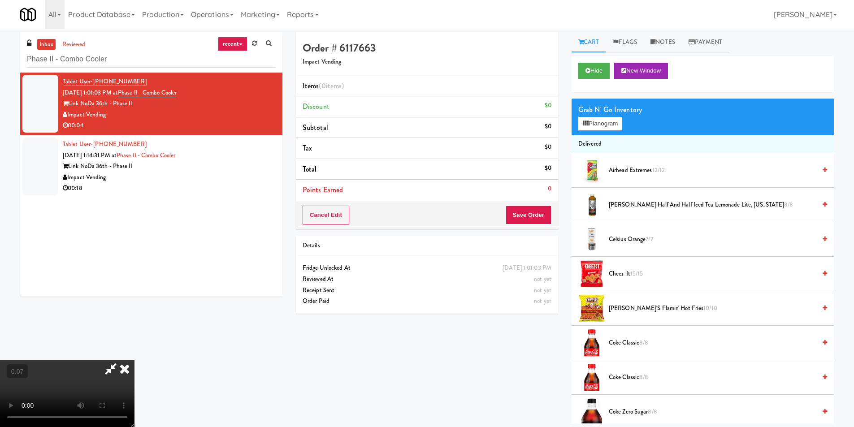
scroll to position [90, 0]
click at [603, 122] on button "Planogram" at bounding box center [600, 123] width 44 height 13
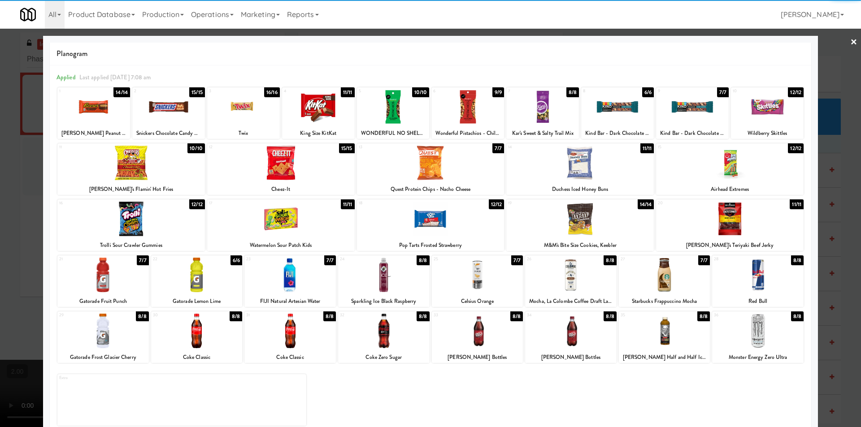
click at [476, 269] on div at bounding box center [477, 275] width 91 height 35
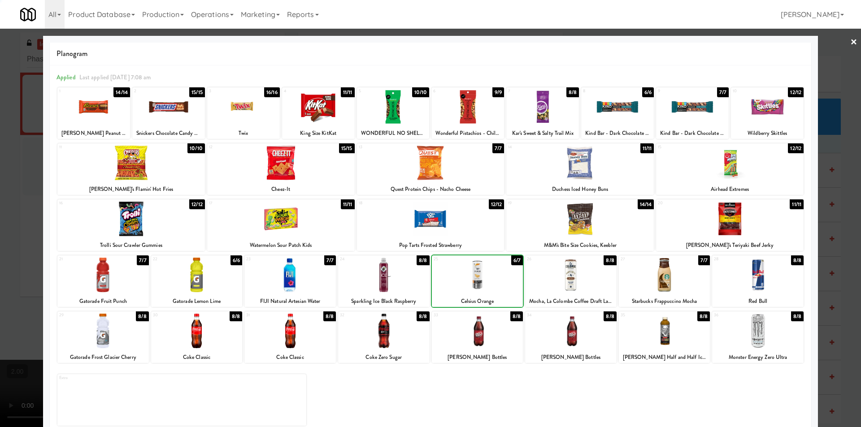
click at [0, 218] on div at bounding box center [430, 213] width 861 height 427
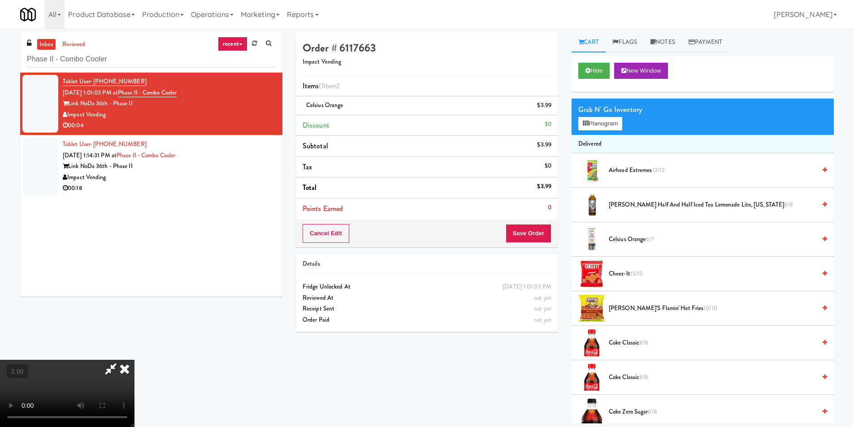
drag, startPoint x: 500, startPoint y: 39, endPoint x: 500, endPoint y: 53, distance: 13.9
click at [135, 360] on icon at bounding box center [125, 369] width 20 height 18
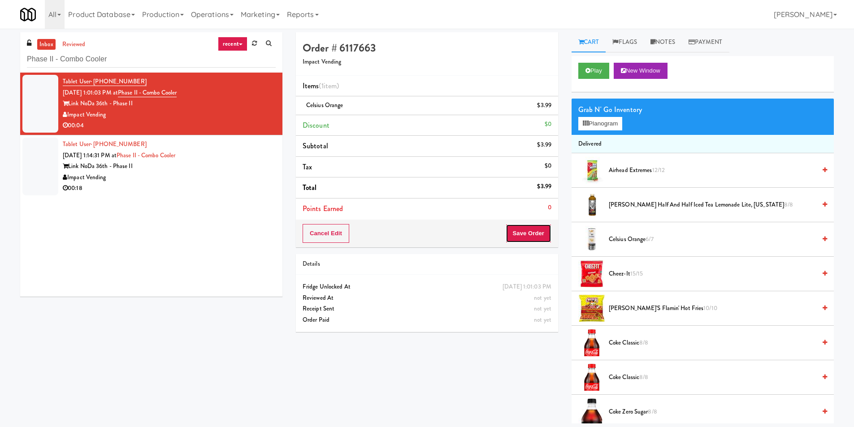
click at [515, 231] on button "Save Order" at bounding box center [529, 233] width 46 height 19
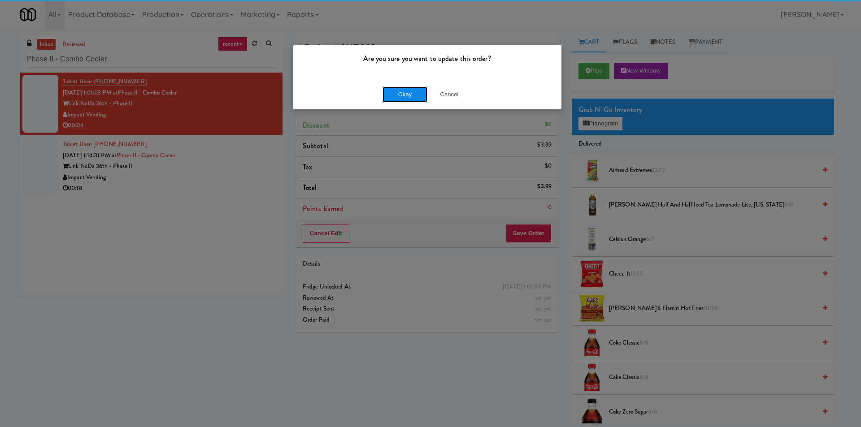
click at [410, 92] on button "Okay" at bounding box center [405, 95] width 45 height 16
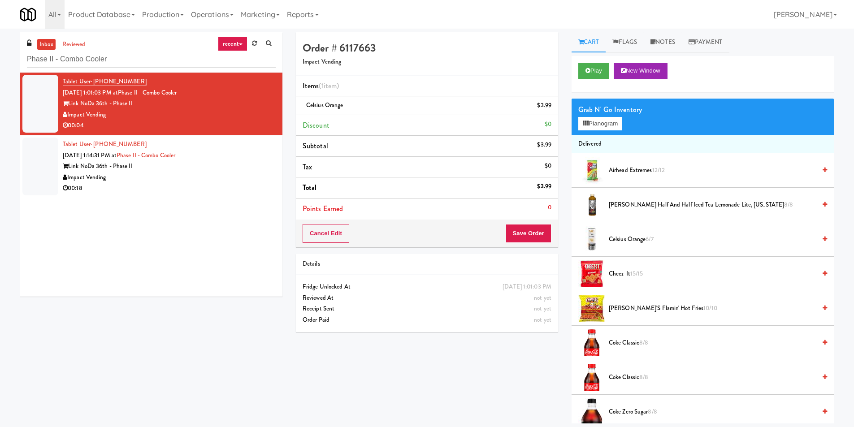
click at [253, 165] on div "Link NoDa 36th - Phase II" at bounding box center [169, 166] width 213 height 11
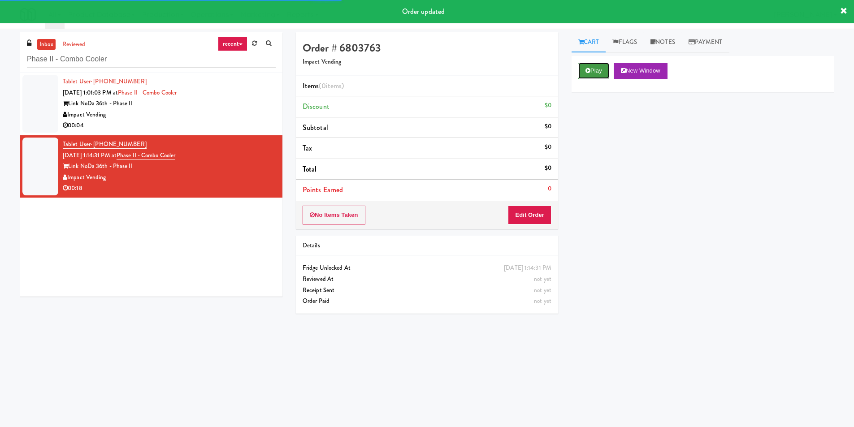
click at [594, 68] on button "Play" at bounding box center [593, 71] width 31 height 16
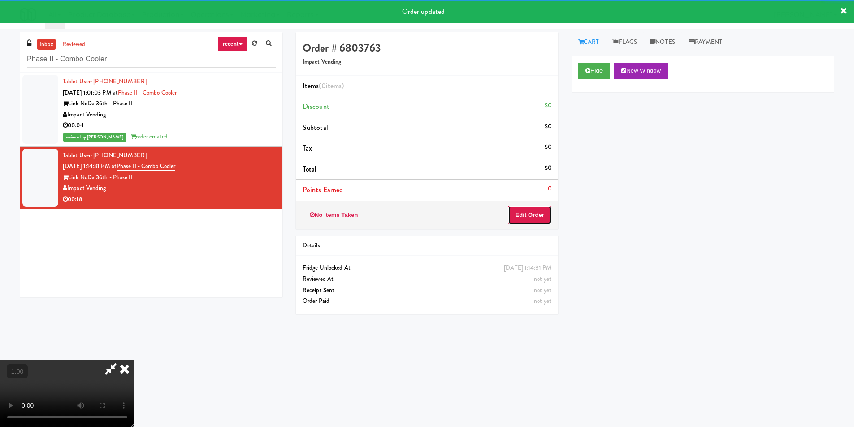
click at [535, 214] on button "Edit Order" at bounding box center [529, 215] width 43 height 19
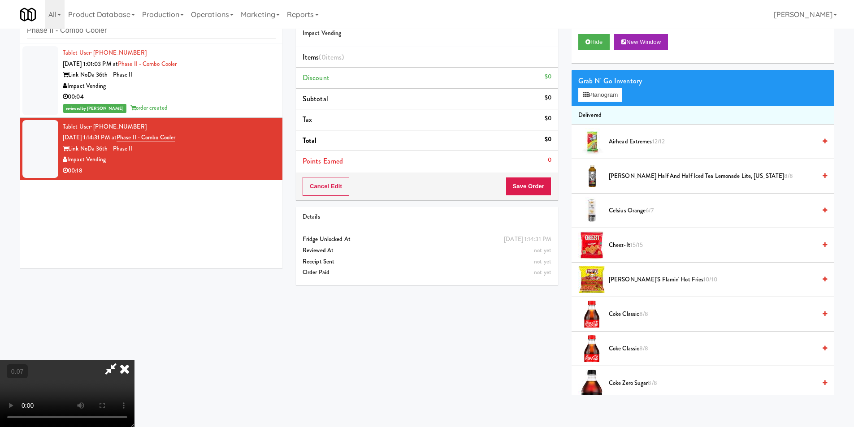
scroll to position [91, 0]
click at [591, 96] on button "Planogram" at bounding box center [600, 94] width 44 height 13
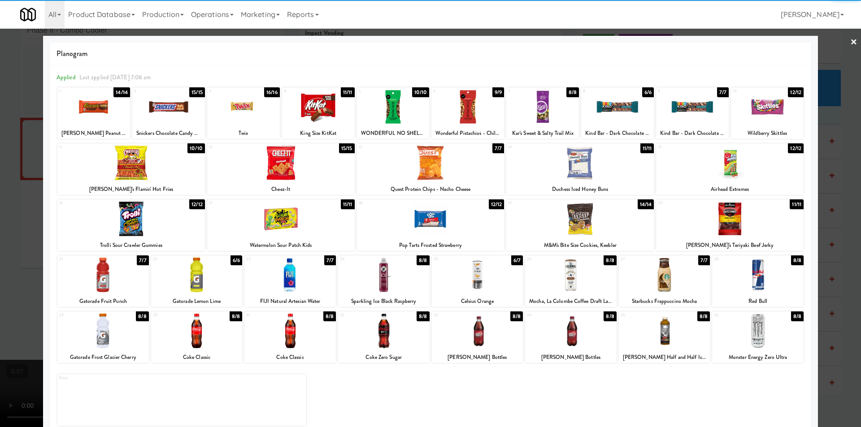
click at [662, 335] on div at bounding box center [664, 331] width 91 height 35
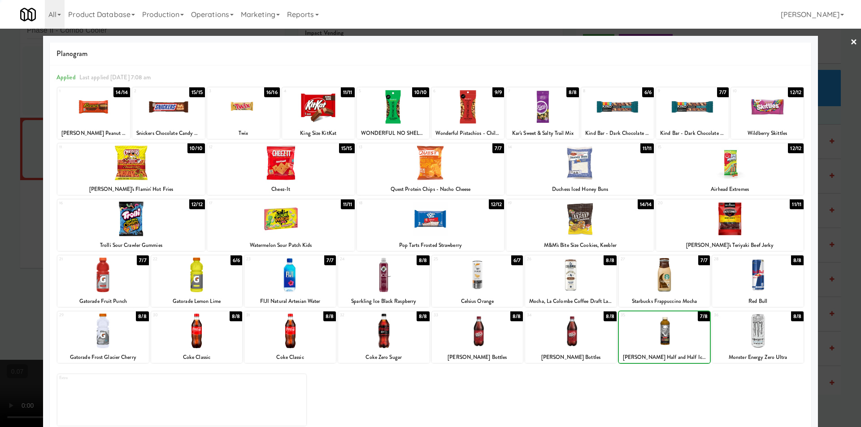
click at [662, 335] on div at bounding box center [664, 331] width 91 height 35
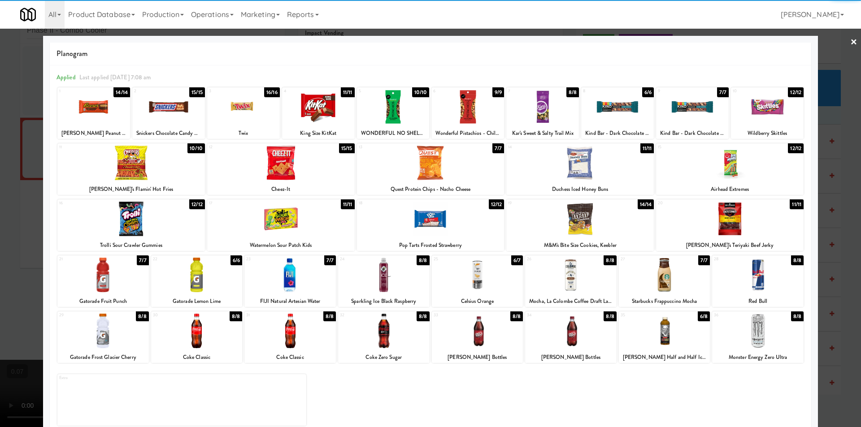
click at [726, 165] on div at bounding box center [730, 163] width 148 height 35
click at [149, 167] on div at bounding box center [131, 163] width 148 height 35
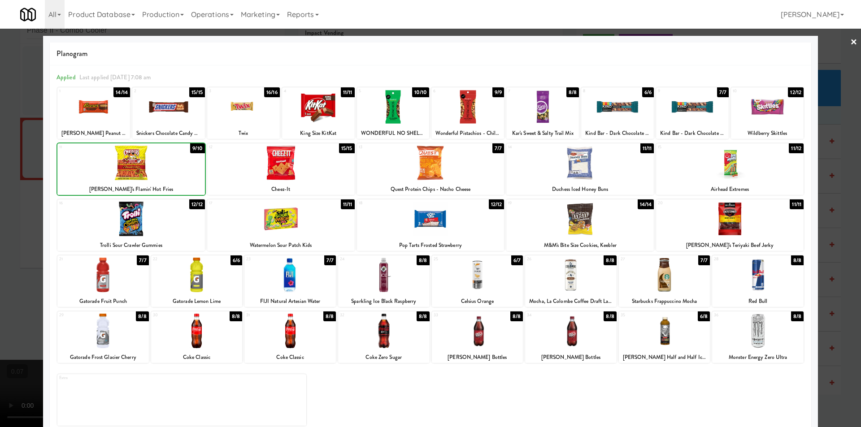
click at [0, 174] on div at bounding box center [430, 213] width 861 height 427
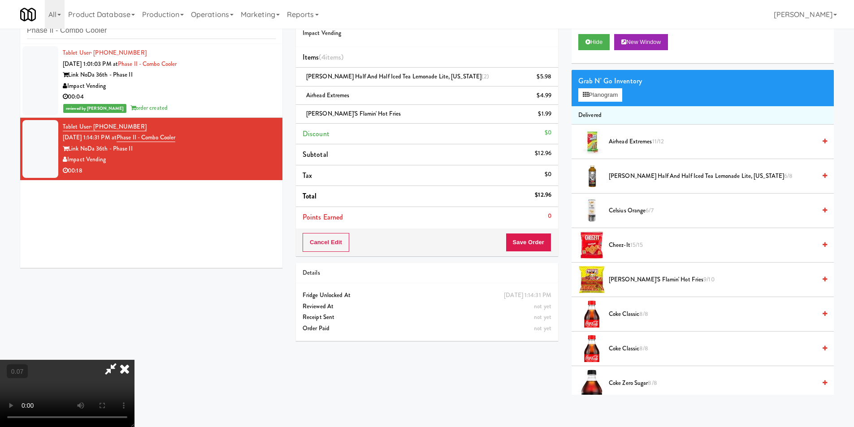
scroll to position [135, 0]
click at [135, 360] on video at bounding box center [67, 393] width 135 height 67
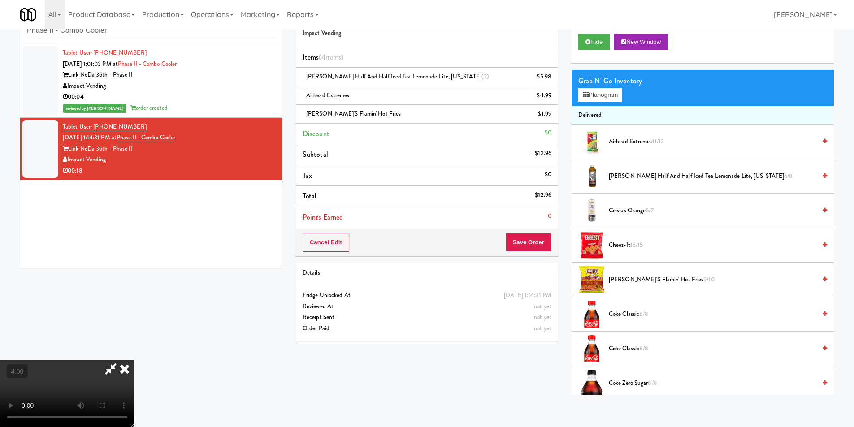
click at [135, 360] on video at bounding box center [67, 393] width 135 height 67
click at [135, 360] on icon at bounding box center [125, 369] width 20 height 18
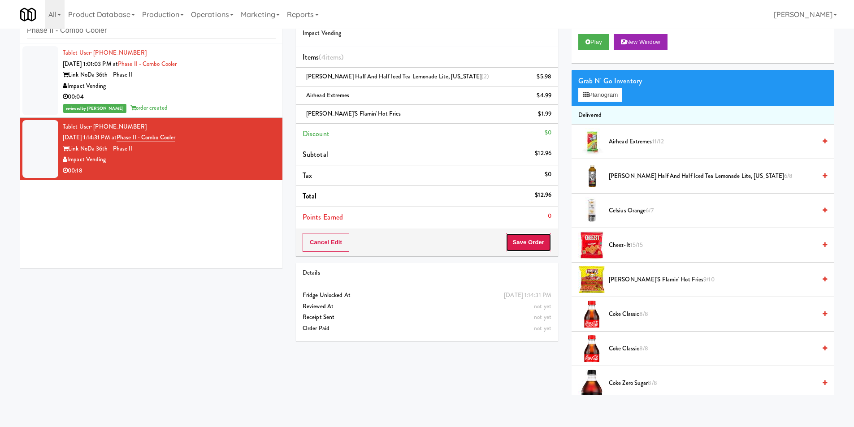
click at [529, 239] on button "Save Order" at bounding box center [529, 242] width 46 height 19
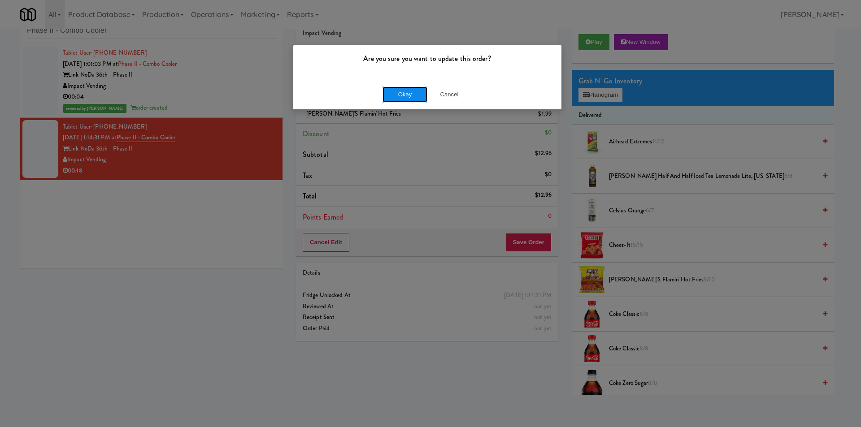
click at [403, 91] on button "Okay" at bounding box center [405, 95] width 45 height 16
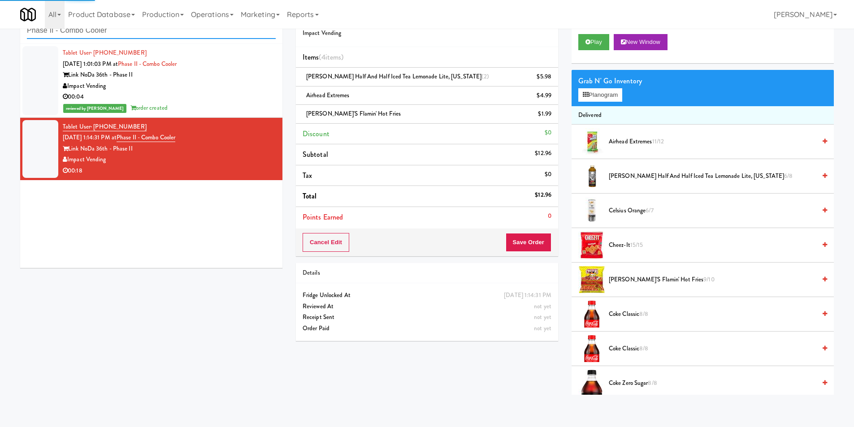
drag, startPoint x: 165, startPoint y: 32, endPoint x: 0, endPoint y: 40, distance: 164.8
click at [0, 40] on div "inbox reviewed recent all unclear take inventory issue suspicious failed recent…" at bounding box center [427, 199] width 854 height 391
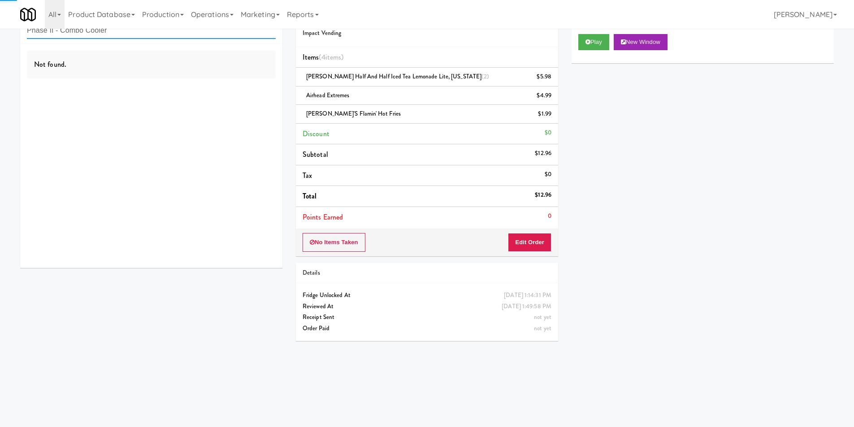
drag, startPoint x: 149, startPoint y: 32, endPoint x: 0, endPoint y: 30, distance: 149.3
click at [0, 30] on div "inbox reviewed recent all unclear take inventory issue suspicious failed recent…" at bounding box center [427, 184] width 854 height 360
paste input "The Pointe-Outpost-C1"
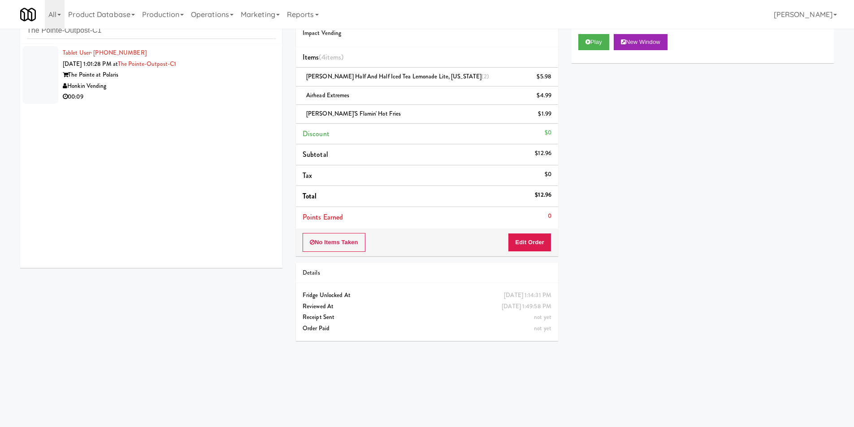
click at [207, 71] on div "The Pointe at Polaris" at bounding box center [169, 75] width 213 height 11
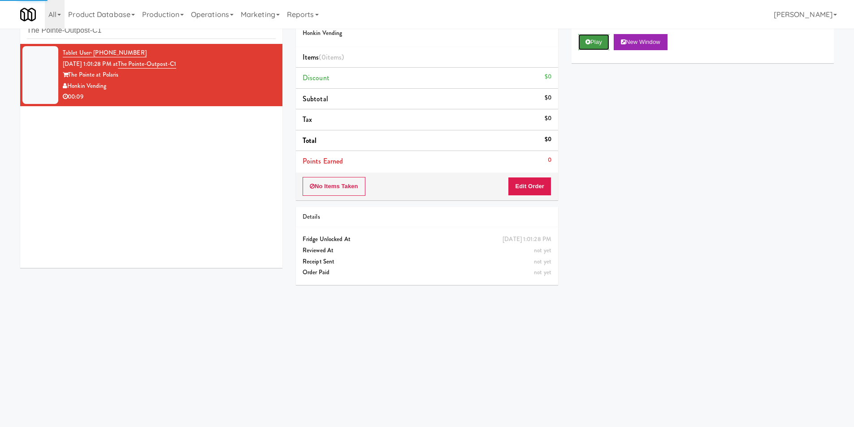
click at [593, 42] on button "Play" at bounding box center [593, 42] width 31 height 16
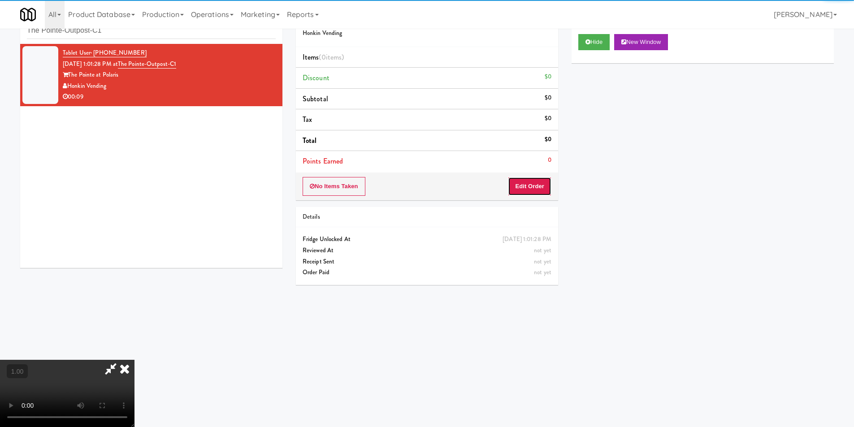
click at [530, 177] on button "Edit Order" at bounding box center [529, 186] width 43 height 19
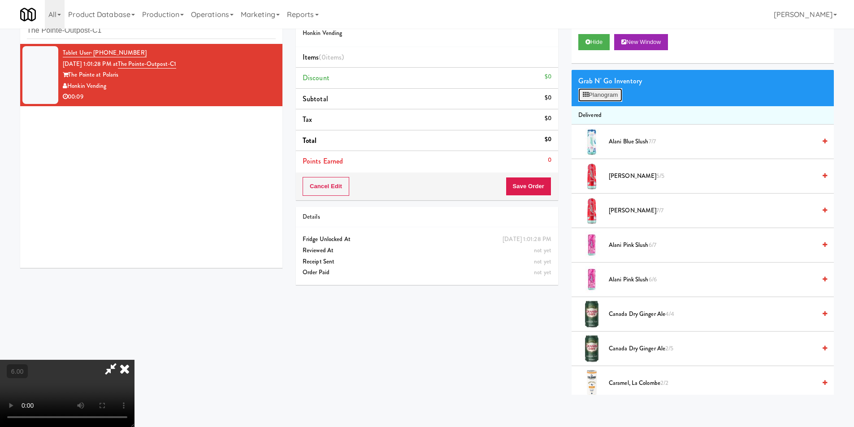
click at [592, 97] on button "Planogram" at bounding box center [600, 94] width 44 height 13
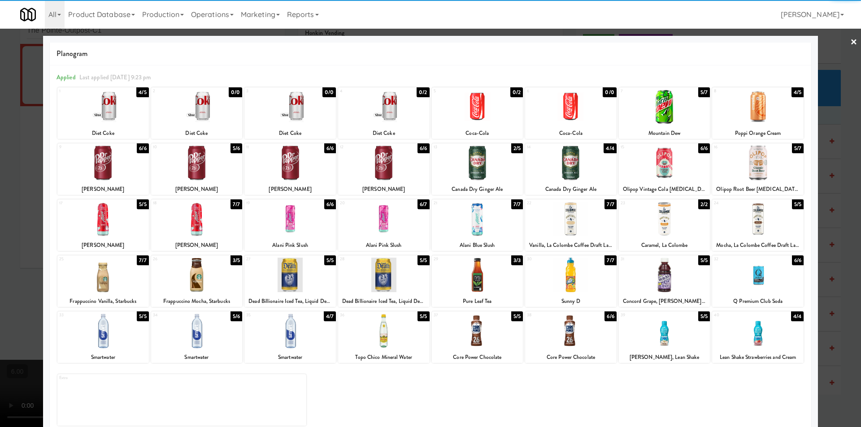
click at [201, 283] on div at bounding box center [196, 275] width 91 height 35
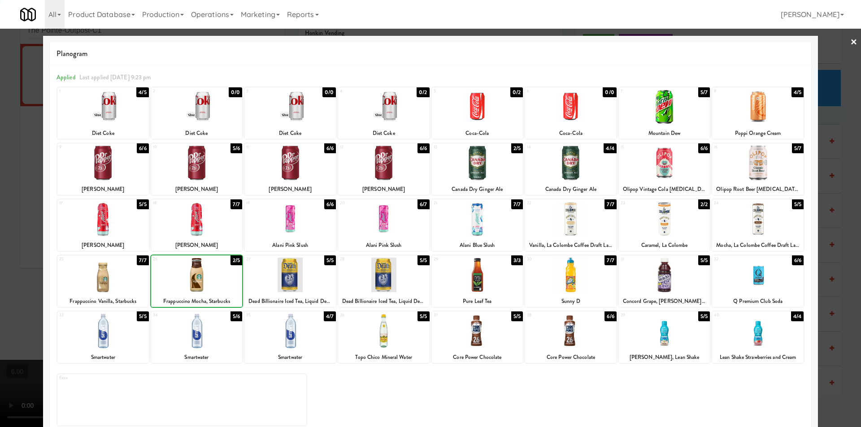
click at [2, 228] on div at bounding box center [430, 213] width 861 height 427
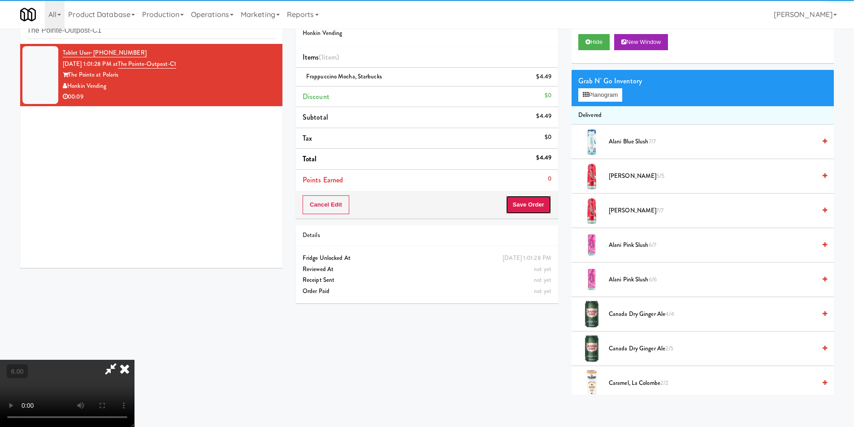
click at [541, 203] on button "Save Order" at bounding box center [529, 205] width 46 height 19
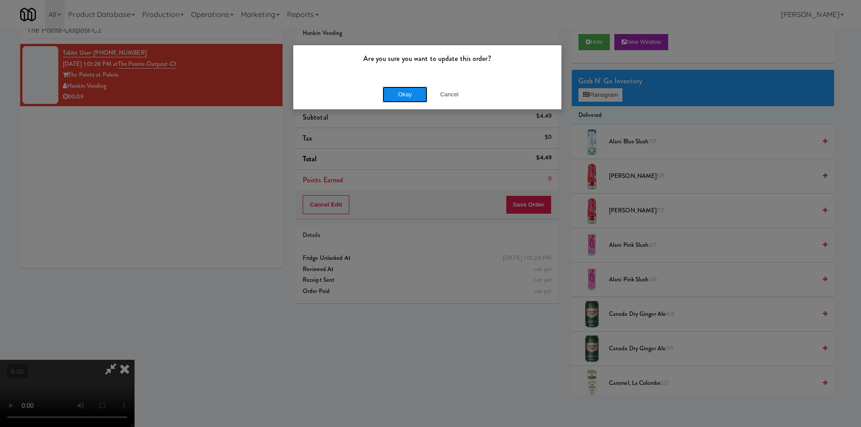
click at [404, 87] on button "Okay" at bounding box center [405, 95] width 45 height 16
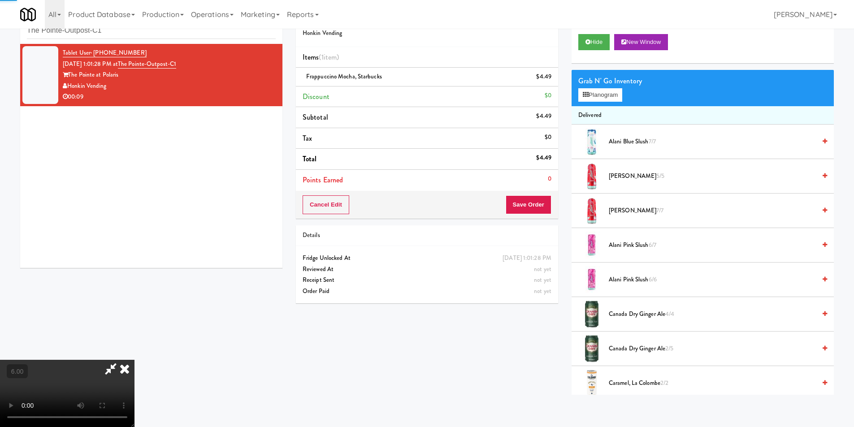
click at [121, 360] on icon at bounding box center [110, 369] width 21 height 18
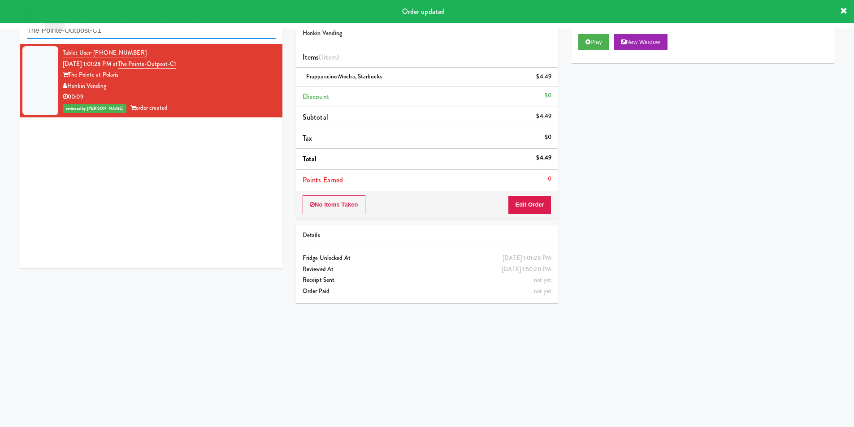
drag, startPoint x: 114, startPoint y: 31, endPoint x: 0, endPoint y: 27, distance: 114.4
click at [0, 27] on body "Order updated Are you sure you want to update this order? Okay Cancel Okay Are …" at bounding box center [427, 213] width 854 height 427
paste input "335 Bala - Cooler"
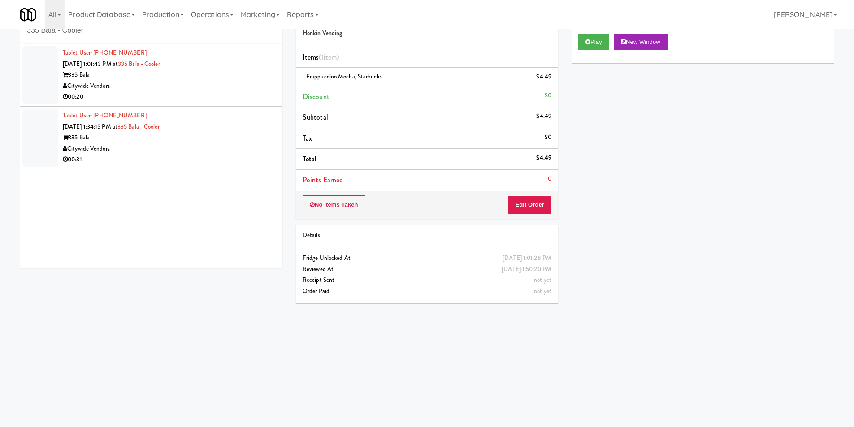
click at [200, 65] on div "Tablet User · (646) 240-2162 [DATE] 1:01:43 PM at 335 Bala - Cooler 335 Bala Ci…" at bounding box center [169, 75] width 213 height 55
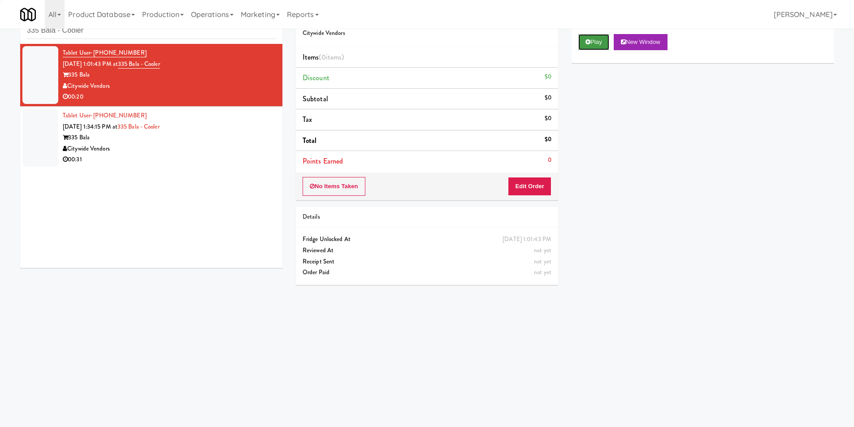
click at [596, 44] on button "Play" at bounding box center [593, 42] width 31 height 16
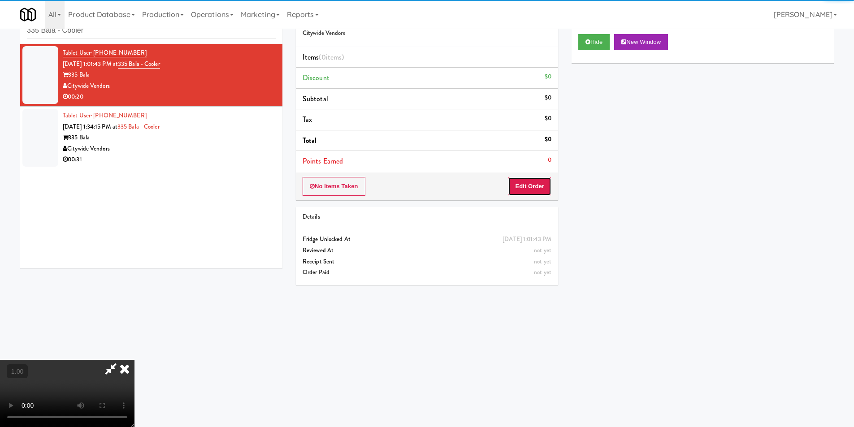
click at [526, 181] on button "Edit Order" at bounding box center [529, 186] width 43 height 19
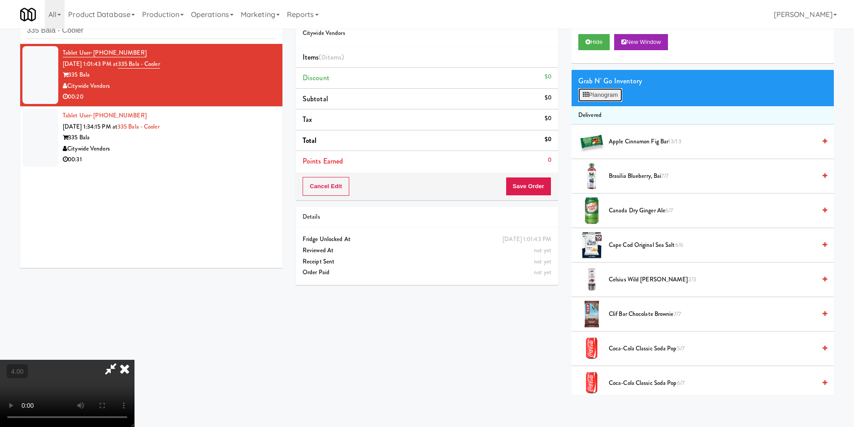
click at [612, 94] on button "Planogram" at bounding box center [600, 94] width 44 height 13
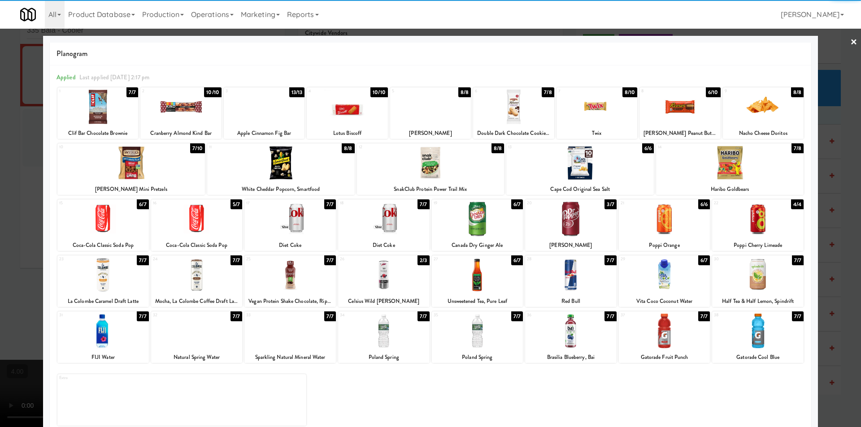
click at [585, 174] on div at bounding box center [580, 163] width 148 height 35
click at [830, 182] on div at bounding box center [430, 213] width 861 height 427
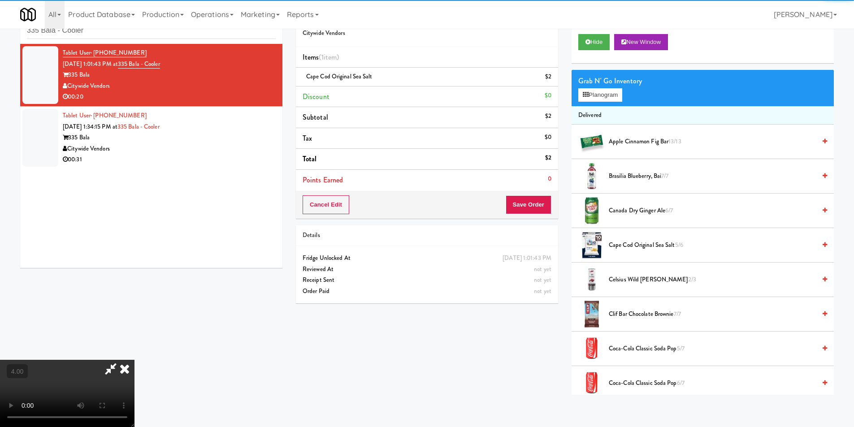
drag, startPoint x: 351, startPoint y: 211, endPoint x: 358, endPoint y: 211, distance: 7.2
click at [135, 360] on video at bounding box center [67, 393] width 135 height 67
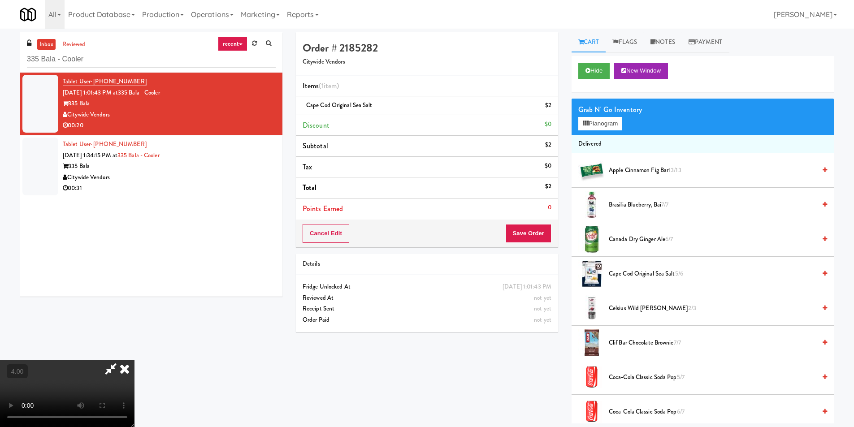
click at [135, 360] on div at bounding box center [67, 393] width 135 height 67
click at [135, 360] on icon at bounding box center [125, 369] width 20 height 18
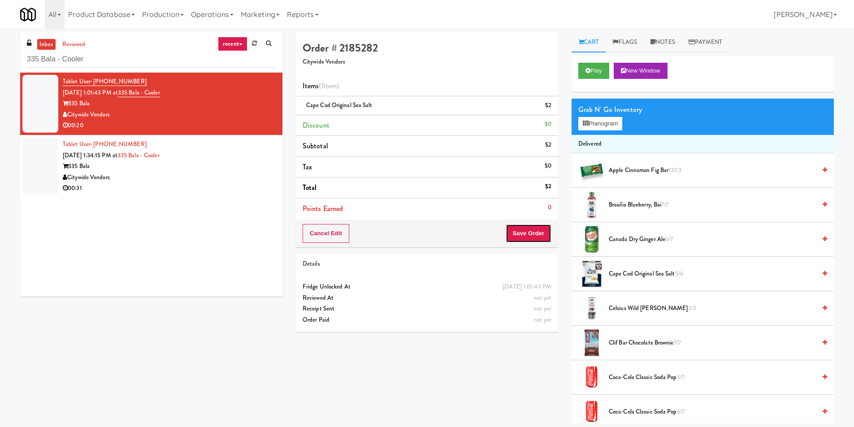
click at [533, 235] on button "Save Order" at bounding box center [529, 233] width 46 height 19
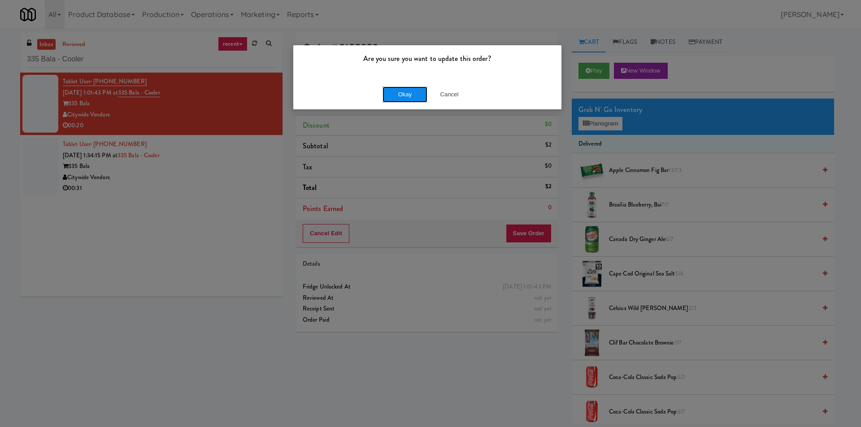
click at [409, 91] on button "Okay" at bounding box center [405, 95] width 45 height 16
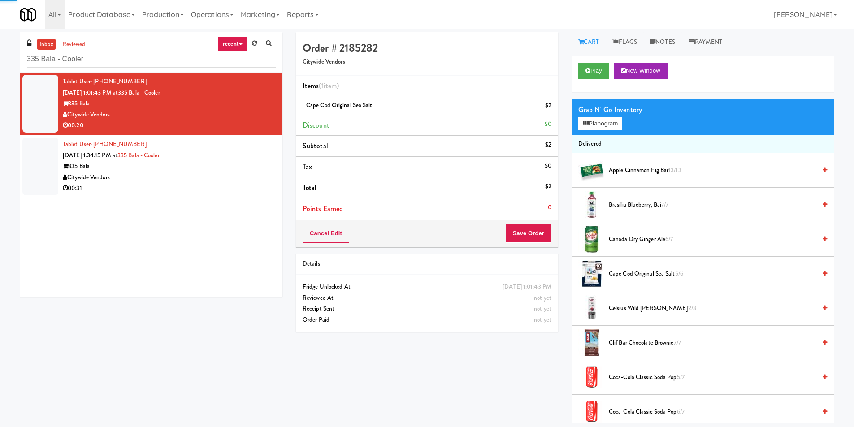
click at [223, 158] on div "Tablet User · (646) 240-2162 [DATE] 1:34:15 PM at 335 Bala - Cooler 335 Bala Ci…" at bounding box center [169, 166] width 213 height 55
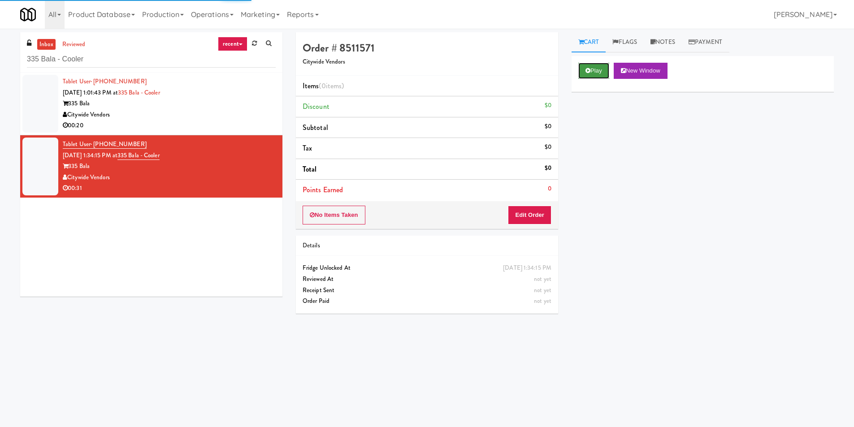
click at [596, 71] on button "Play" at bounding box center [593, 71] width 31 height 16
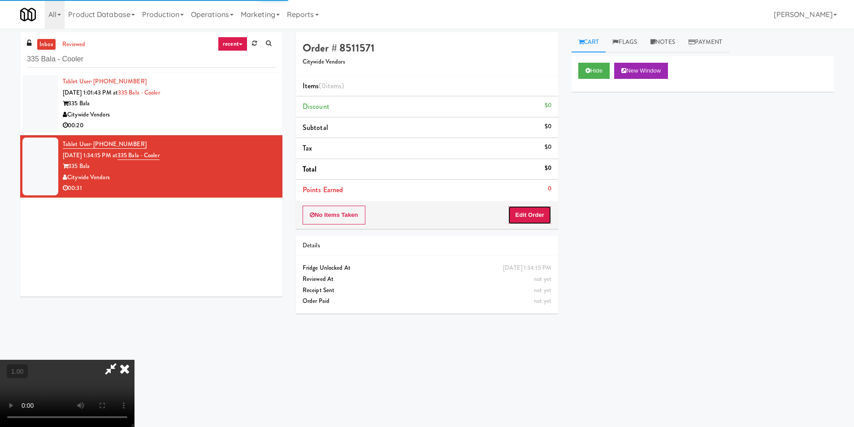
click at [529, 216] on button "Edit Order" at bounding box center [529, 215] width 43 height 19
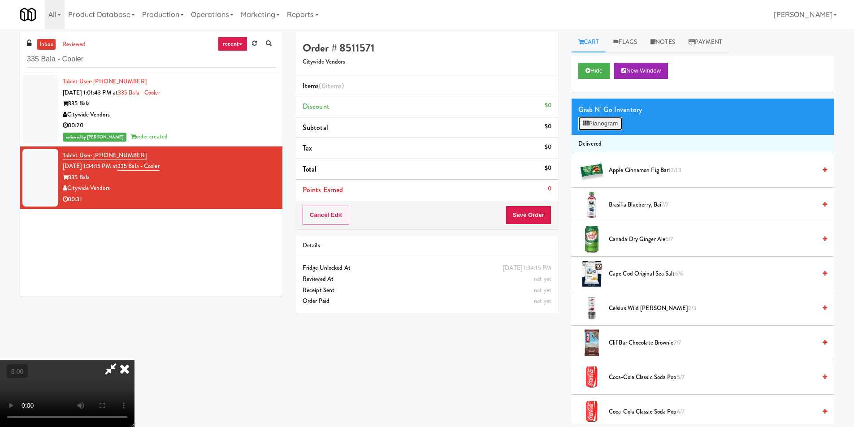
click at [592, 122] on button "Planogram" at bounding box center [600, 123] width 44 height 13
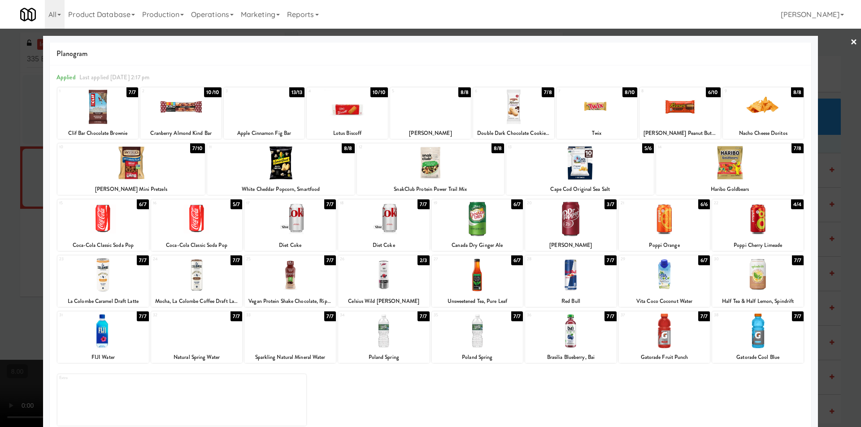
click at [761, 111] on div at bounding box center [763, 107] width 81 height 35
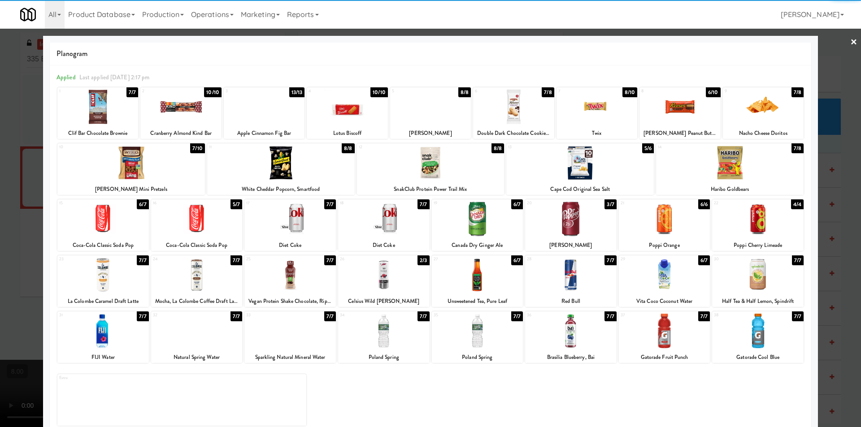
click at [571, 279] on div at bounding box center [570, 275] width 91 height 35
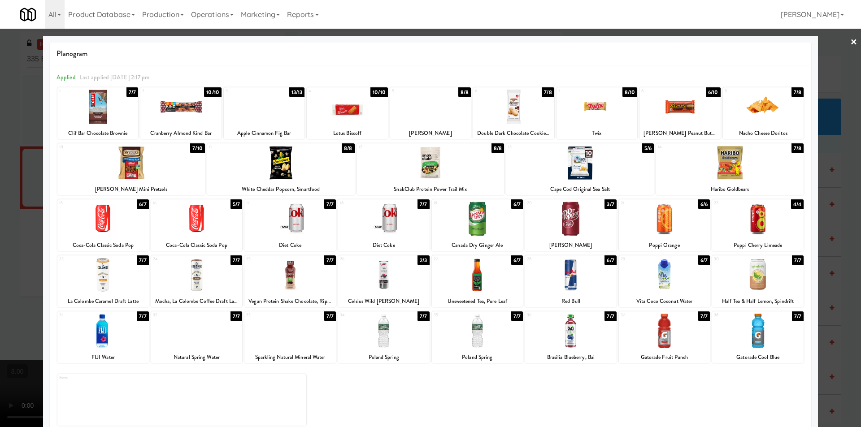
click at [823, 222] on div at bounding box center [430, 213] width 861 height 427
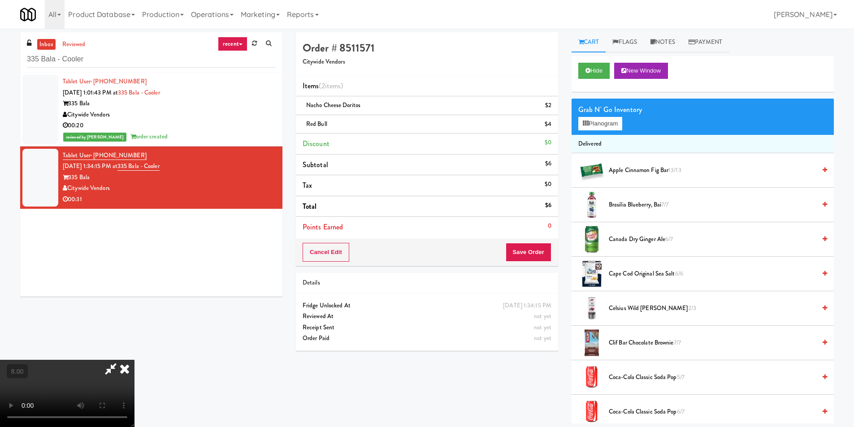
click at [135, 360] on icon at bounding box center [125, 369] width 20 height 18
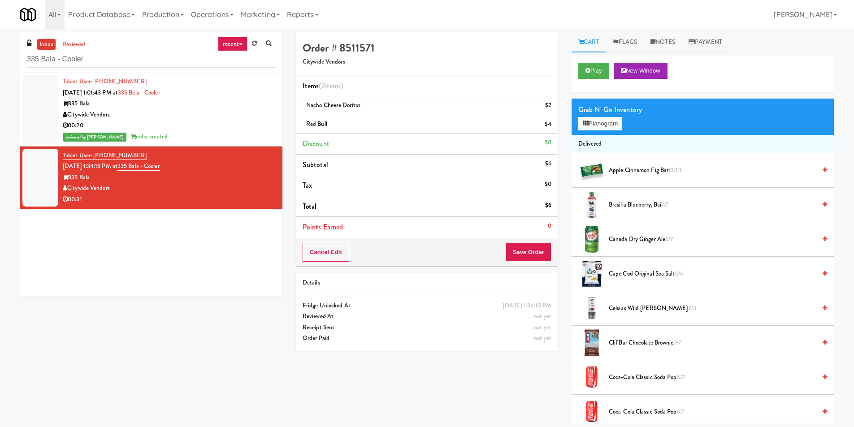
drag, startPoint x: 529, startPoint y: 272, endPoint x: 525, endPoint y: 252, distance: 19.8
click at [529, 271] on div "Order # 8511571 Citywide Vendors Items (2 items ) Nacho Cheese Doritos $2 Red B…" at bounding box center [427, 195] width 276 height 326
click at [525, 252] on button "Save Order" at bounding box center [529, 252] width 46 height 19
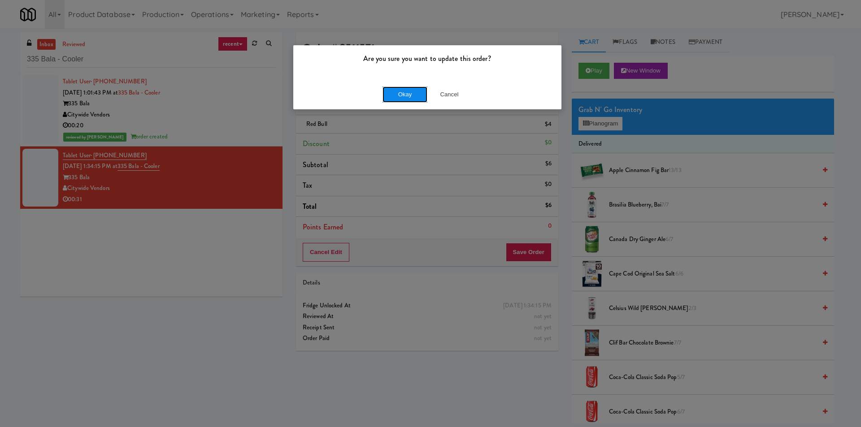
click at [396, 94] on button "Okay" at bounding box center [405, 95] width 45 height 16
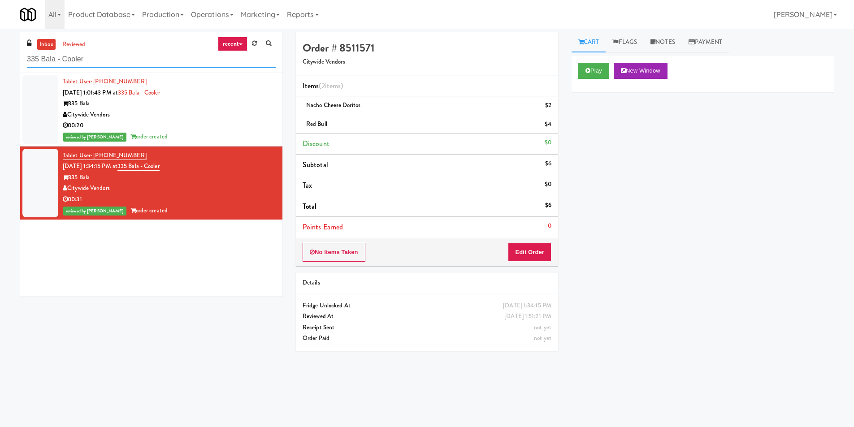
paste input "3 N Water-Ambient"
drag, startPoint x: 102, startPoint y: 61, endPoint x: 0, endPoint y: 61, distance: 102.2
click at [0, 61] on div "inbox reviewed recent all unclear take inventory issue suspicious failed recent…" at bounding box center [427, 212] width 854 height 360
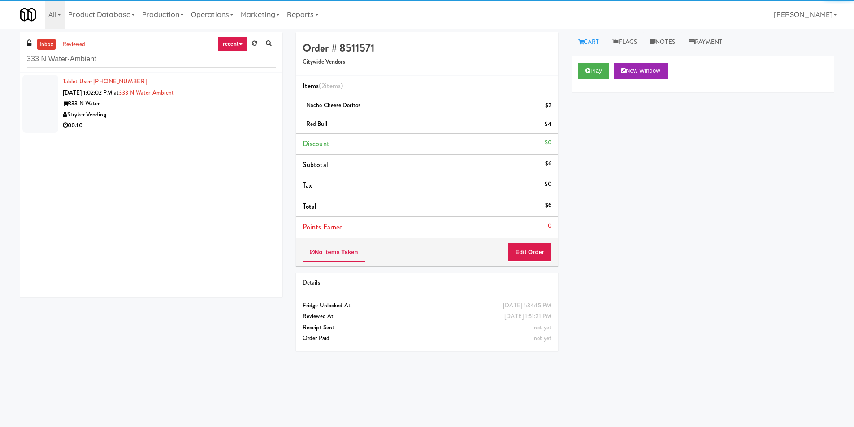
click at [230, 120] on div "Stryker Vending" at bounding box center [169, 114] width 213 height 11
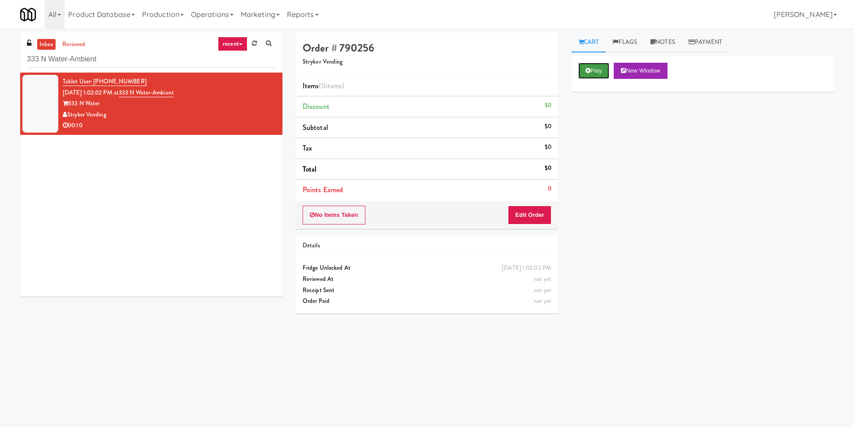
click at [585, 71] on button "Play" at bounding box center [593, 71] width 31 height 16
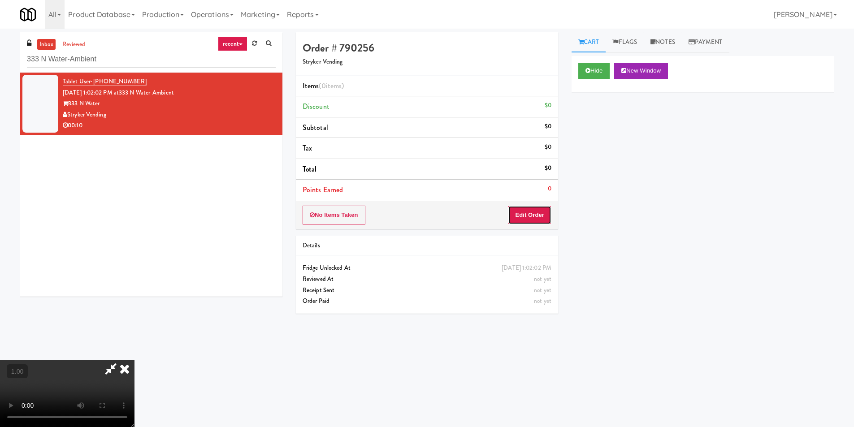
click at [532, 212] on button "Edit Order" at bounding box center [529, 215] width 43 height 19
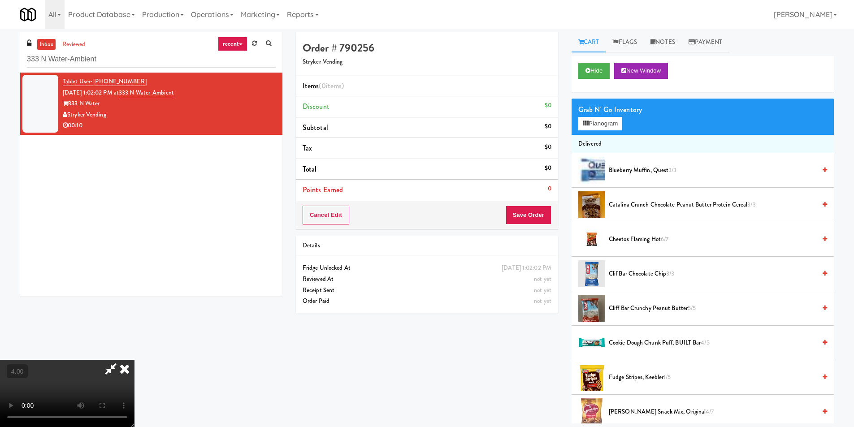
click at [597, 133] on div "Grab N' Go Inventory Planogram" at bounding box center [703, 117] width 262 height 36
click at [597, 125] on button "Planogram" at bounding box center [600, 123] width 44 height 13
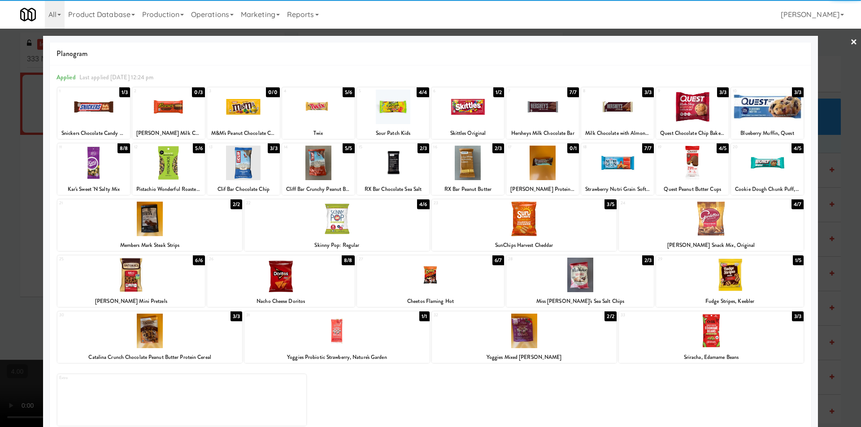
click at [692, 113] on div at bounding box center [692, 107] width 73 height 35
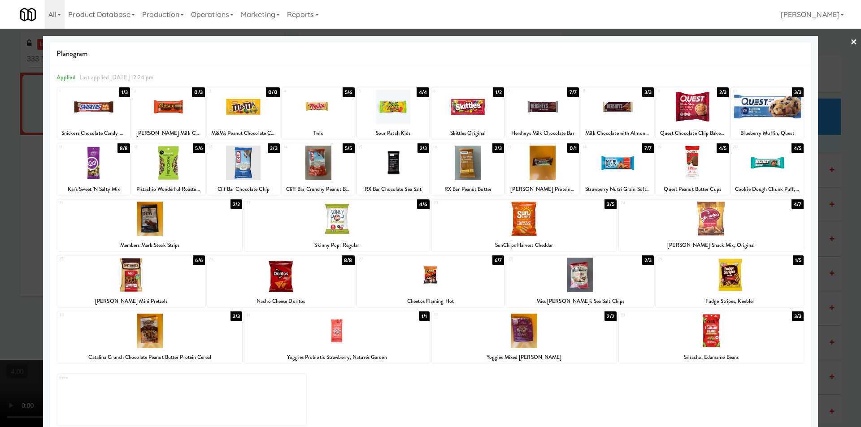
click at [832, 139] on div at bounding box center [430, 213] width 861 height 427
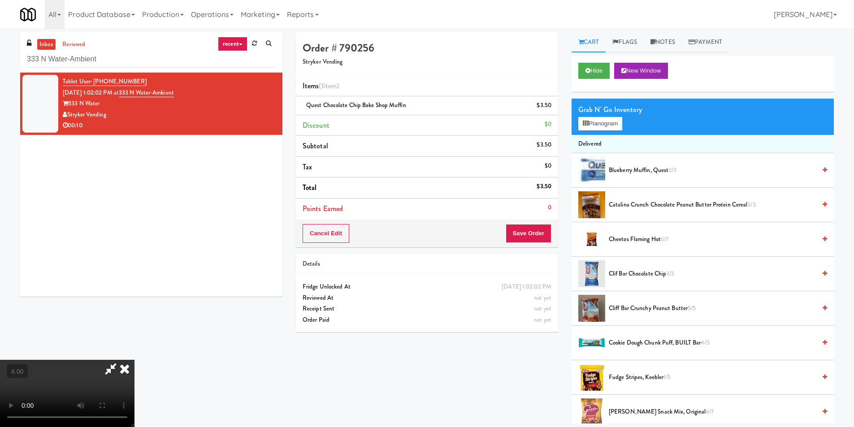
click at [135, 360] on icon at bounding box center [125, 369] width 20 height 18
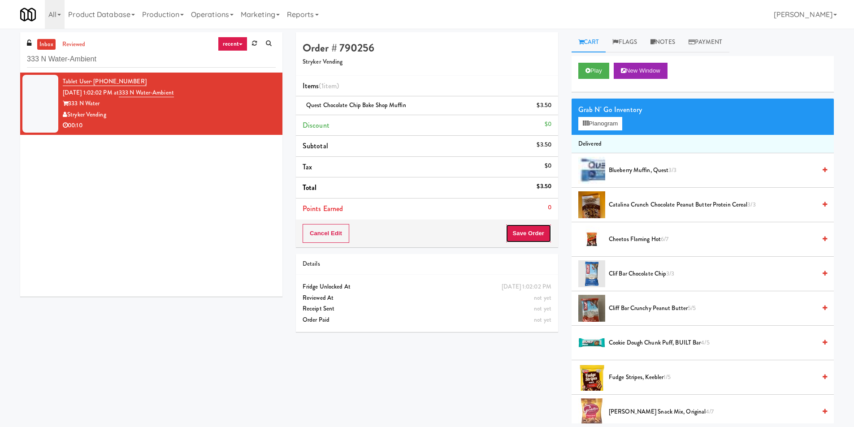
click at [525, 227] on button "Save Order" at bounding box center [529, 233] width 46 height 19
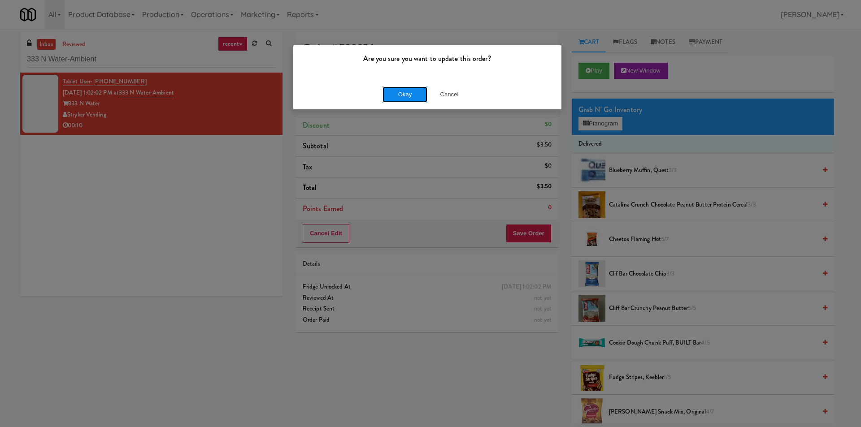
click at [417, 93] on button "Okay" at bounding box center [405, 95] width 45 height 16
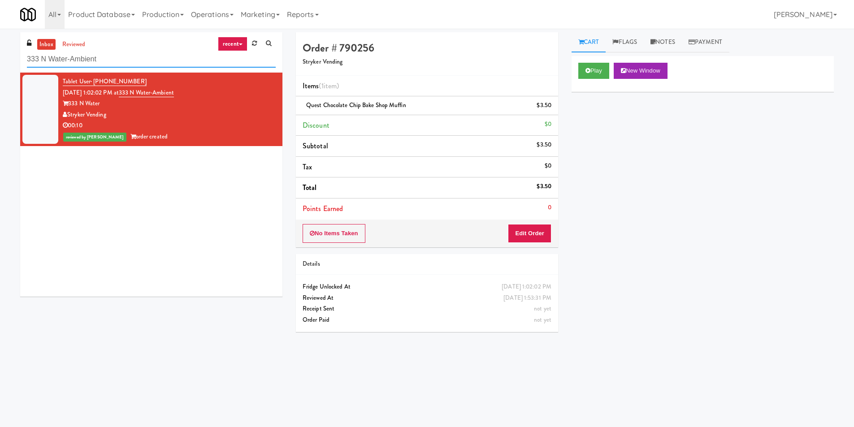
paste input "White Furniture 01"
drag, startPoint x: 171, startPoint y: 54, endPoint x: 0, endPoint y: 68, distance: 171.4
click at [0, 68] on div "inbox reviewed recent all unclear take inventory issue suspicious failed recent…" at bounding box center [427, 212] width 854 height 360
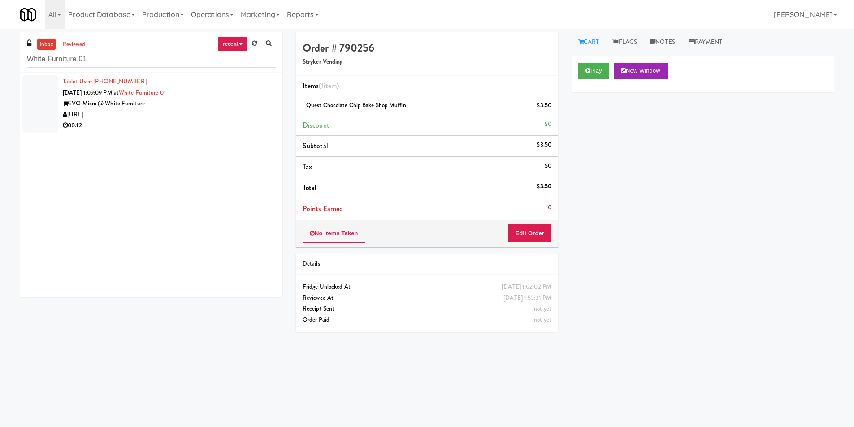
click at [198, 125] on div "00:12" at bounding box center [169, 125] width 213 height 11
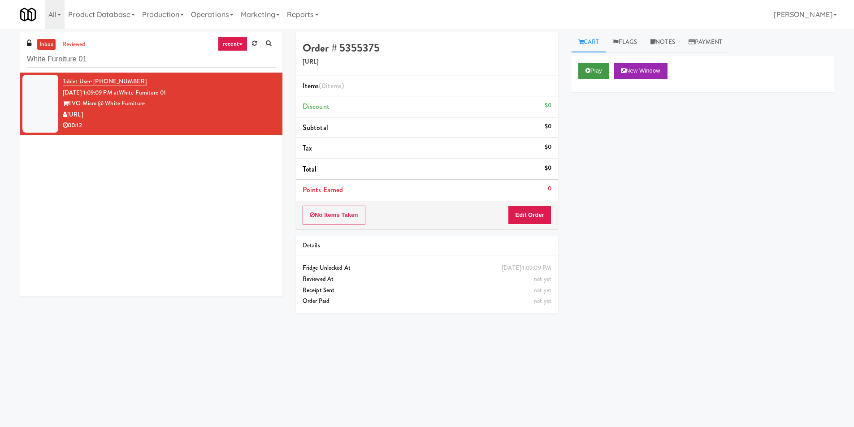
click at [611, 66] on div "Play New Window" at bounding box center [702, 71] width 249 height 16
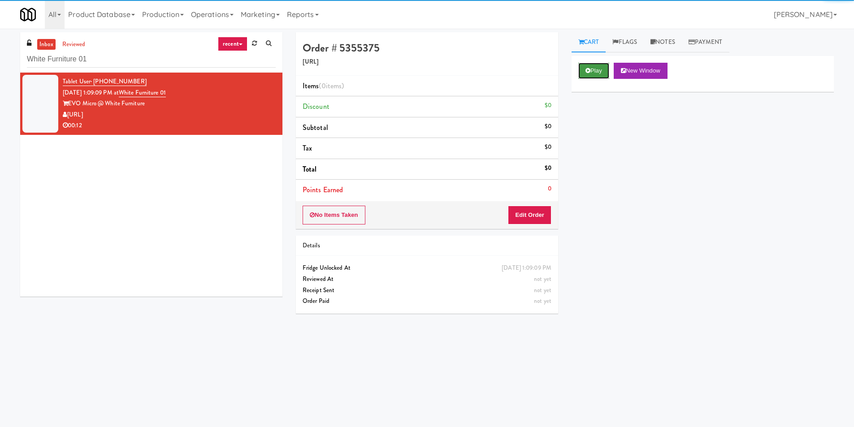
click at [596, 66] on button "Play" at bounding box center [593, 71] width 31 height 16
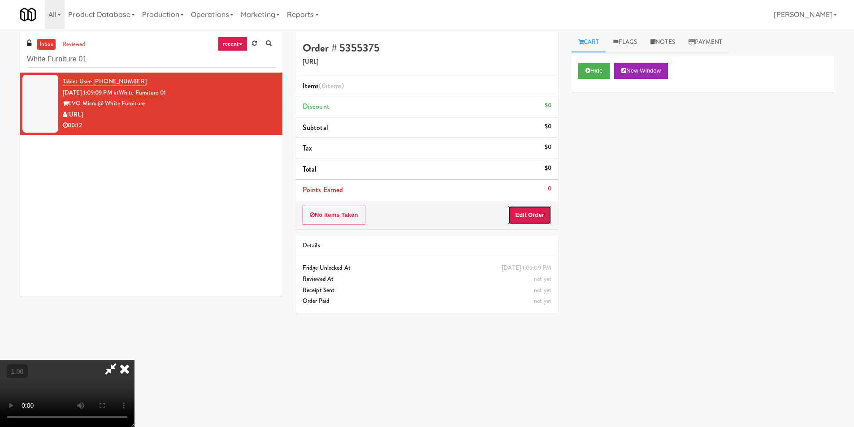
click at [533, 213] on button "Edit Order" at bounding box center [529, 215] width 43 height 19
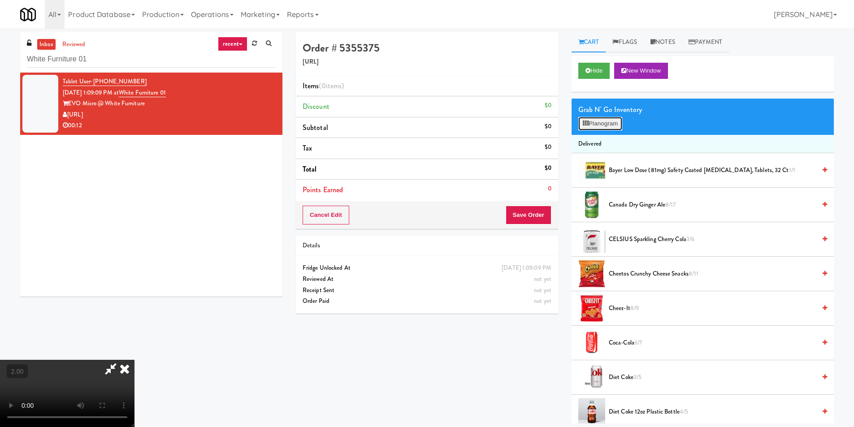
click at [598, 123] on button "Planogram" at bounding box center [600, 123] width 44 height 13
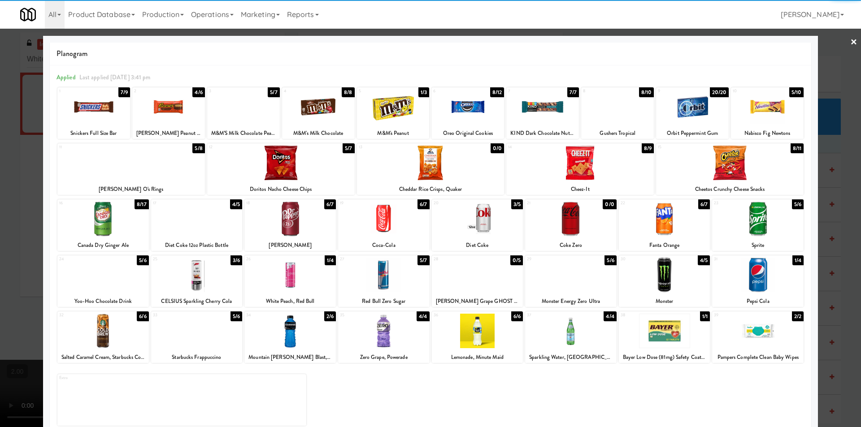
click at [112, 226] on div at bounding box center [102, 219] width 91 height 35
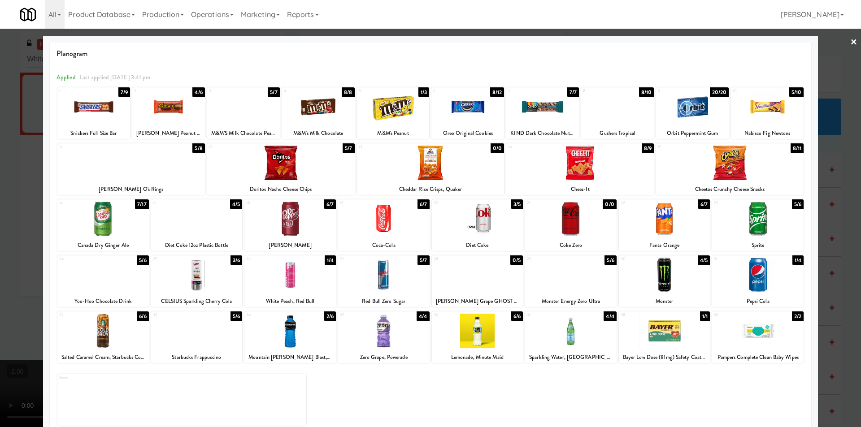
drag, startPoint x: 198, startPoint y: 280, endPoint x: 320, endPoint y: 234, distance: 130.2
click at [199, 280] on div at bounding box center [196, 275] width 91 height 35
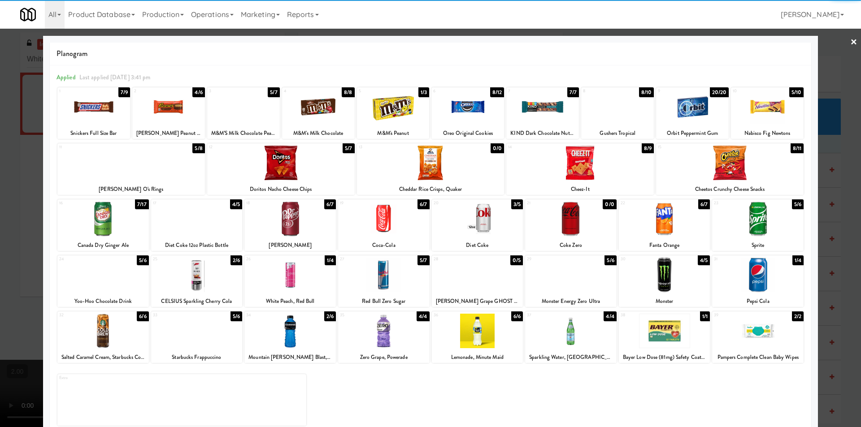
click at [580, 156] on div at bounding box center [580, 163] width 148 height 35
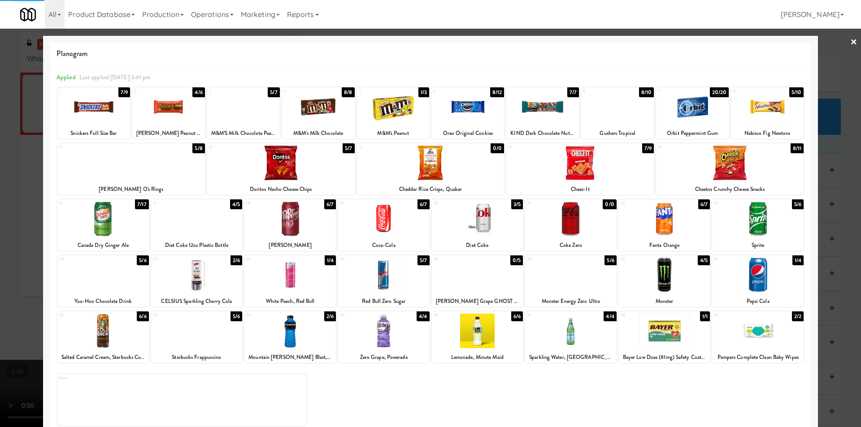
click at [0, 165] on div at bounding box center [430, 213] width 861 height 427
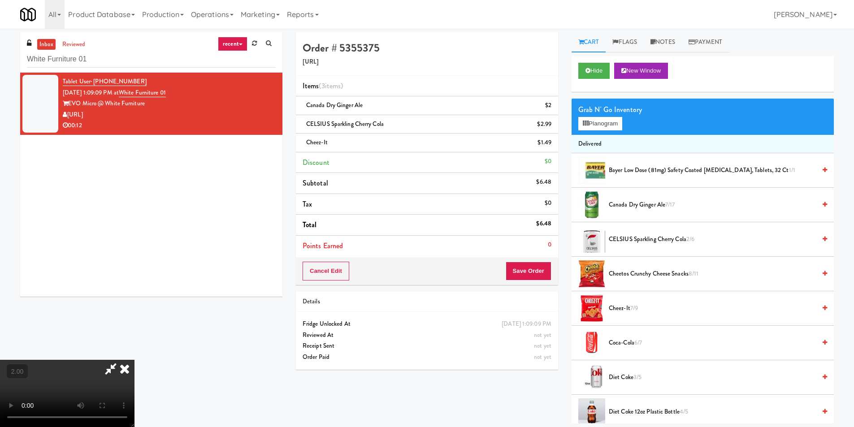
click at [135, 360] on icon at bounding box center [125, 369] width 20 height 18
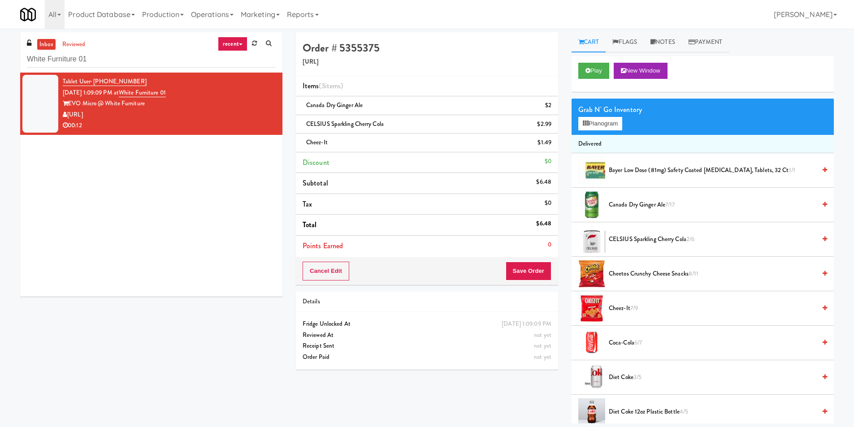
drag, startPoint x: 535, startPoint y: 281, endPoint x: 531, endPoint y: 272, distance: 10.1
click at [535, 281] on div "Cancel Edit Save Order" at bounding box center [427, 271] width 262 height 28
click at [529, 270] on button "Save Order" at bounding box center [529, 271] width 46 height 19
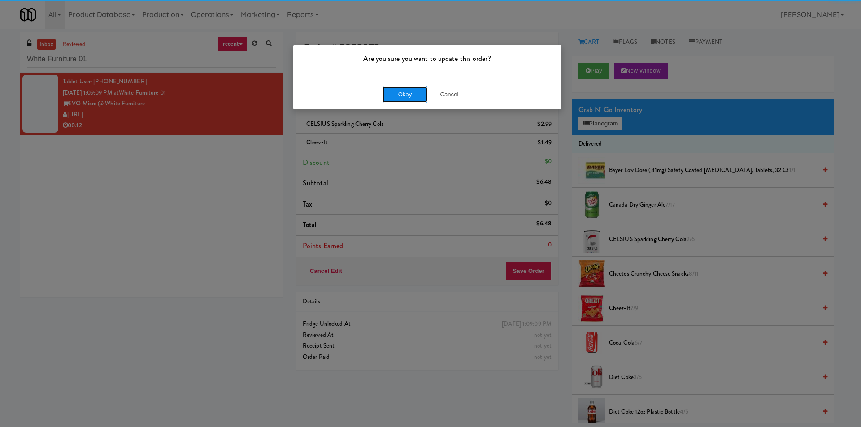
click at [406, 91] on button "Okay" at bounding box center [405, 95] width 45 height 16
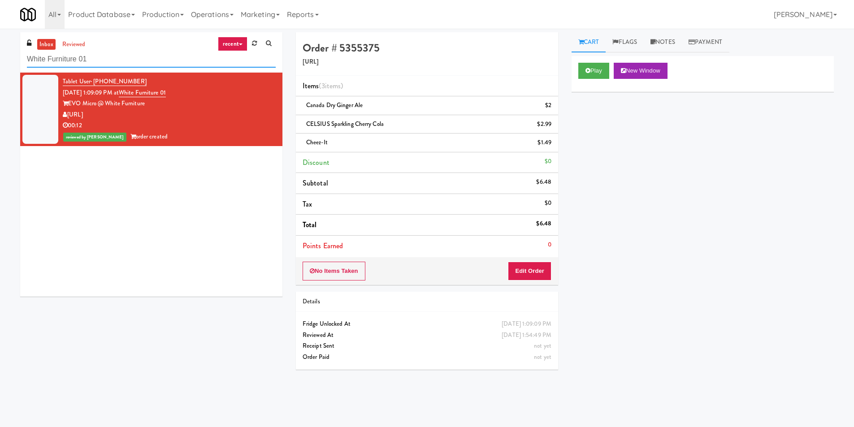
paste input "[PERSON_NAME] Left Cooler"
drag, startPoint x: 138, startPoint y: 61, endPoint x: 0, endPoint y: 68, distance: 137.8
click at [0, 68] on div "inbox reviewed recent all unclear take inventory issue suspicious failed recent…" at bounding box center [427, 212] width 854 height 360
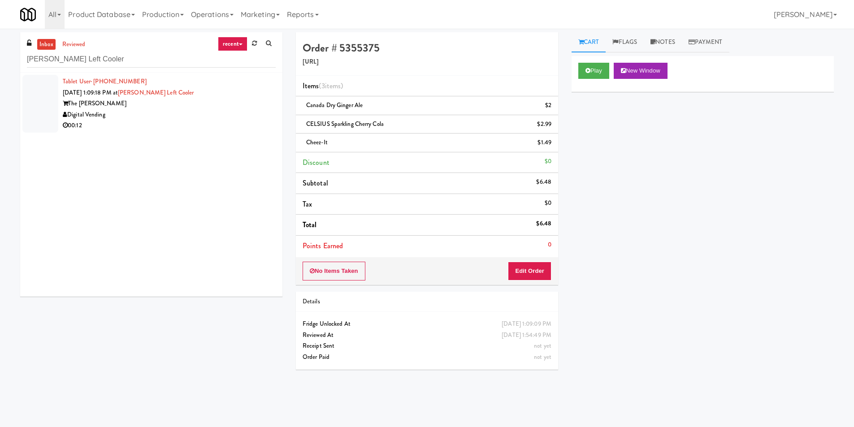
click at [232, 144] on div "Tablet User · (619) 569-3164 [DATE] 1:09:18 PM at [PERSON_NAME] Left Cooler The…" at bounding box center [151, 185] width 262 height 224
drag, startPoint x: 239, startPoint y: 110, endPoint x: 245, endPoint y: 93, distance: 17.6
click at [241, 110] on div "Digital Vending" at bounding box center [169, 114] width 213 height 11
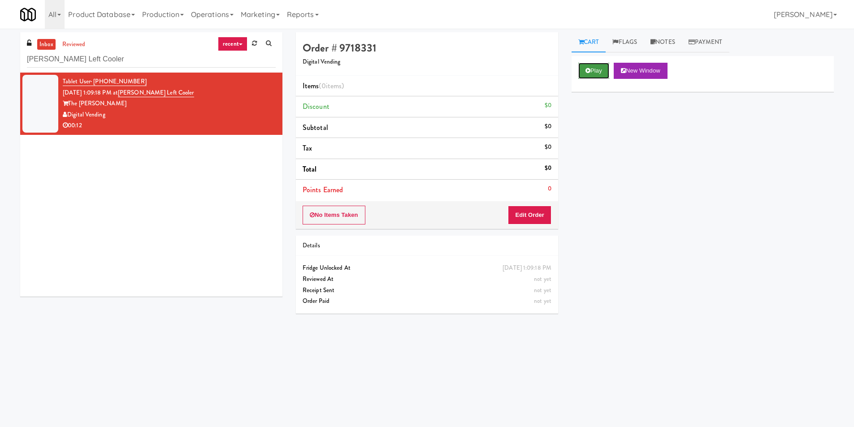
click at [586, 78] on button "Play" at bounding box center [593, 71] width 31 height 16
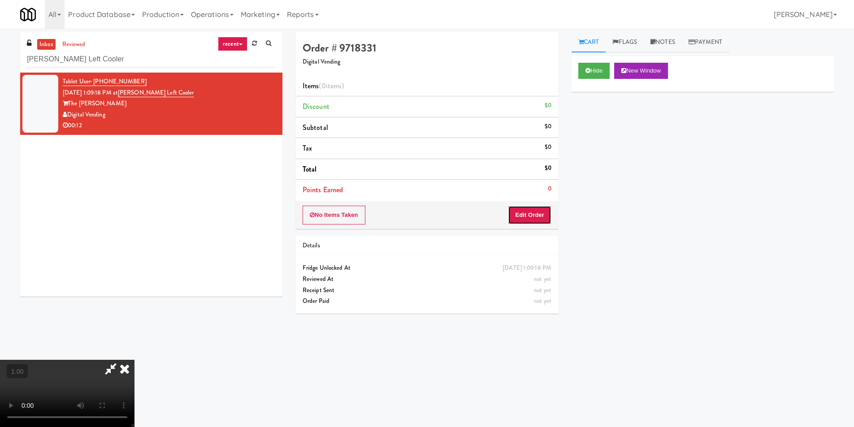
click at [533, 215] on button "Edit Order" at bounding box center [529, 215] width 43 height 19
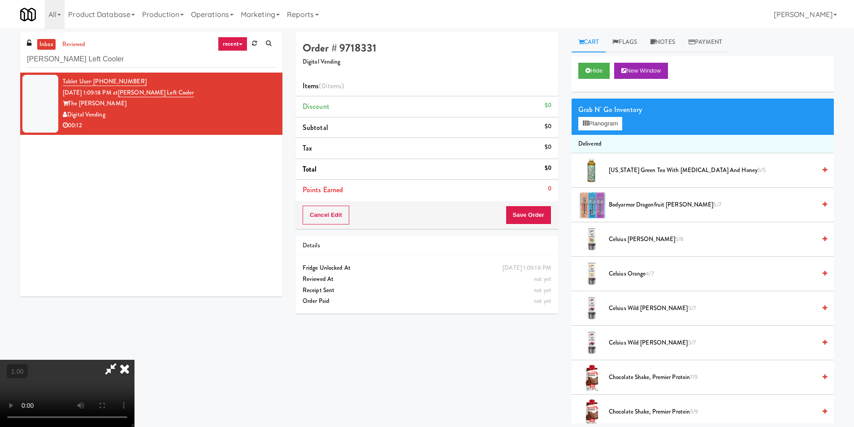
drag, startPoint x: 299, startPoint y: 257, endPoint x: 293, endPoint y: 256, distance: 5.7
click at [135, 360] on video at bounding box center [67, 393] width 135 height 67
drag, startPoint x: 293, startPoint y: 256, endPoint x: 289, endPoint y: 293, distance: 37.4
click at [135, 360] on video at bounding box center [67, 393] width 135 height 67
click at [598, 124] on button "Planogram" at bounding box center [600, 123] width 44 height 13
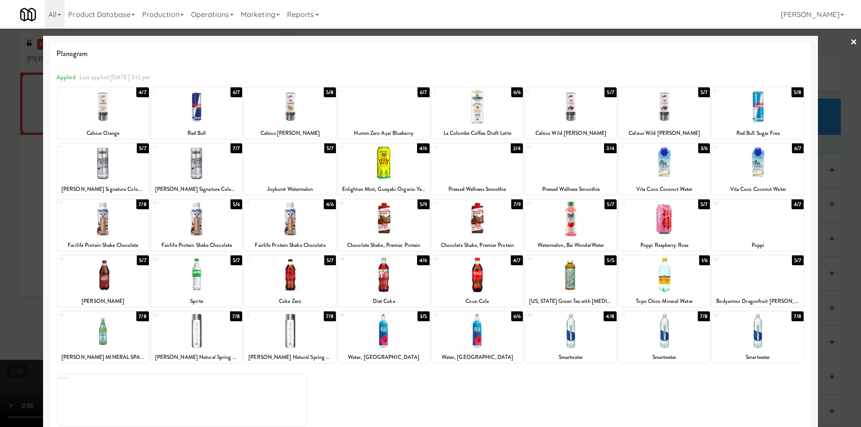
click at [210, 174] on div at bounding box center [196, 163] width 91 height 35
click at [658, 283] on div at bounding box center [664, 275] width 91 height 35
click at [845, 258] on div at bounding box center [430, 213] width 861 height 427
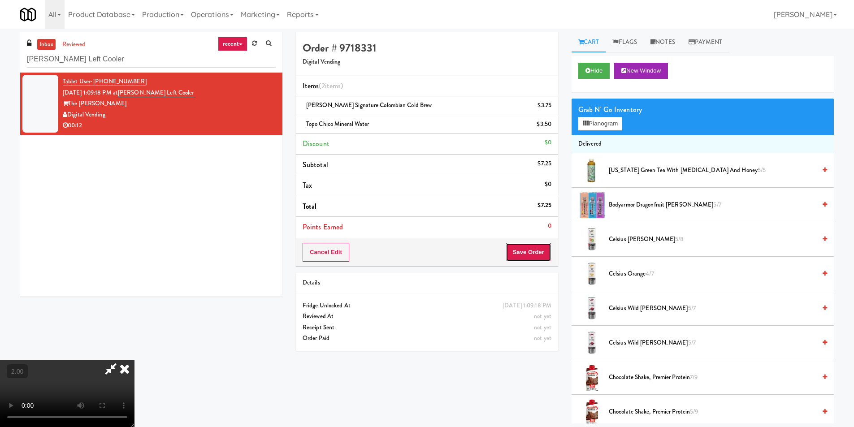
click at [524, 248] on button "Save Order" at bounding box center [529, 252] width 46 height 19
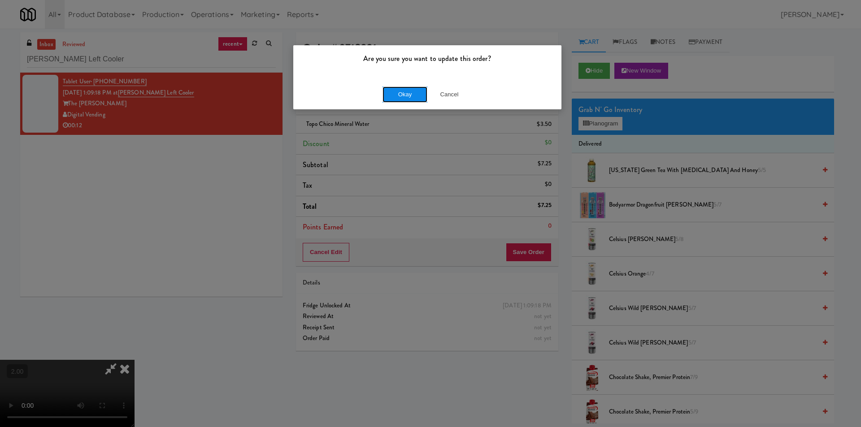
click at [402, 102] on button "Okay" at bounding box center [405, 95] width 45 height 16
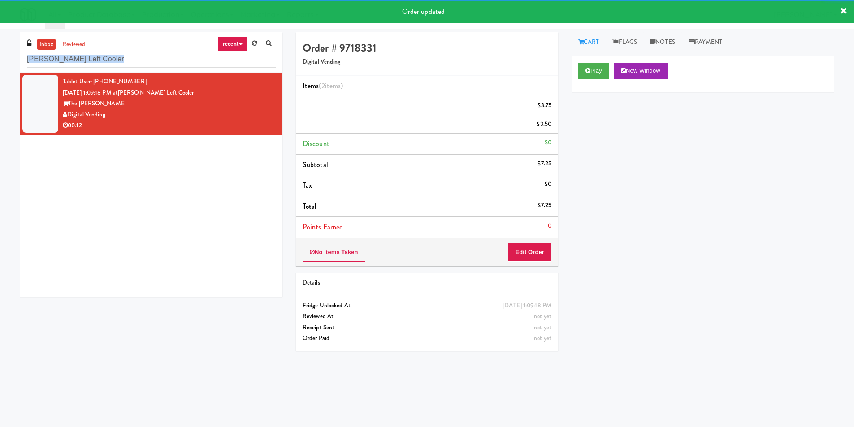
drag, startPoint x: 8, startPoint y: 73, endPoint x: 0, endPoint y: 79, distance: 10.0
click at [0, 79] on div "inbox reviewed recent all unclear take inventory issue suspicious failed recent…" at bounding box center [427, 212] width 854 height 360
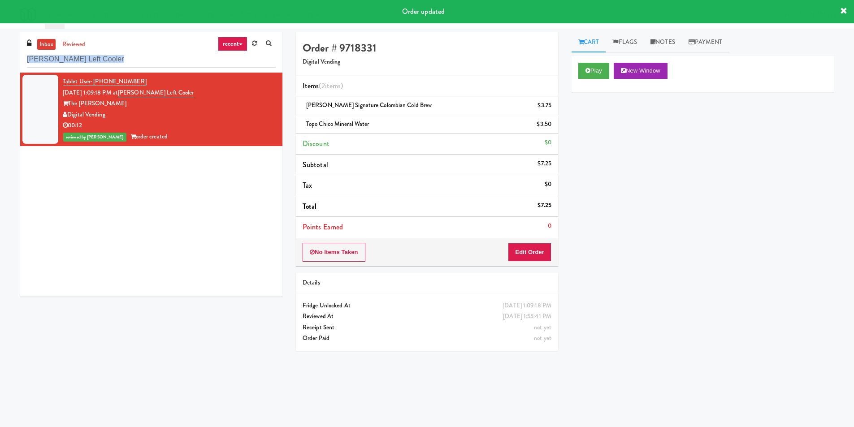
click at [158, 71] on div "inbox reviewed recent all unclear take inventory issue suspicious failed recent…" at bounding box center [151, 52] width 262 height 40
drag, startPoint x: 117, startPoint y: 60, endPoint x: 0, endPoint y: 66, distance: 117.2
click at [0, 66] on div "inbox reviewed recent all unclear take inventory issue suspicious failed recent…" at bounding box center [427, 212] width 854 height 360
paste input "Cool - MW - Pre Launch"
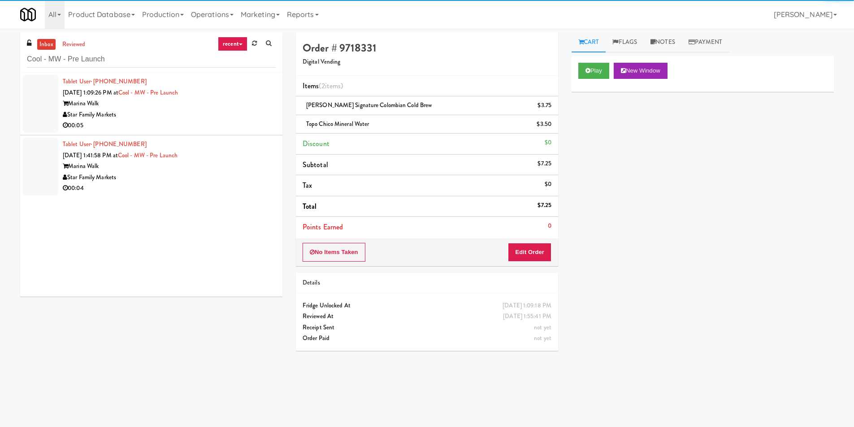
click at [269, 103] on li "Tablet User · (989) 245-5214 [DATE] 1:09:26 PM at Cool - MW - Pre Launch Marina…" at bounding box center [151, 104] width 262 height 63
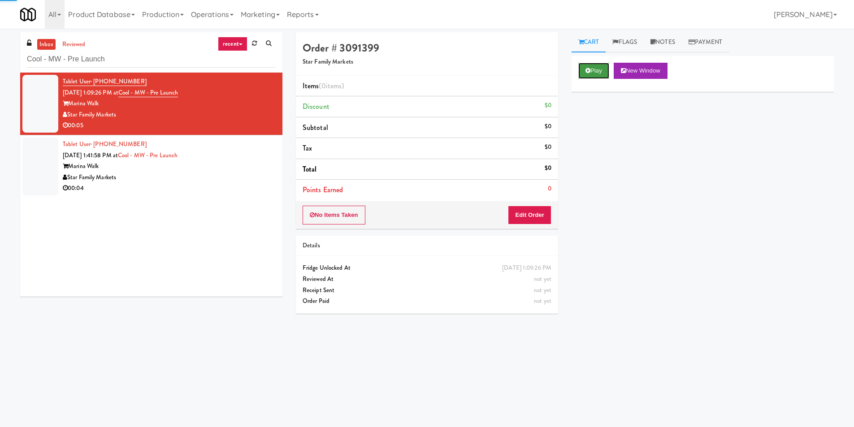
click at [594, 65] on button "Play" at bounding box center [593, 71] width 31 height 16
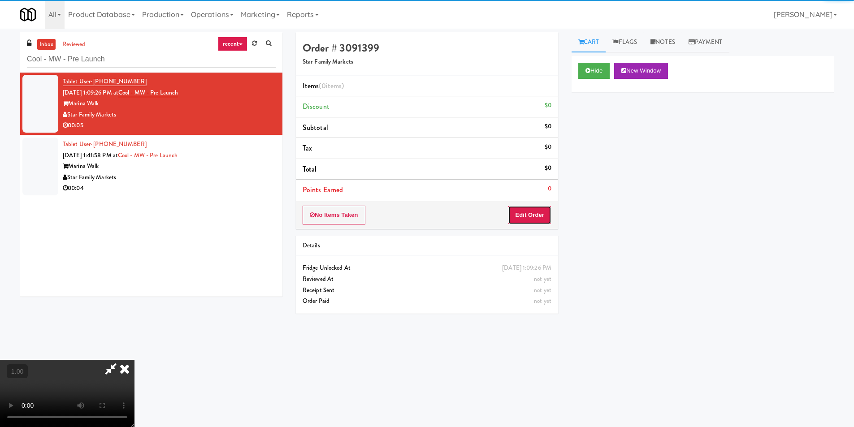
click at [531, 216] on button "Edit Order" at bounding box center [529, 215] width 43 height 19
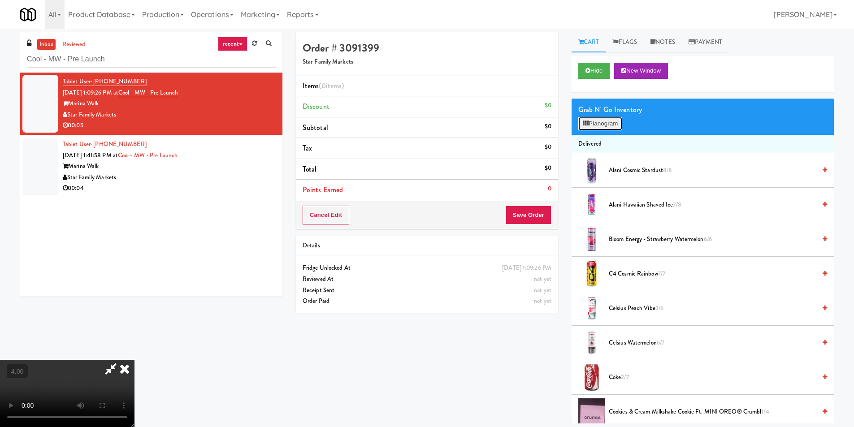
click at [606, 119] on button "Planogram" at bounding box center [600, 123] width 44 height 13
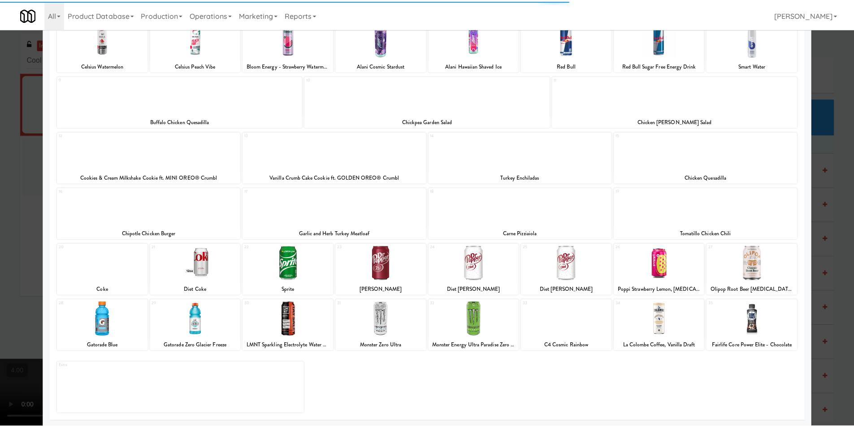
scroll to position [69, 0]
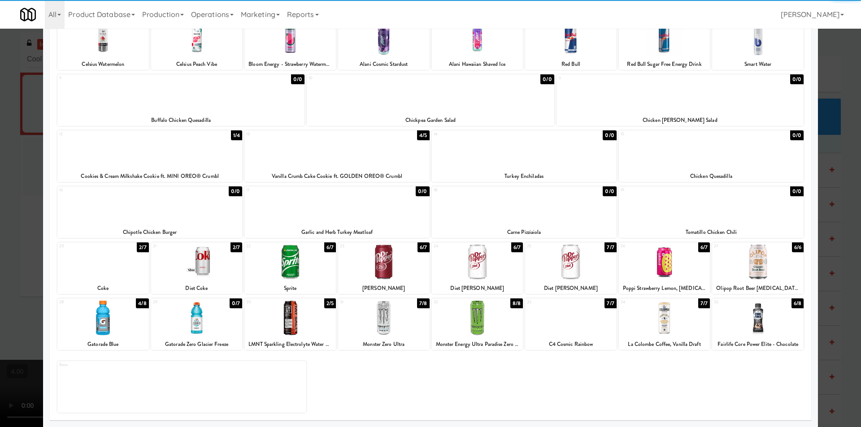
click at [384, 321] on div at bounding box center [383, 318] width 91 height 35
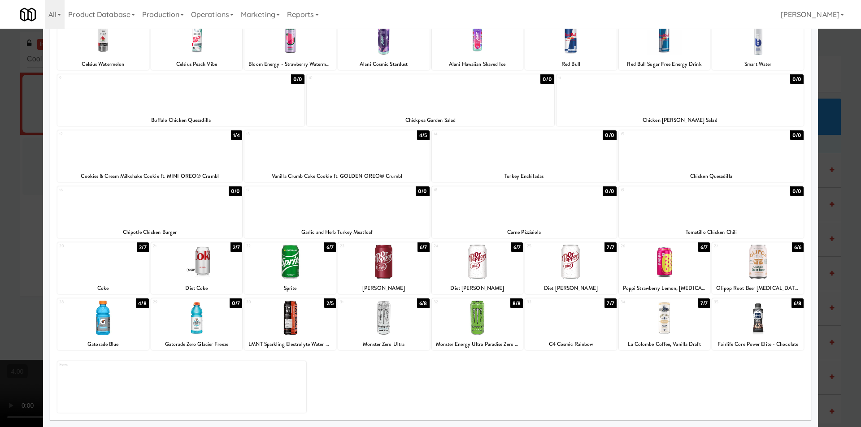
click at [0, 179] on div at bounding box center [430, 213] width 861 height 427
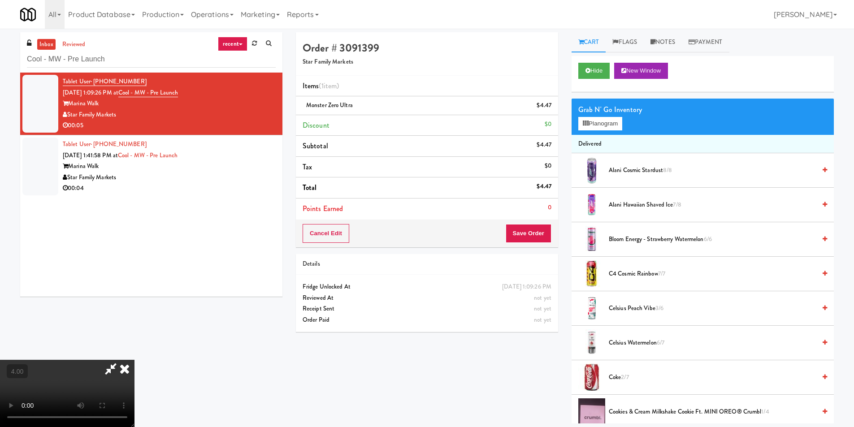
click at [135, 360] on icon at bounding box center [125, 369] width 20 height 18
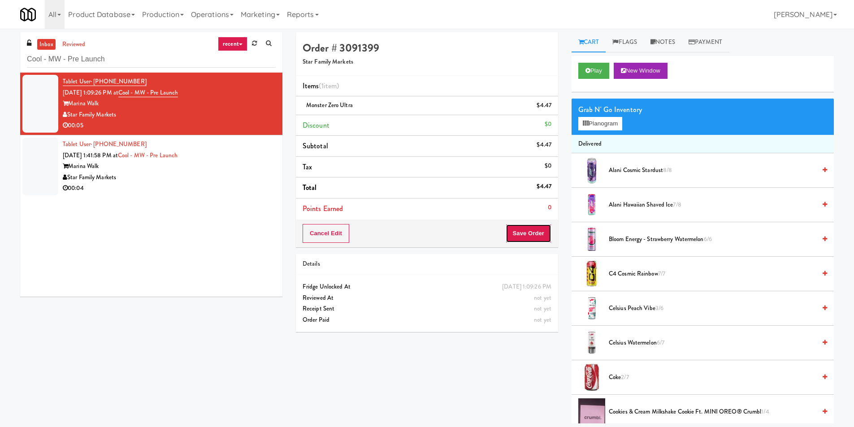
click at [531, 234] on button "Save Order" at bounding box center [529, 233] width 46 height 19
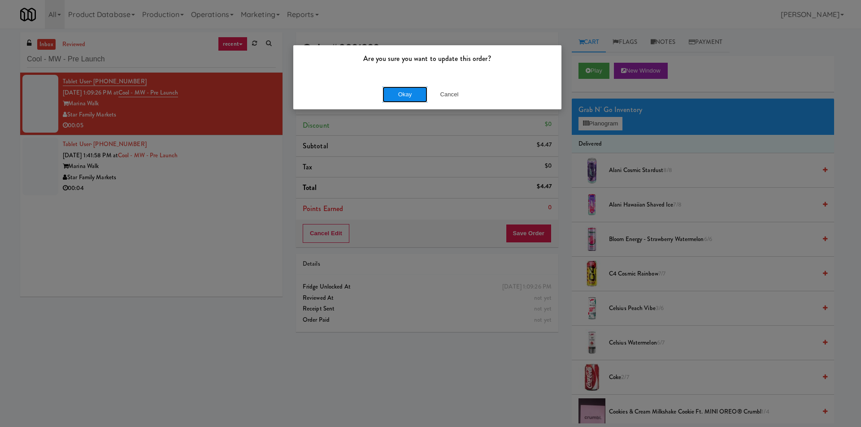
click at [395, 101] on button "Okay" at bounding box center [405, 95] width 45 height 16
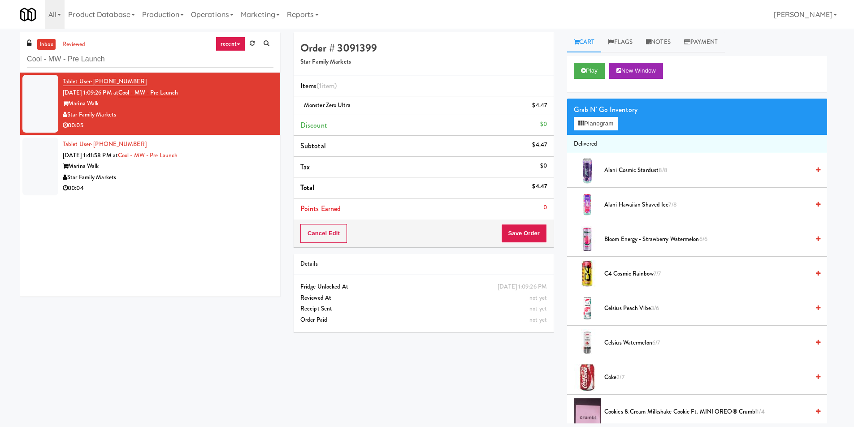
click at [257, 158] on div "Tablet User · (262) 951-6292 [DATE] 1:41:58 PM at Cool - MW - Pre Launch Marina…" at bounding box center [168, 166] width 211 height 55
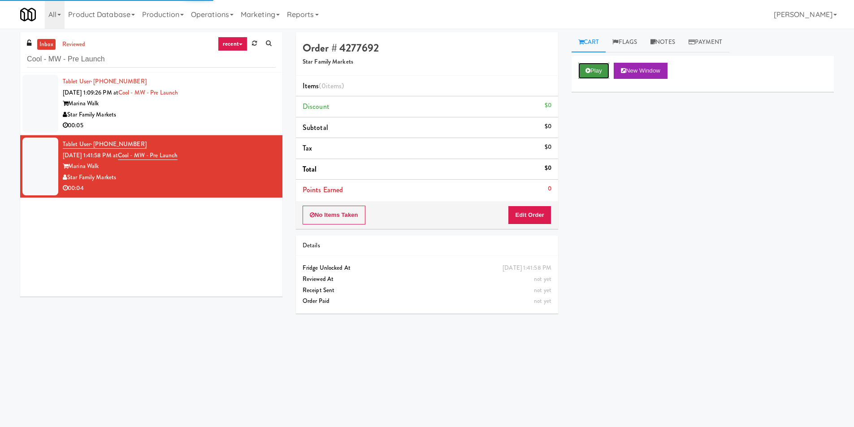
click at [582, 74] on button "Play" at bounding box center [593, 71] width 31 height 16
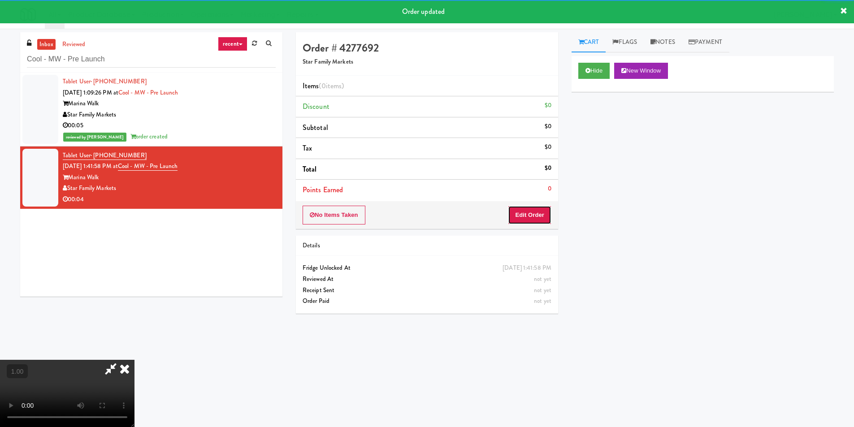
click at [536, 209] on button "Edit Order" at bounding box center [529, 215] width 43 height 19
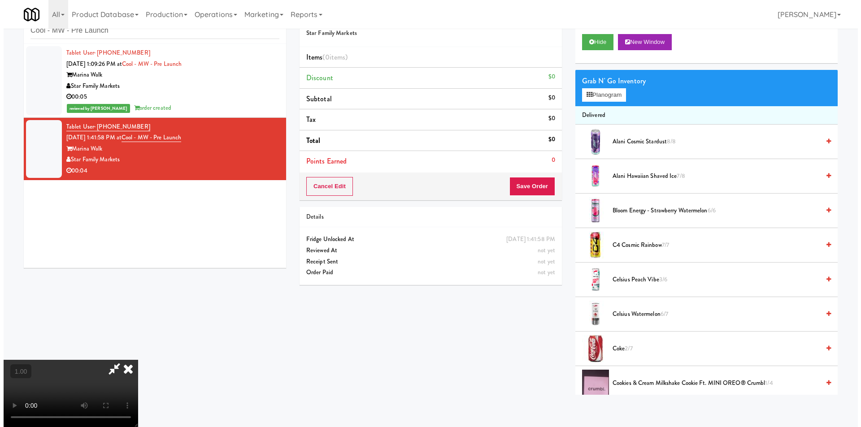
scroll to position [1, 0]
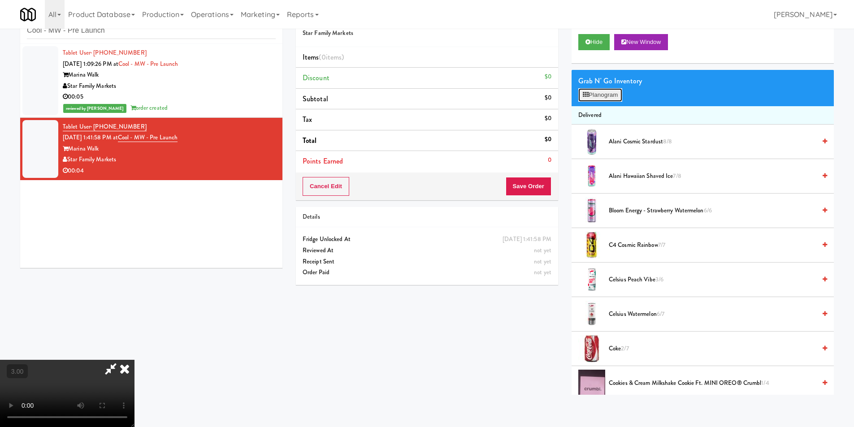
click at [592, 96] on button "Planogram" at bounding box center [600, 94] width 44 height 13
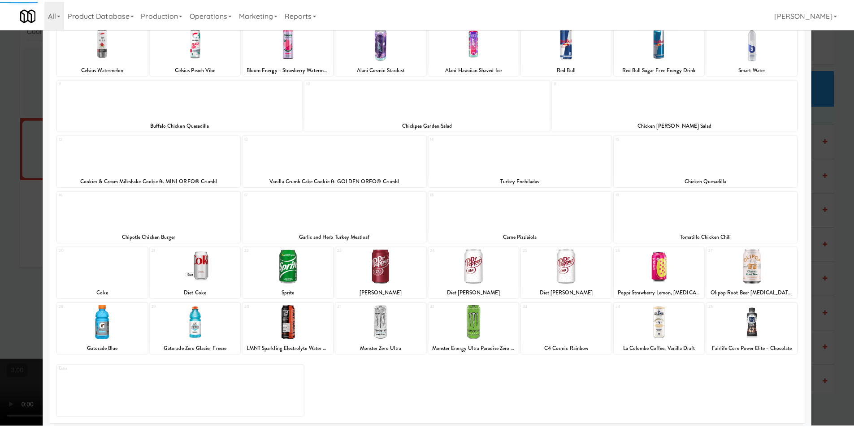
scroll to position [69, 0]
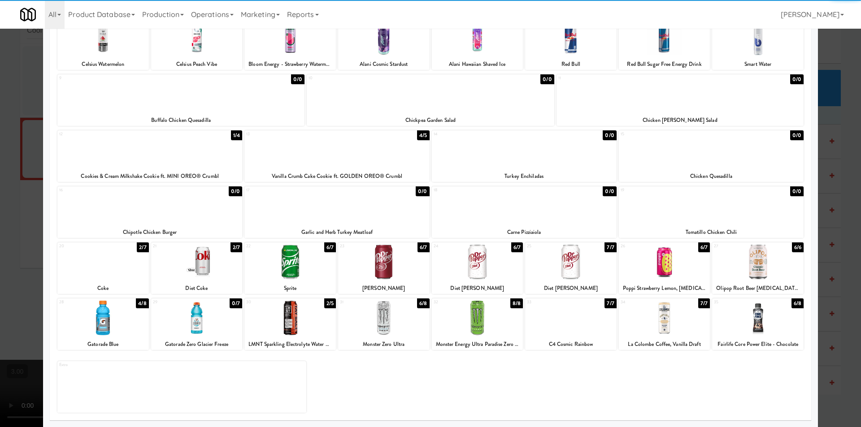
drag, startPoint x: 403, startPoint y: 322, endPoint x: 0, endPoint y: 256, distance: 408.7
click at [401, 322] on div at bounding box center [383, 318] width 91 height 35
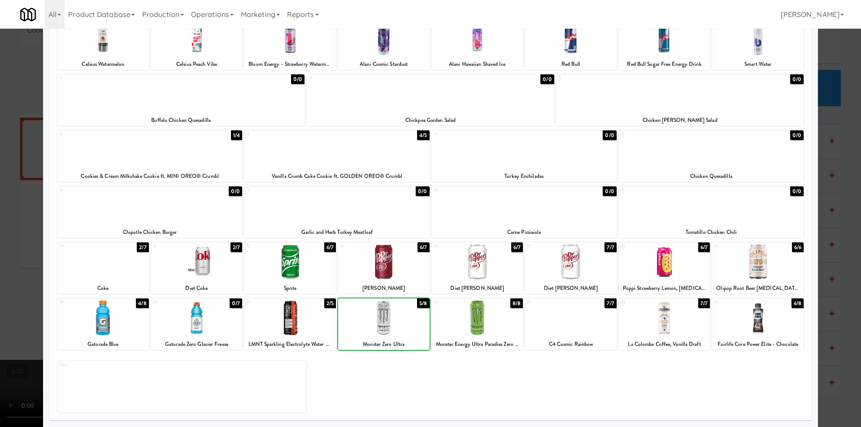
drag, startPoint x: 0, startPoint y: 240, endPoint x: 20, endPoint y: 231, distance: 22.1
click at [1, 239] on div at bounding box center [430, 213] width 861 height 427
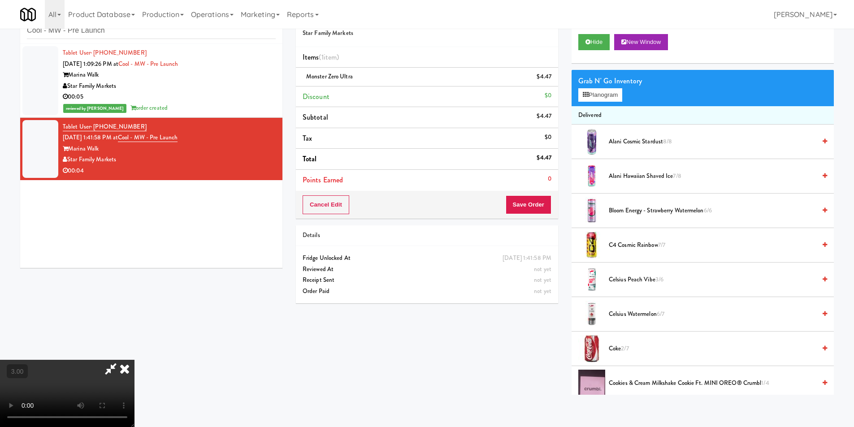
click at [121, 360] on icon at bounding box center [110, 369] width 21 height 18
click at [527, 204] on button "Save Order" at bounding box center [529, 205] width 46 height 19
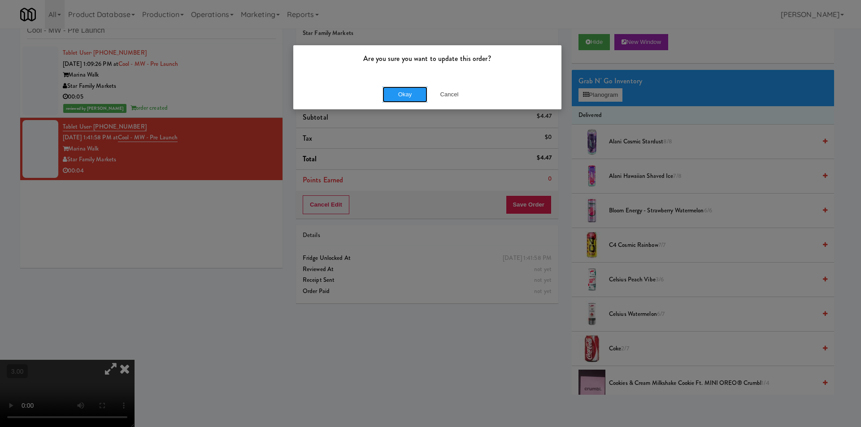
click at [409, 87] on button "Okay" at bounding box center [405, 95] width 45 height 16
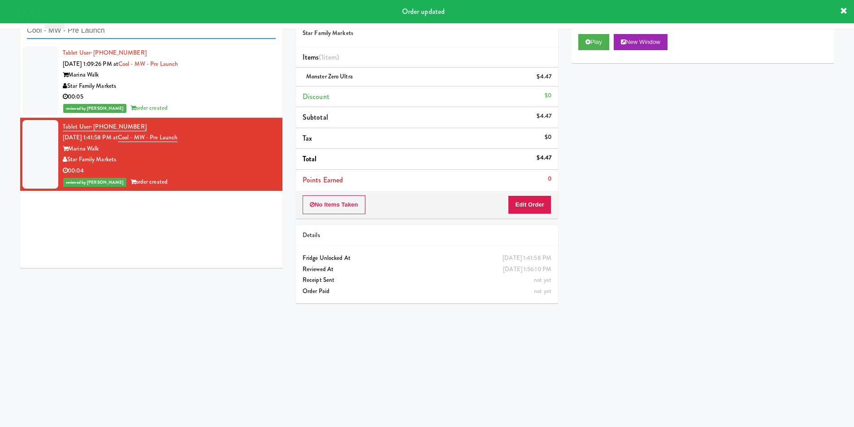
drag, startPoint x: 118, startPoint y: 30, endPoint x: 4, endPoint y: 27, distance: 114.4
click at [0, 29] on div "inbox reviewed recent all unclear take inventory issue suspicious failed recent…" at bounding box center [427, 184] width 854 height 360
paste input "Anthem House"
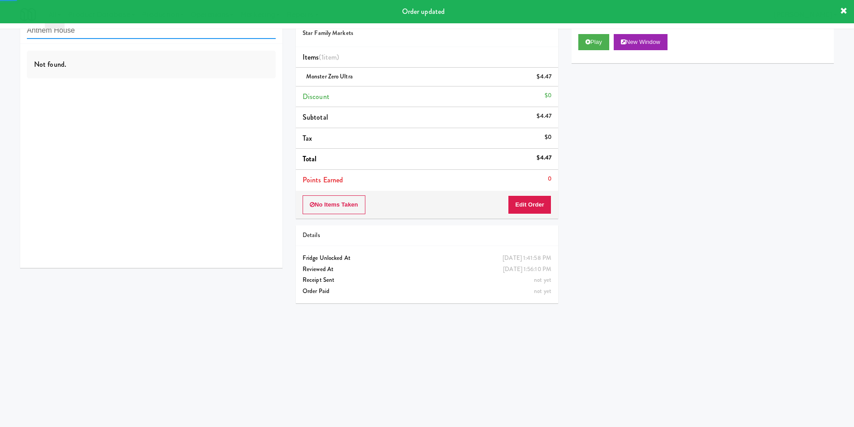
type input "Anthem House"
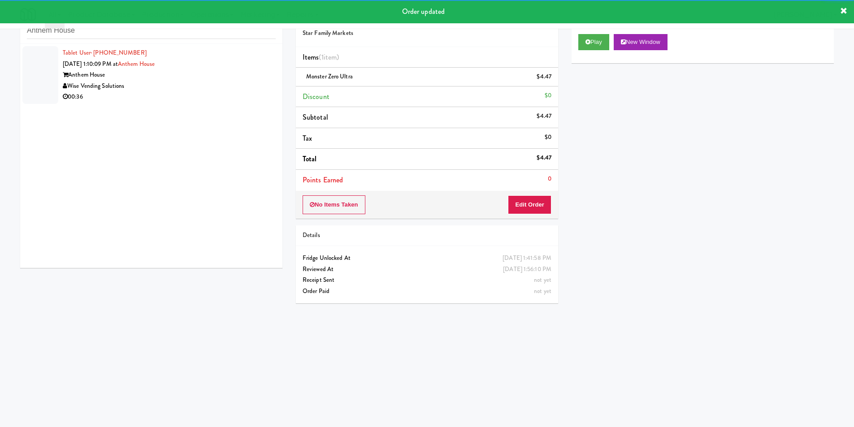
click at [224, 89] on div "Wise Vending Solutions" at bounding box center [169, 86] width 213 height 11
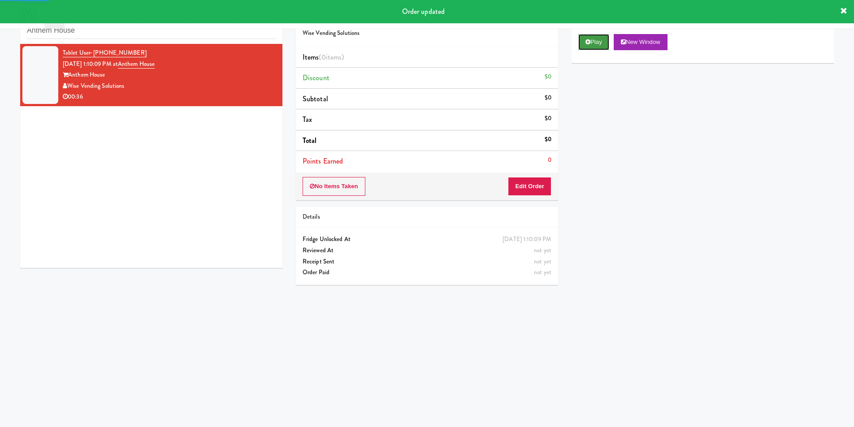
click at [595, 40] on button "Play" at bounding box center [593, 42] width 31 height 16
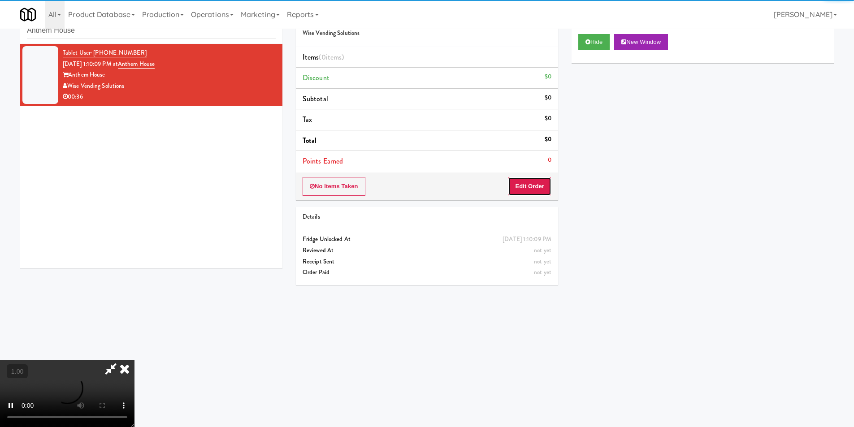
click at [538, 190] on button "Edit Order" at bounding box center [529, 186] width 43 height 19
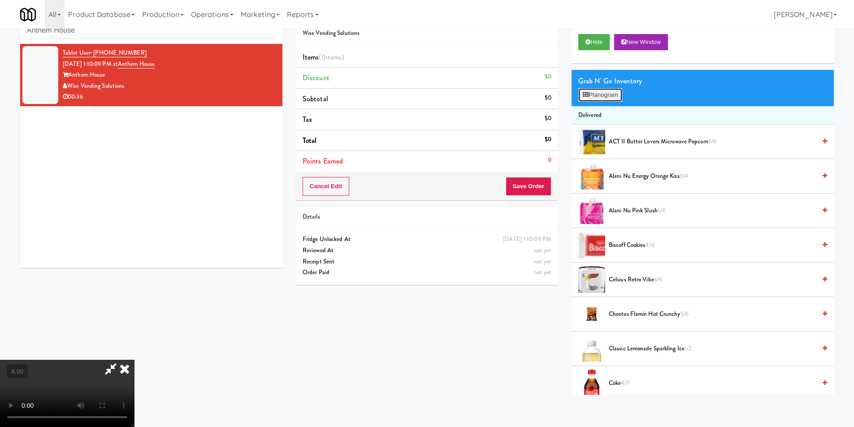
click at [600, 91] on button "Planogram" at bounding box center [600, 94] width 44 height 13
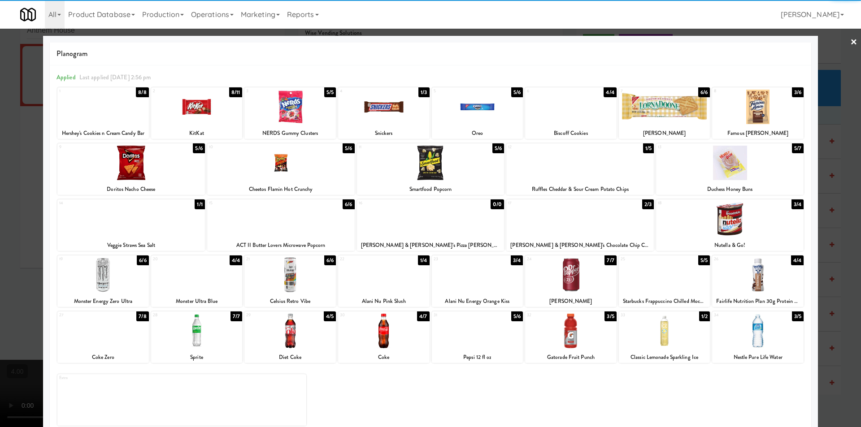
click at [656, 340] on div at bounding box center [664, 331] width 91 height 35
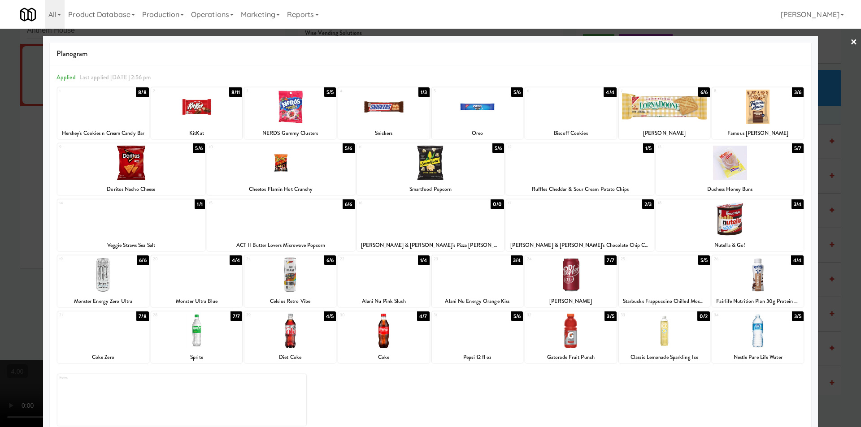
click at [390, 277] on div at bounding box center [383, 275] width 91 height 35
click at [189, 112] on div at bounding box center [196, 107] width 91 height 35
click at [0, 181] on div at bounding box center [430, 213] width 861 height 427
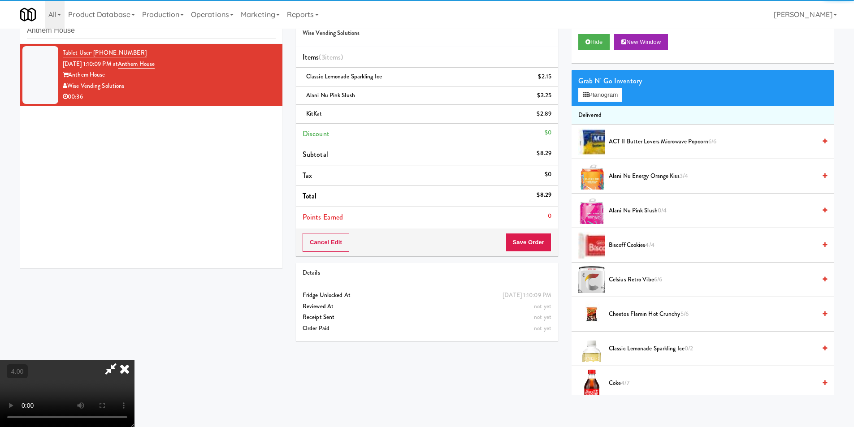
click at [43, 360] on video at bounding box center [67, 393] width 135 height 67
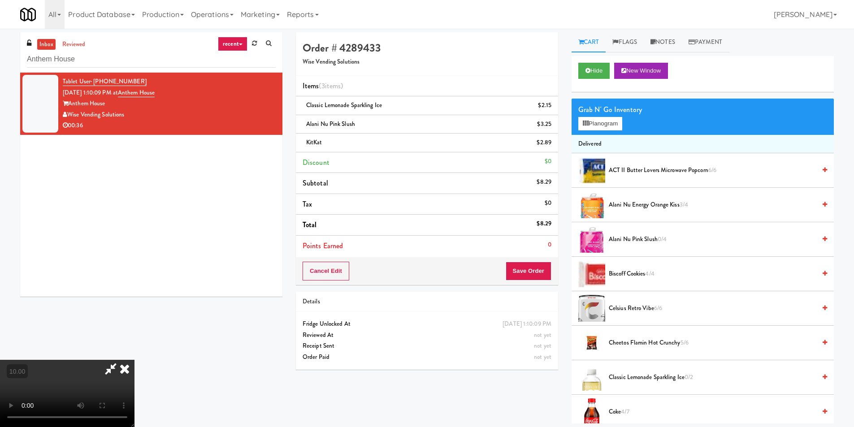
scroll to position [135, 0]
click at [135, 416] on video at bounding box center [67, 393] width 135 height 67
click at [135, 360] on video at bounding box center [67, 393] width 135 height 67
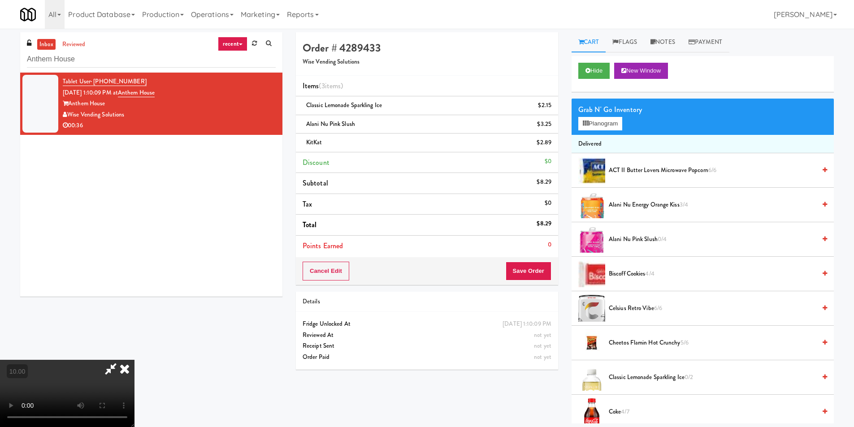
click at [135, 360] on video at bounding box center [67, 393] width 135 height 67
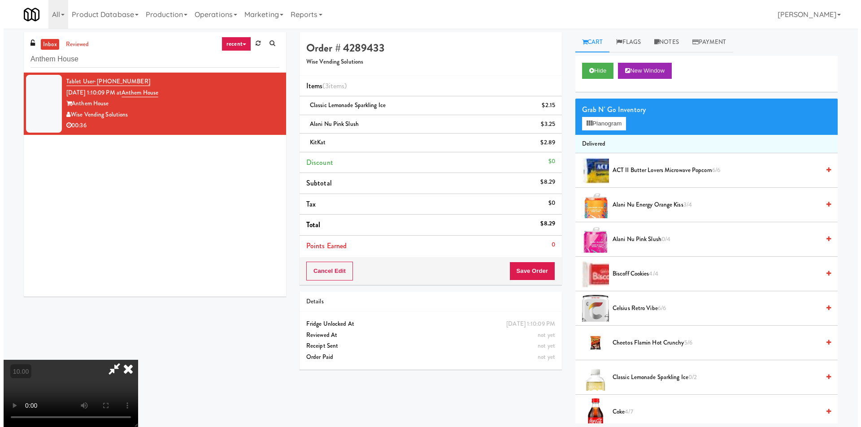
scroll to position [0, 0]
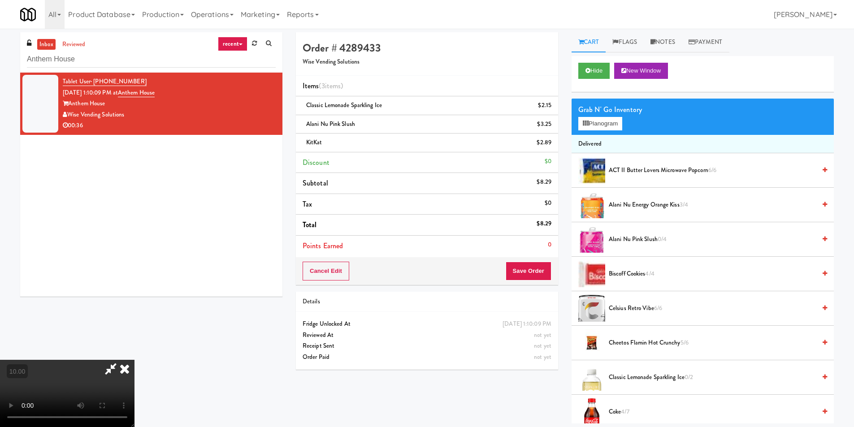
click at [135, 360] on icon at bounding box center [125, 369] width 20 height 18
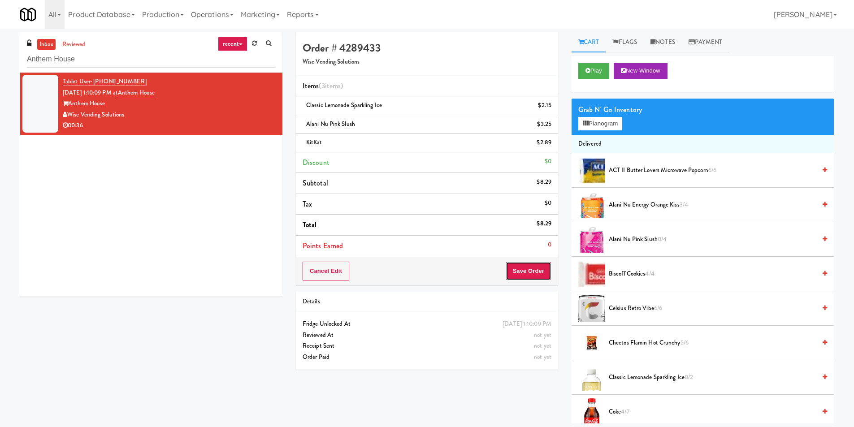
click at [523, 264] on button "Save Order" at bounding box center [529, 271] width 46 height 19
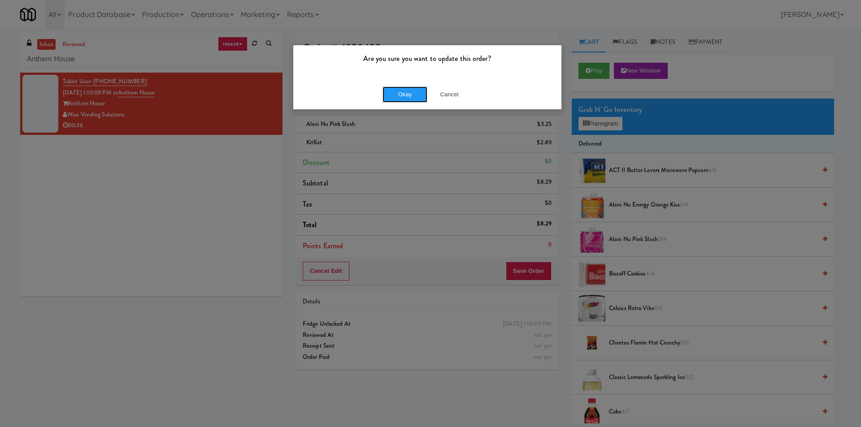
drag, startPoint x: 399, startPoint y: 95, endPoint x: 384, endPoint y: 1, distance: 94.9
click at [399, 93] on button "Okay" at bounding box center [405, 95] width 45 height 16
